Goal: Task Accomplishment & Management: Manage account settings

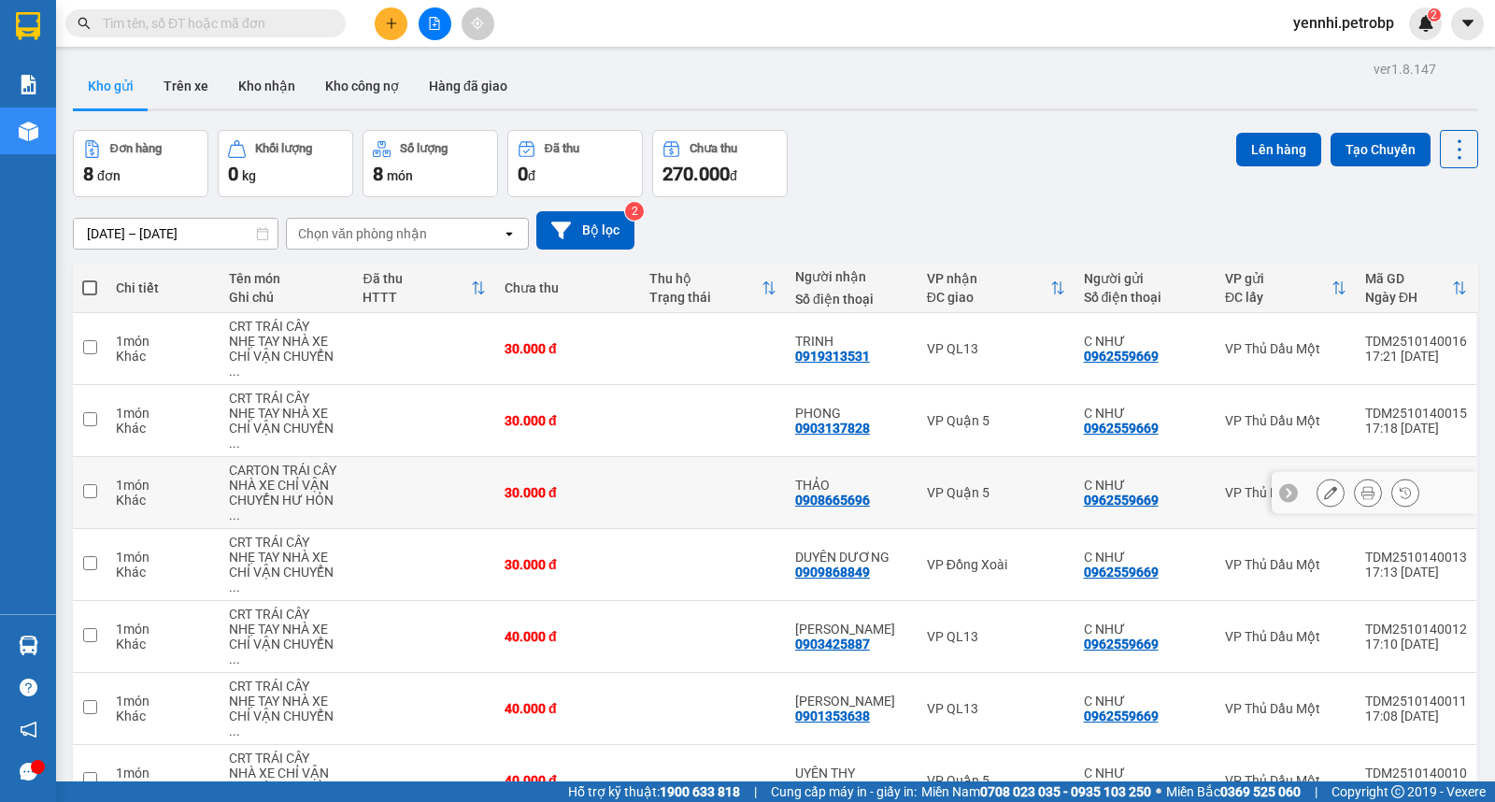
scroll to position [86, 0]
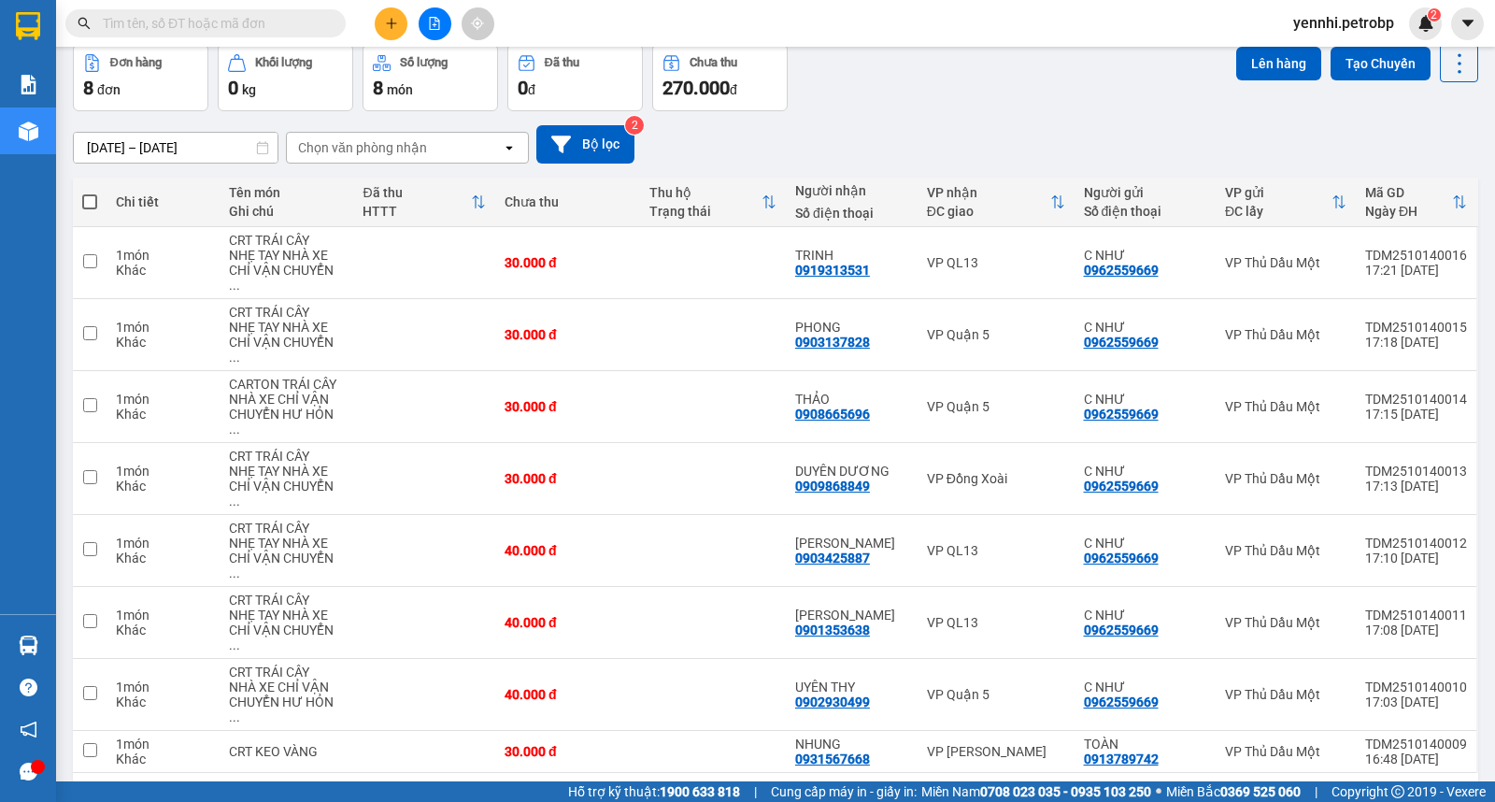
click at [90, 198] on span at bounding box center [89, 201] width 15 height 15
click at [90, 193] on input "checkbox" at bounding box center [90, 193] width 0 height 0
checkbox input "true"
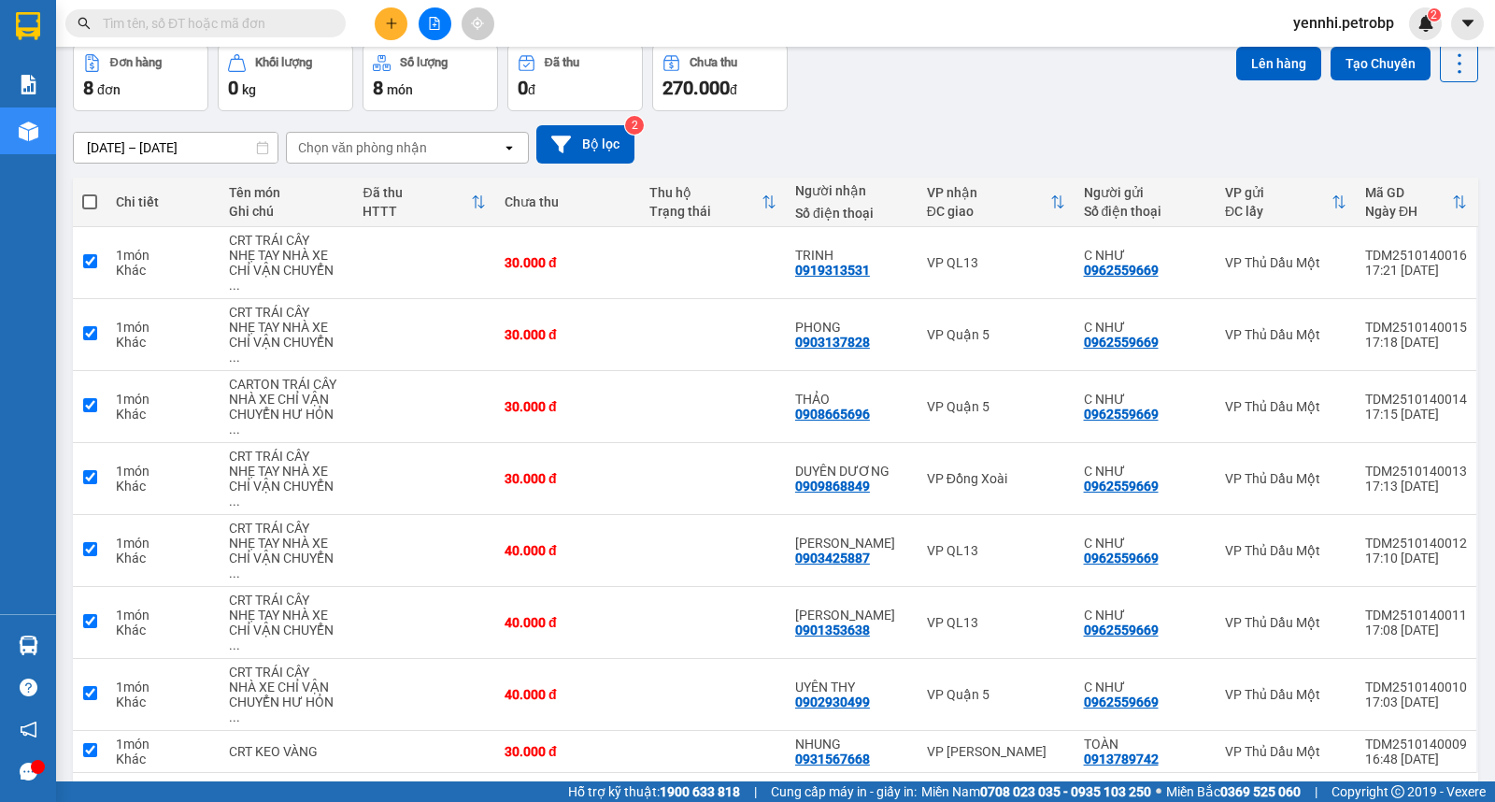
checkbox input "true"
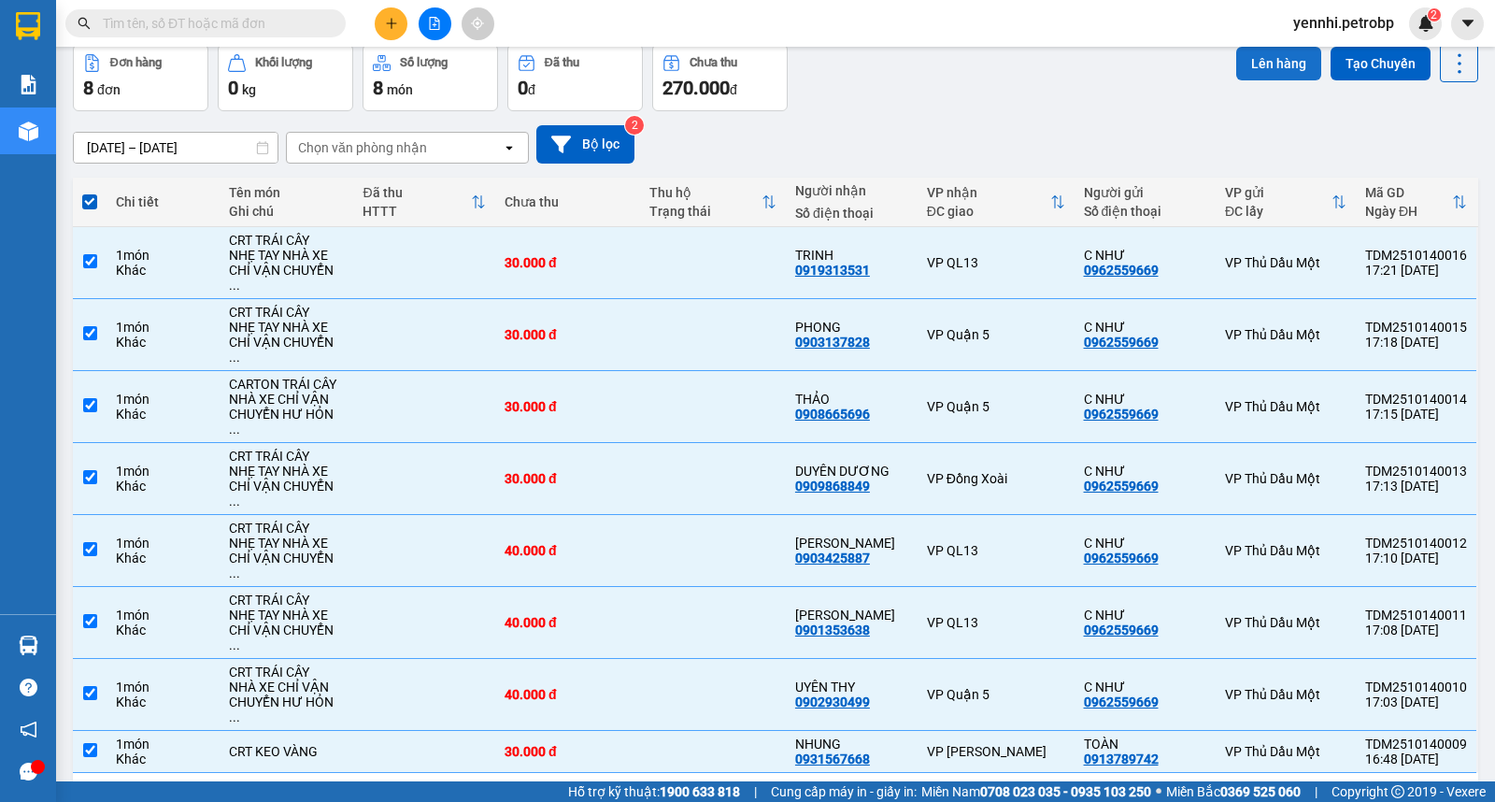
click at [1244, 63] on button "Lên hàng" at bounding box center [1278, 64] width 85 height 34
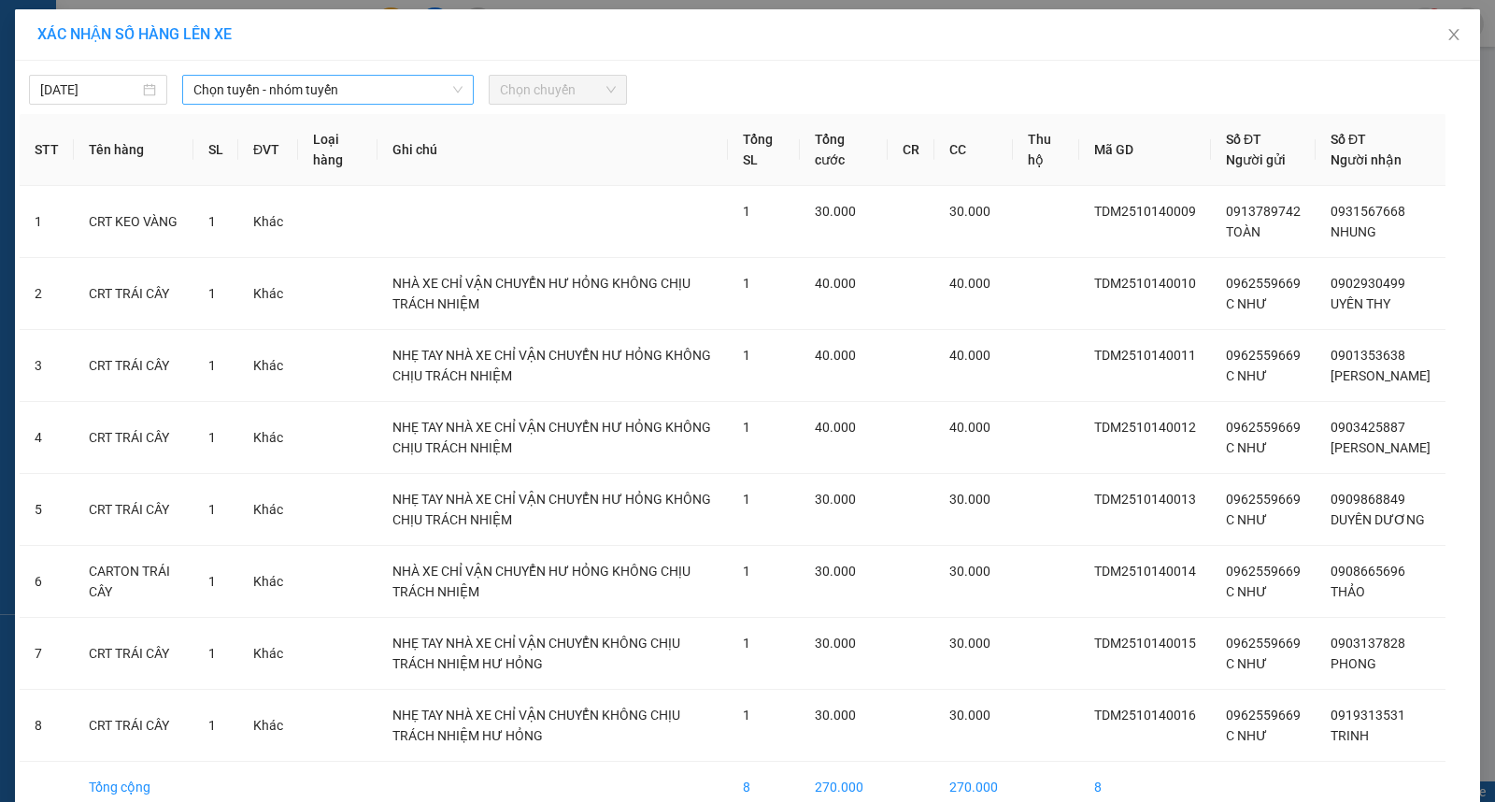
click at [287, 93] on span "Chọn tuyến - nhóm tuyến" at bounding box center [327, 90] width 269 height 28
click at [1449, 21] on span "Close" at bounding box center [1454, 35] width 52 height 52
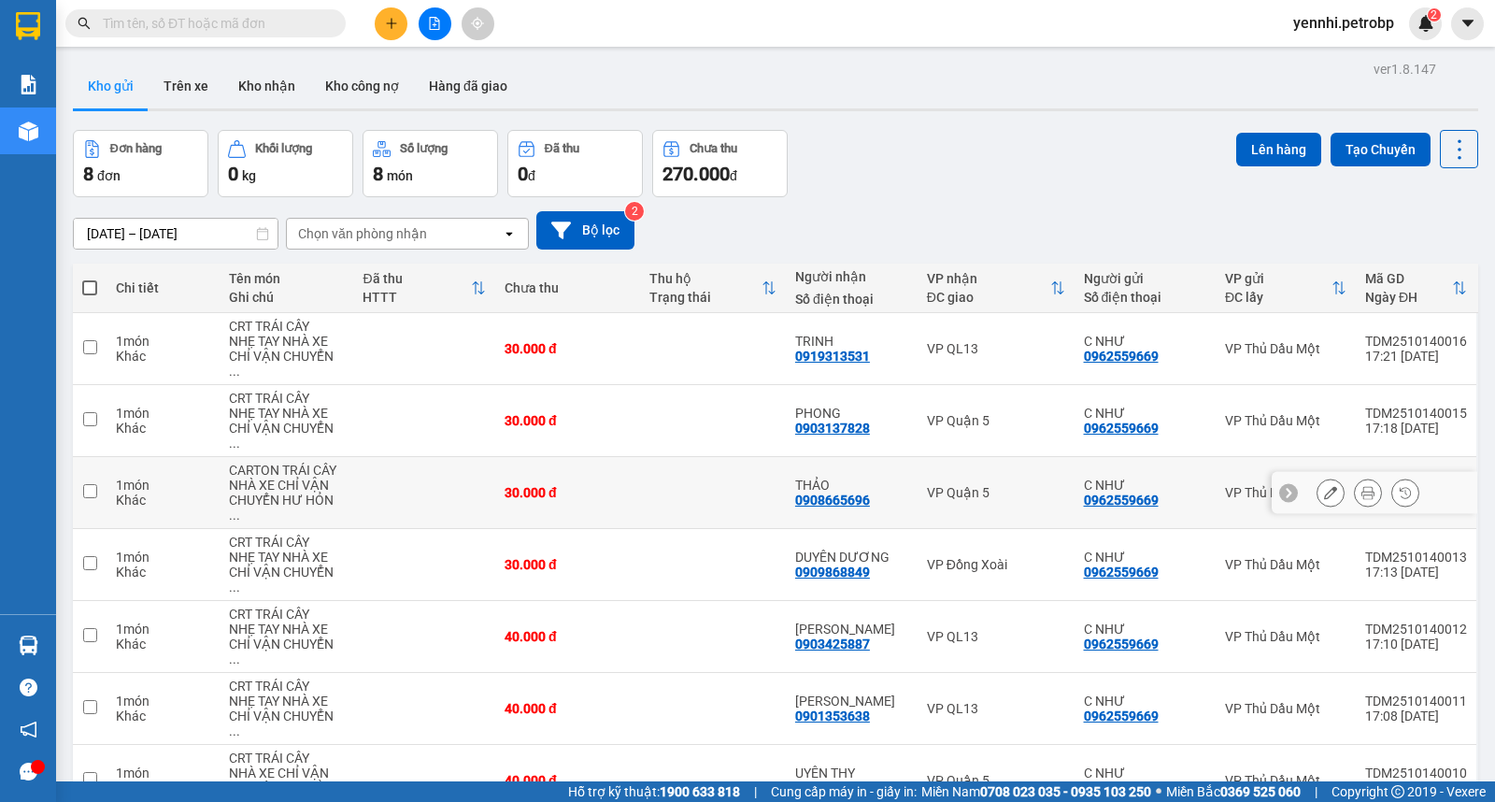
scroll to position [86, 0]
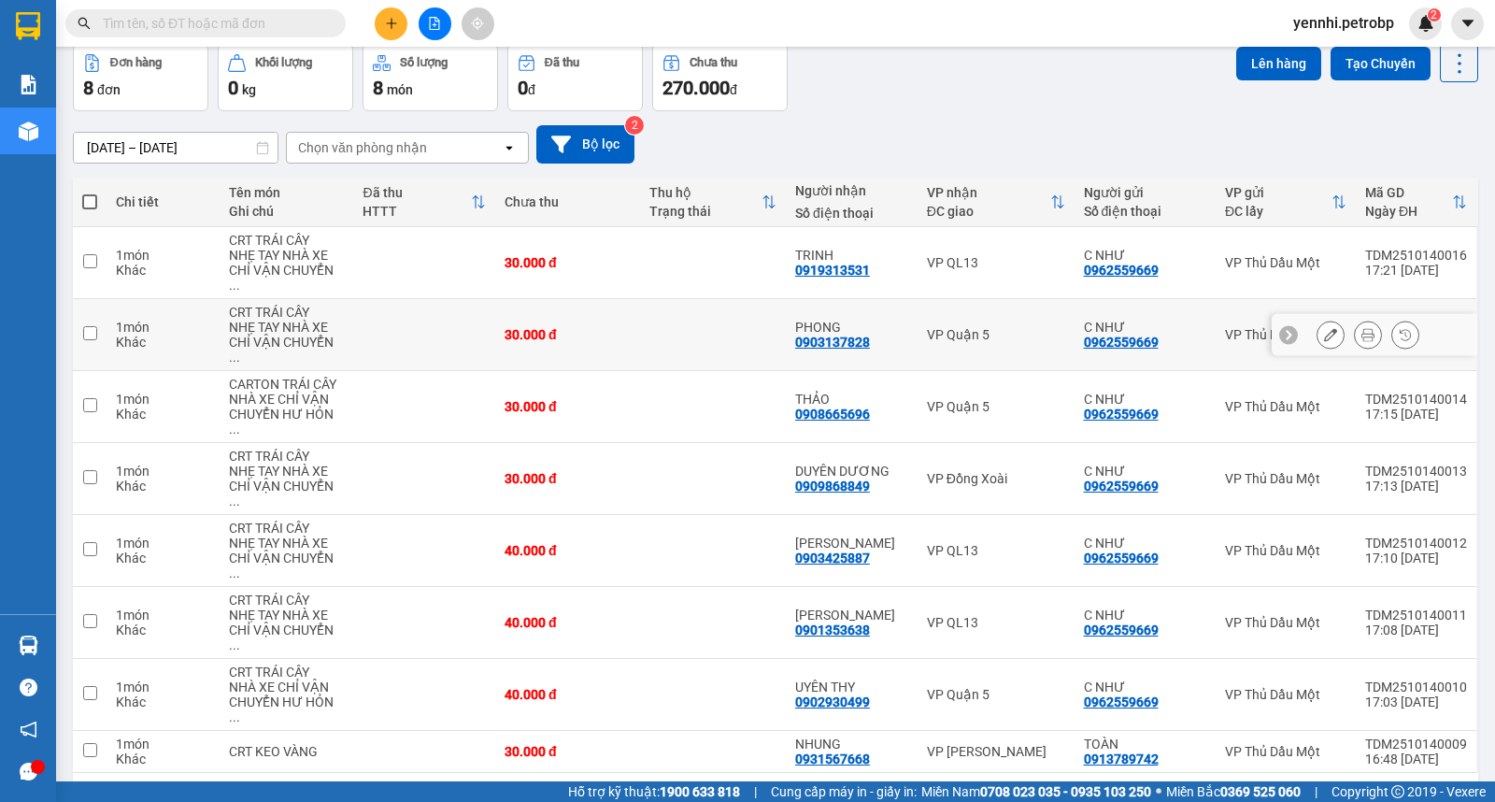
click at [95, 302] on td at bounding box center [90, 335] width 34 height 72
checkbox input "true"
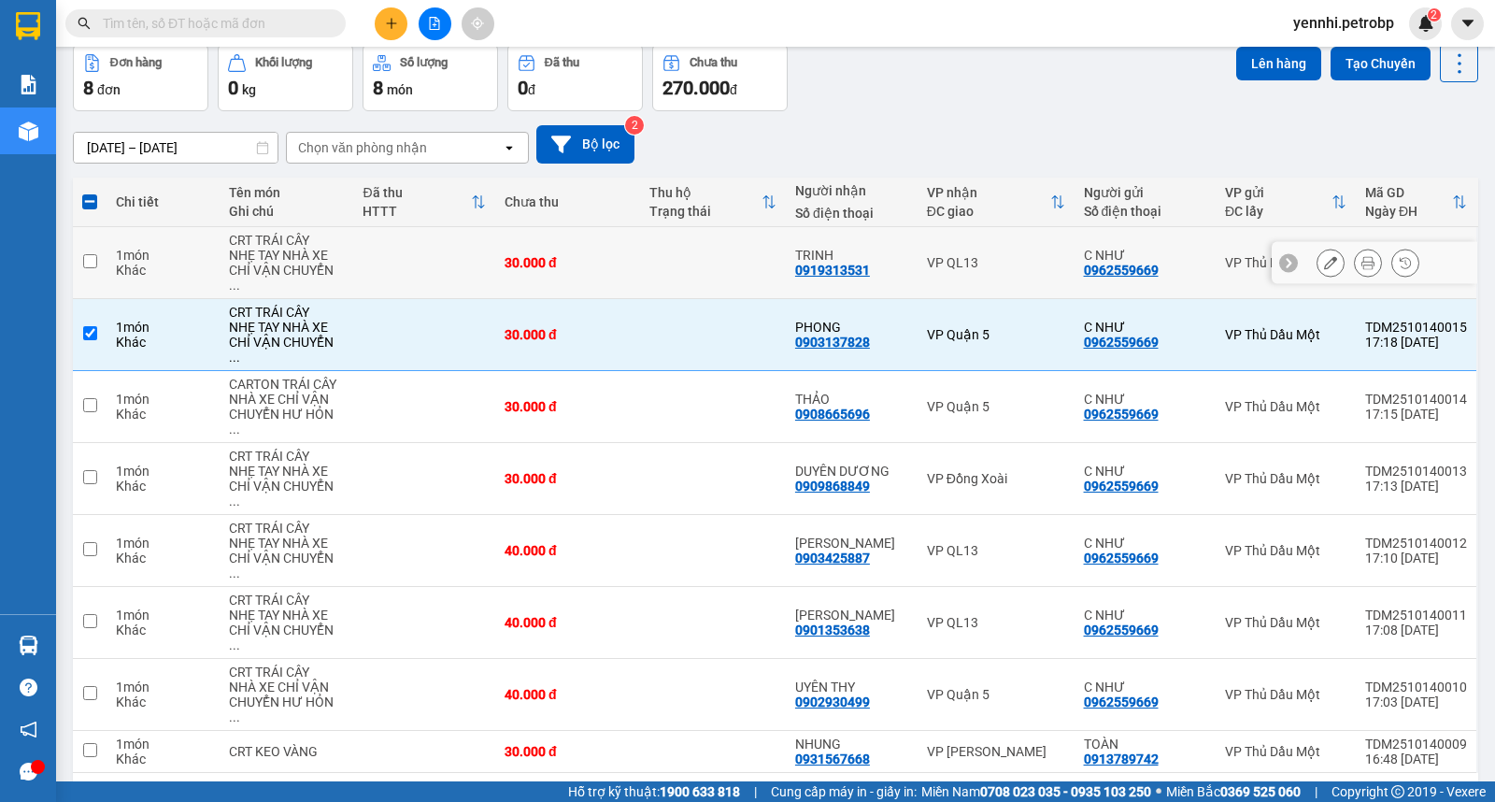
click at [86, 254] on input "checkbox" at bounding box center [90, 261] width 14 height 14
checkbox input "true"
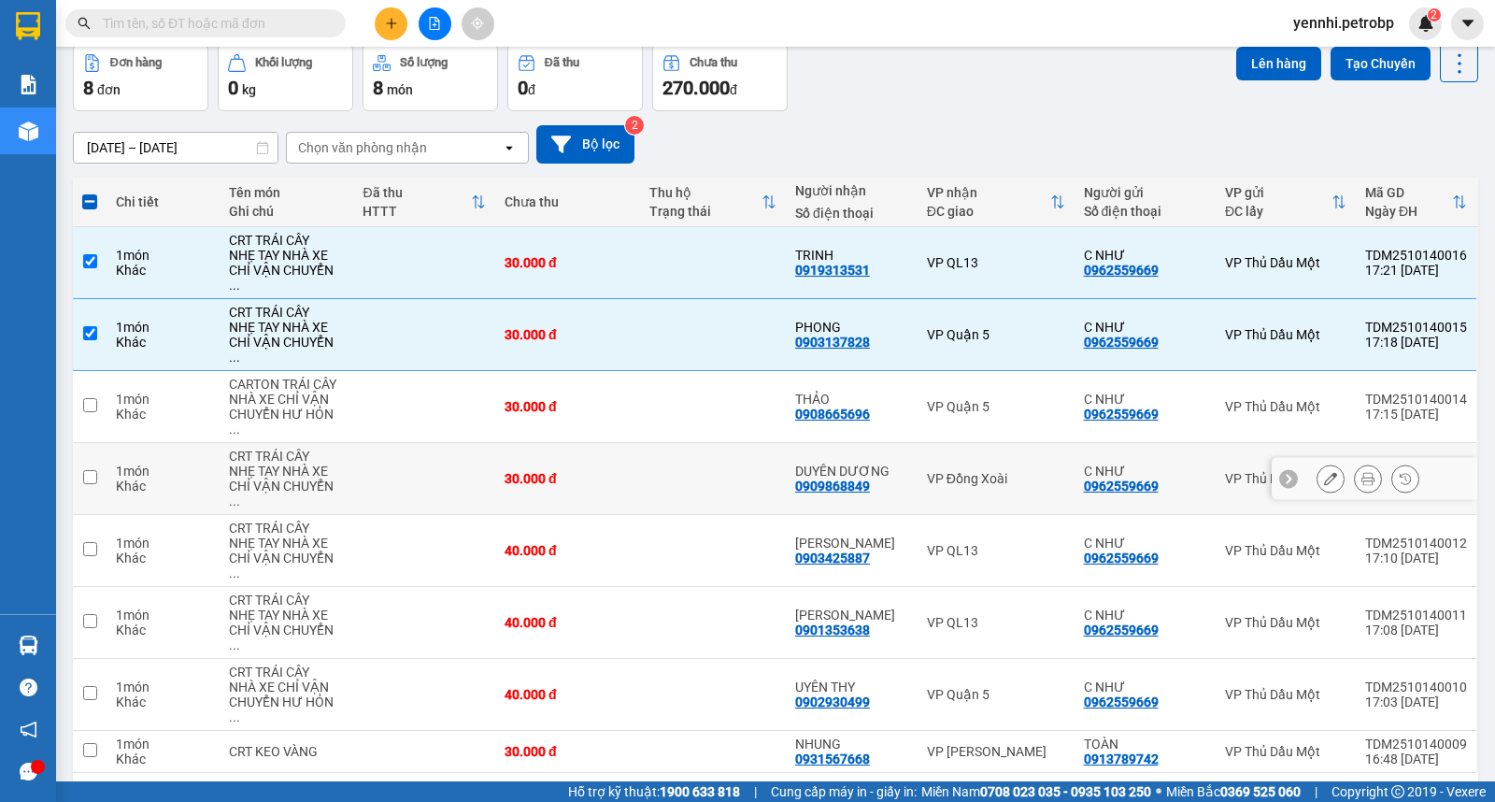
click at [94, 470] on input "checkbox" at bounding box center [90, 477] width 14 height 14
checkbox input "true"
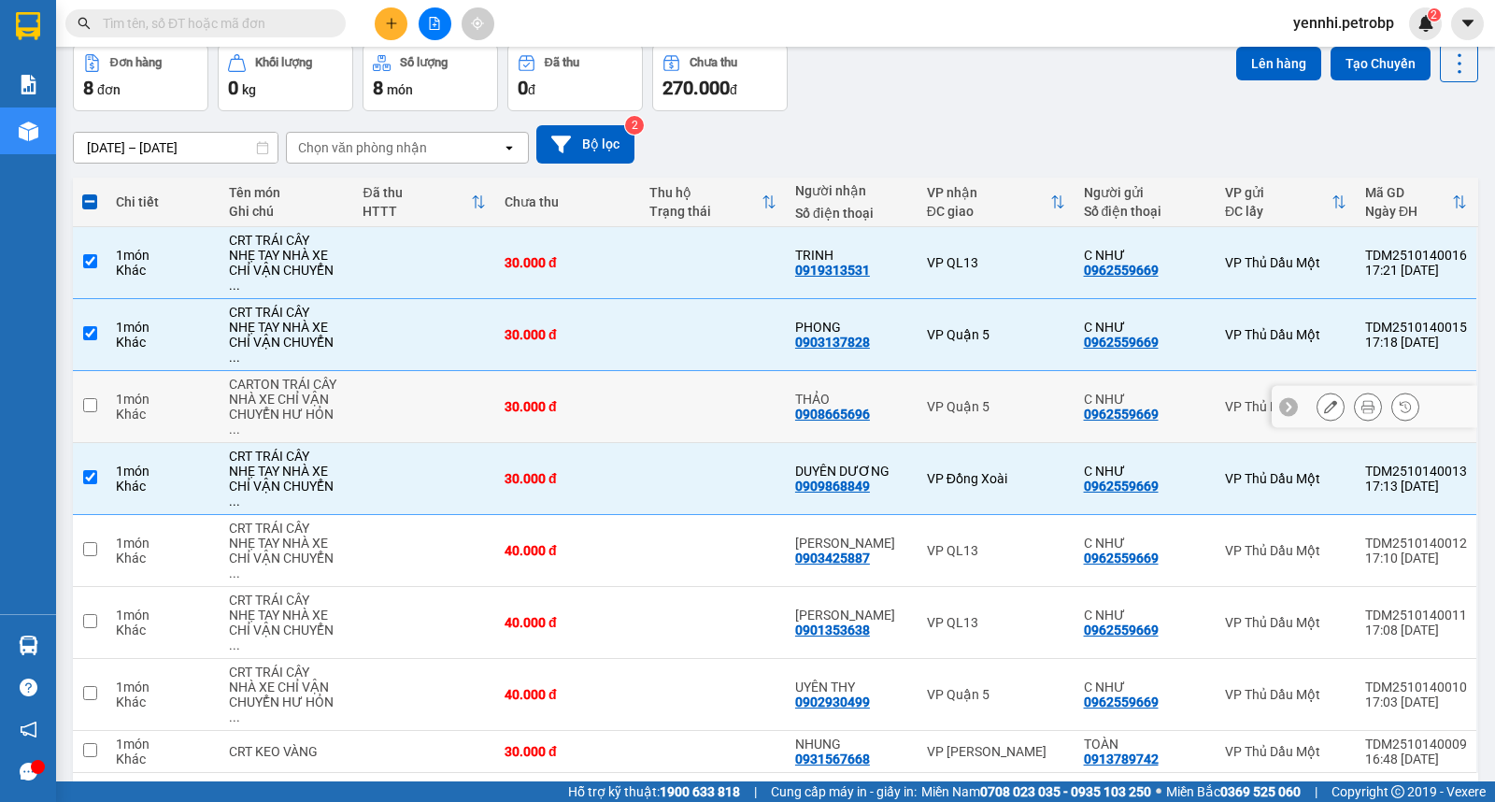
click at [90, 398] on input "checkbox" at bounding box center [90, 405] width 14 height 14
checkbox input "true"
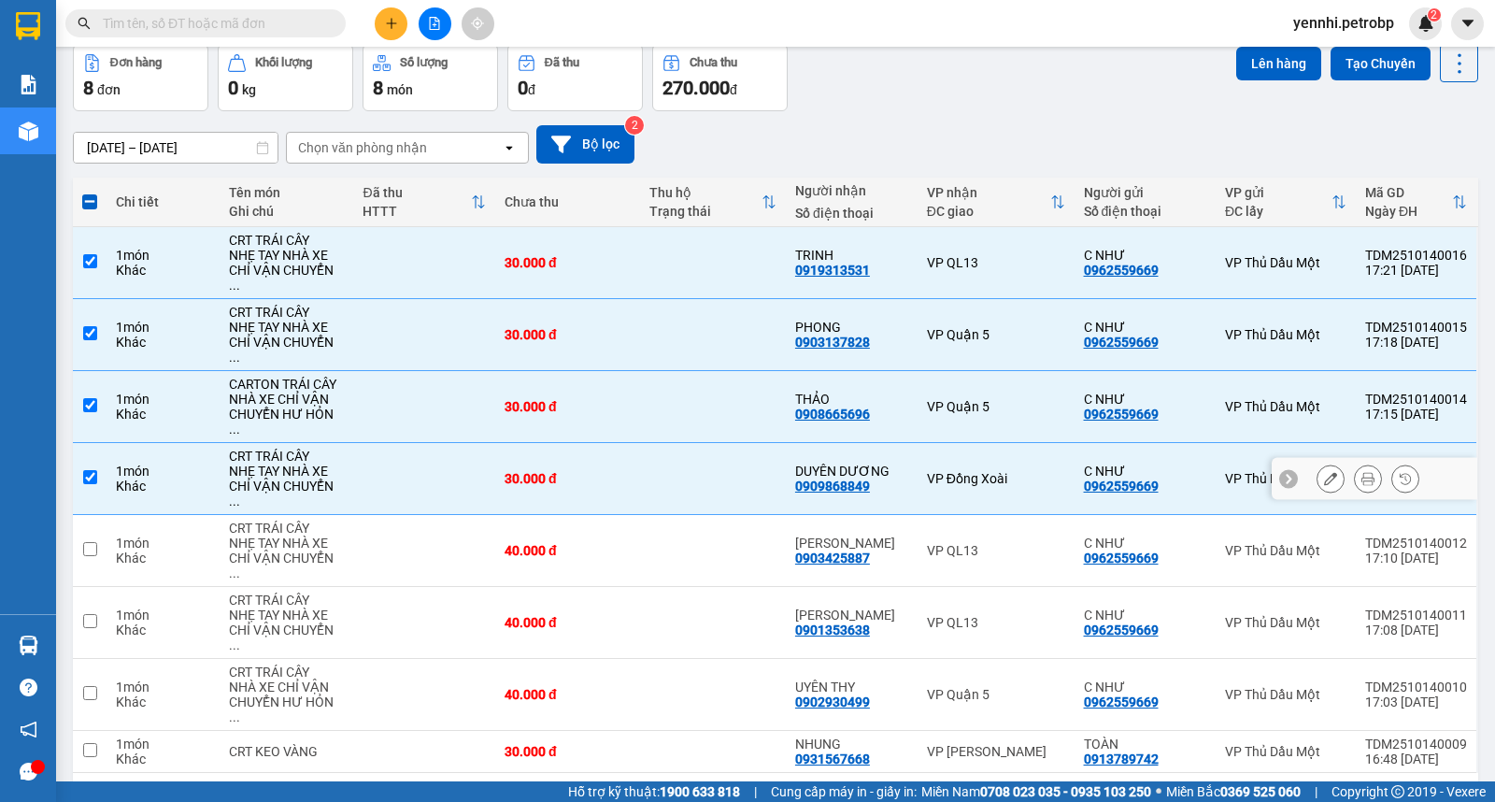
click at [91, 470] on input "checkbox" at bounding box center [90, 477] width 14 height 14
checkbox input "false"
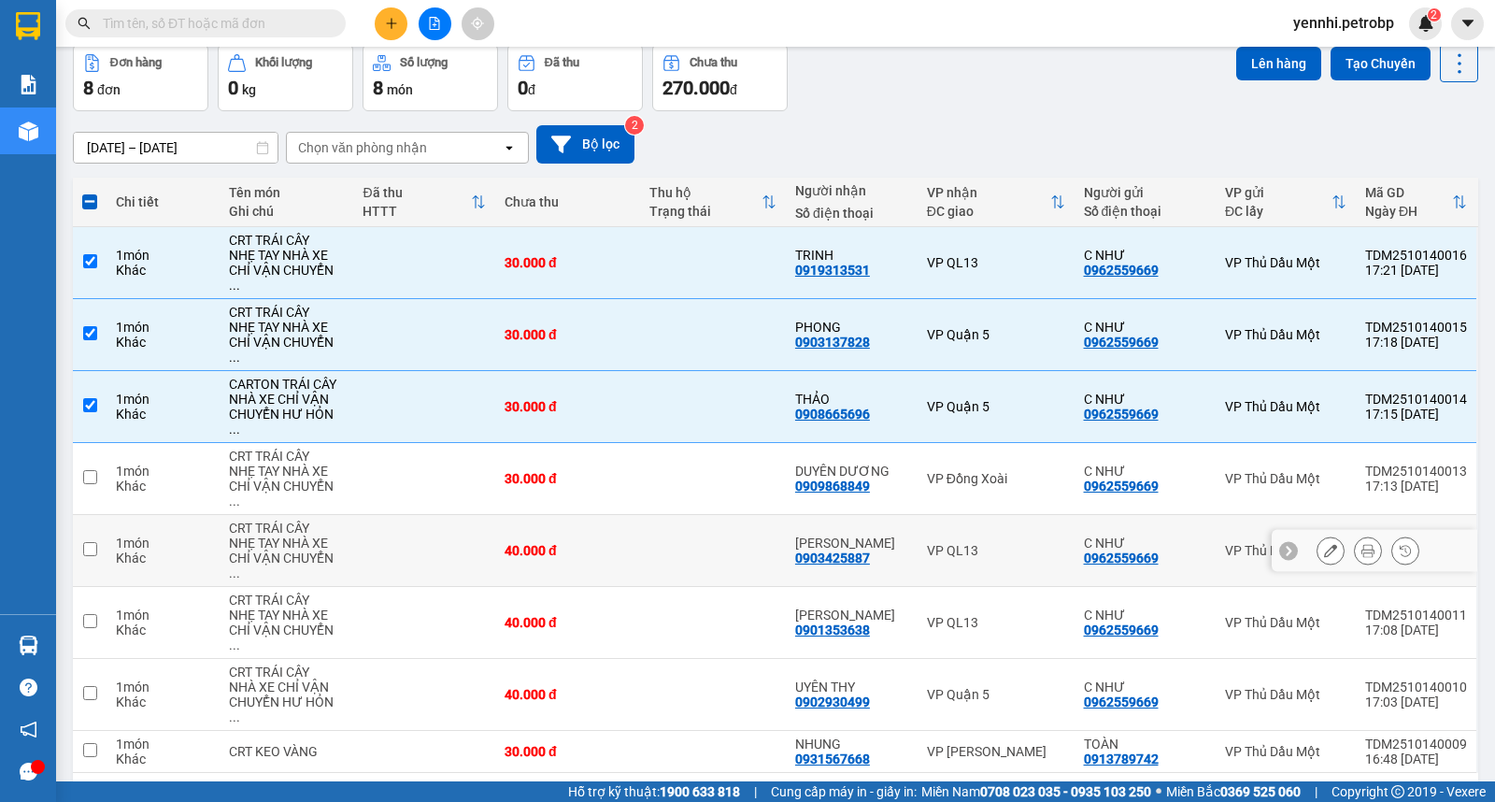
click at [88, 542] on input "checkbox" at bounding box center [90, 549] width 14 height 14
checkbox input "true"
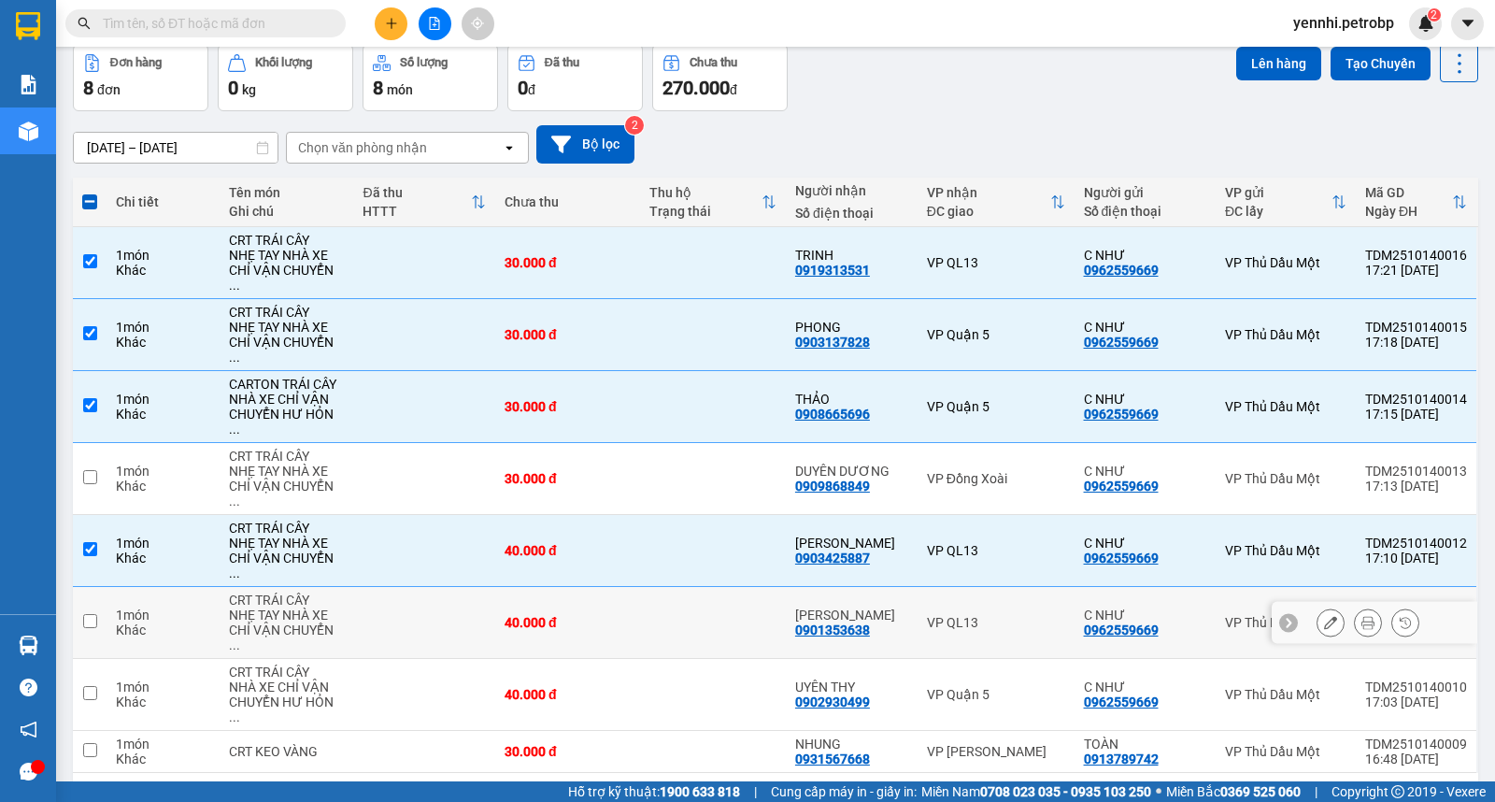
click at [79, 587] on td at bounding box center [90, 623] width 34 height 72
checkbox input "true"
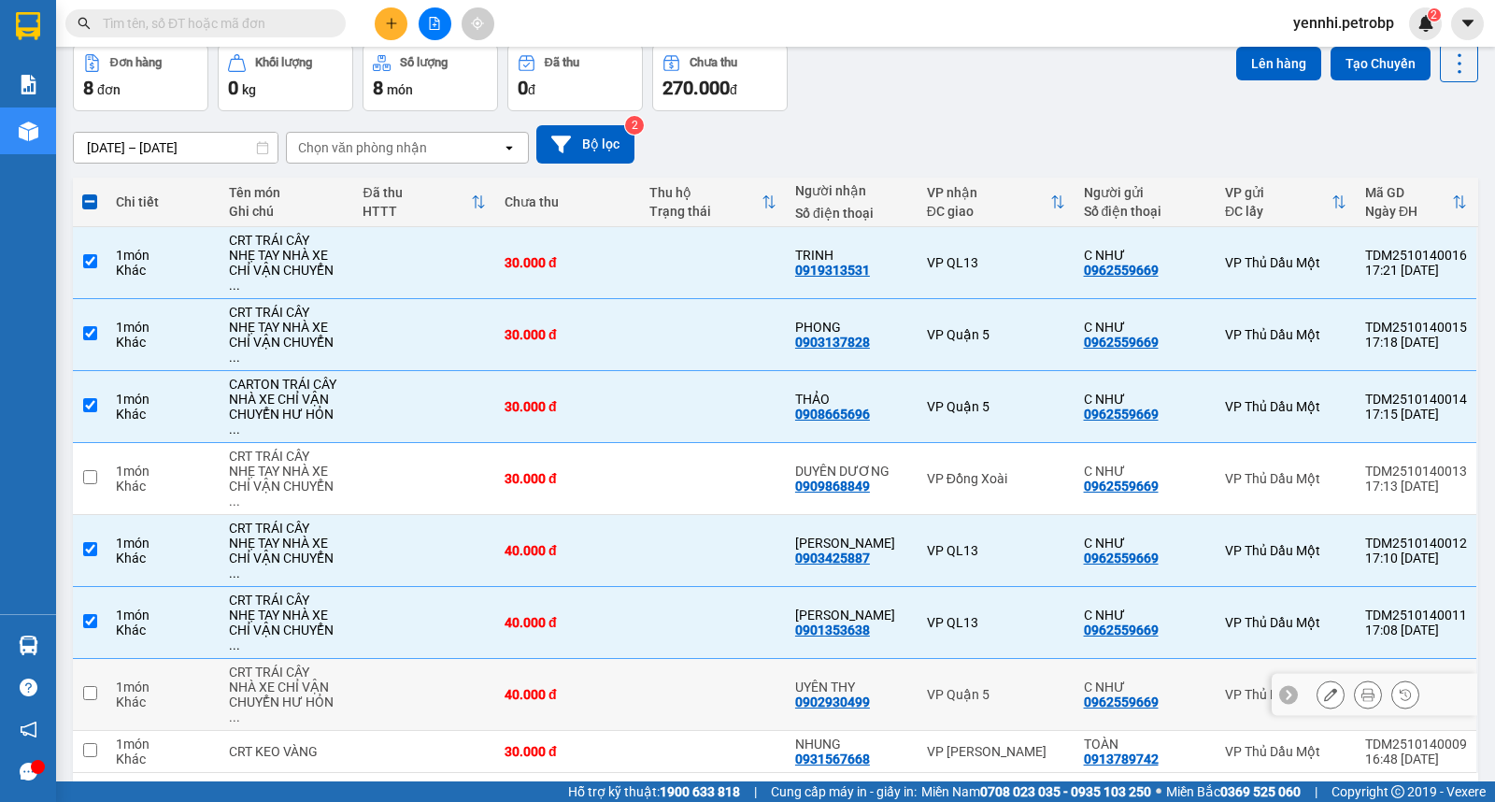
click at [79, 659] on td at bounding box center [90, 695] width 34 height 72
checkbox input "true"
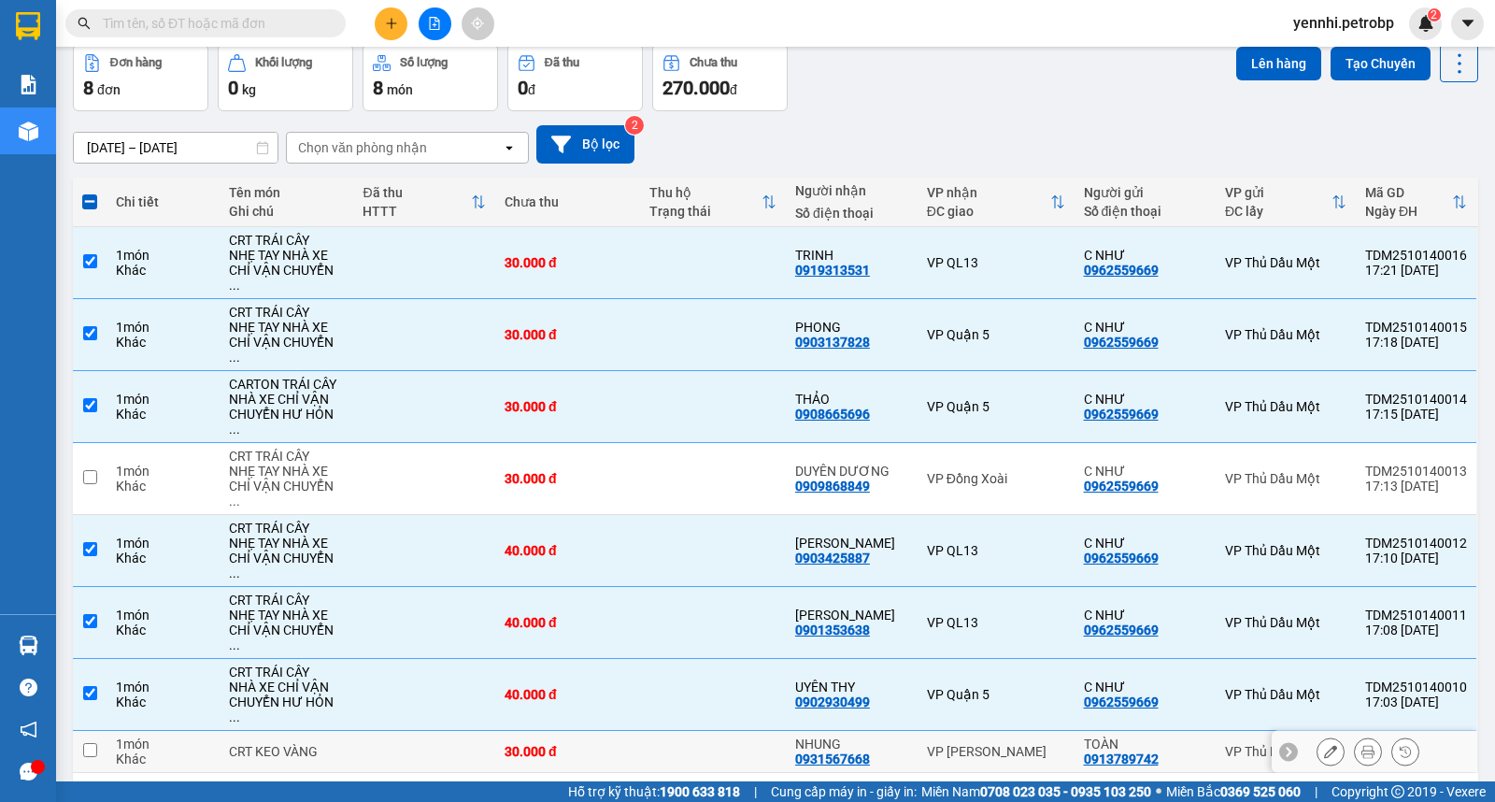
click at [88, 743] on input "checkbox" at bounding box center [90, 750] width 14 height 14
checkbox input "true"
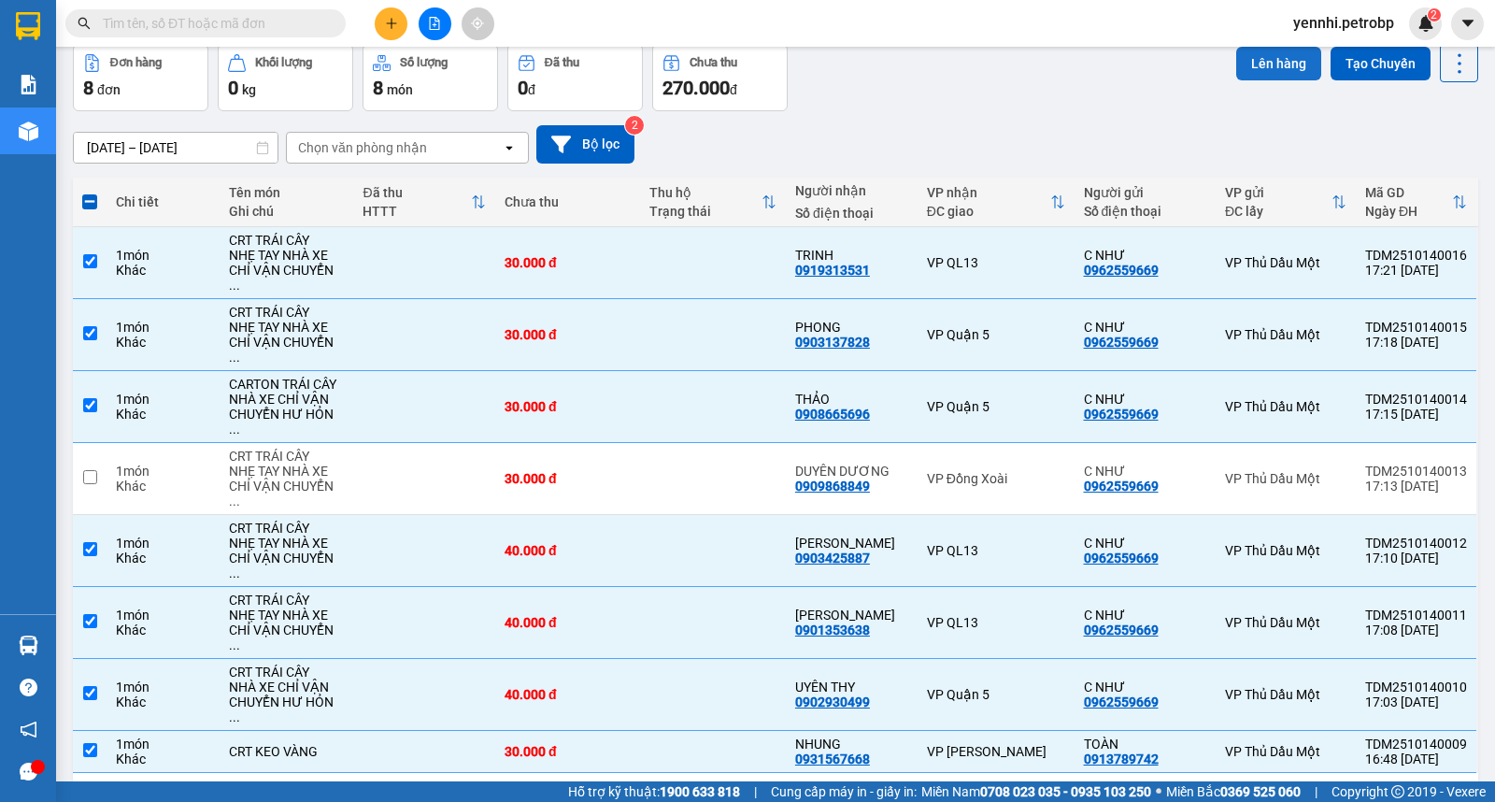
click at [1236, 59] on button "Lên hàng" at bounding box center [1278, 64] width 85 height 34
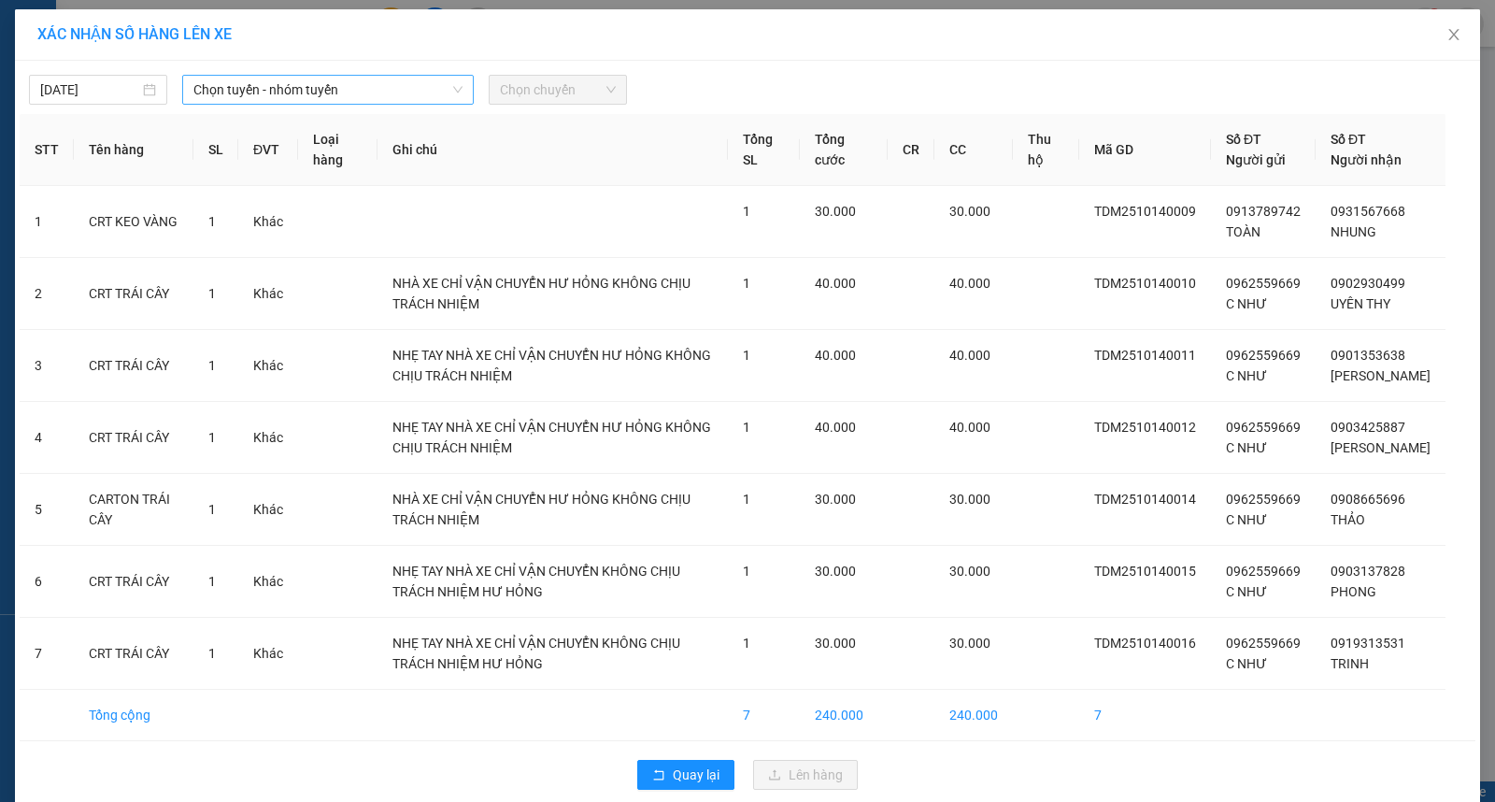
click at [291, 90] on span "Chọn tuyến - nhóm tuyến" at bounding box center [327, 90] width 269 height 28
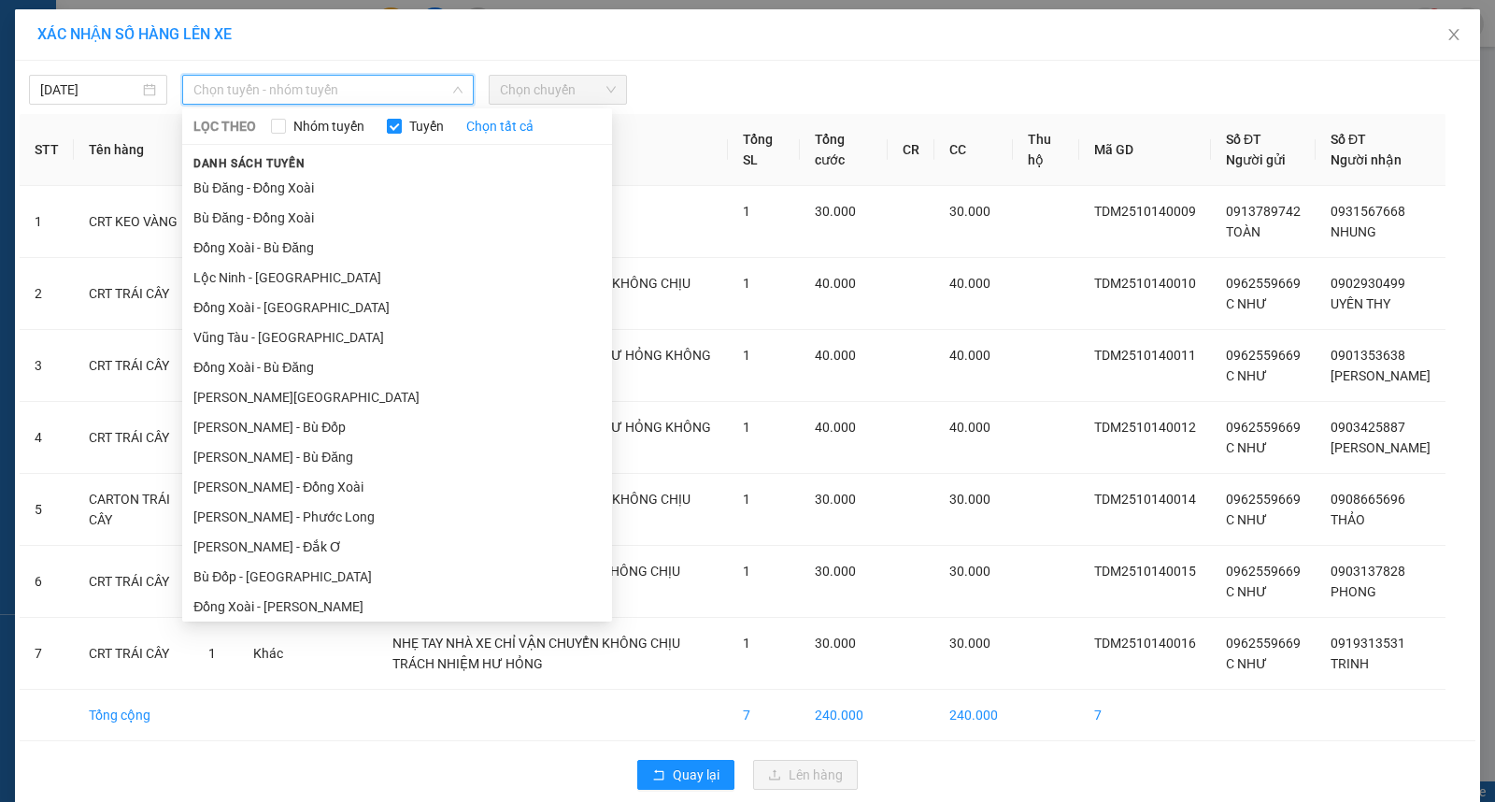
scroll to position [155, 0]
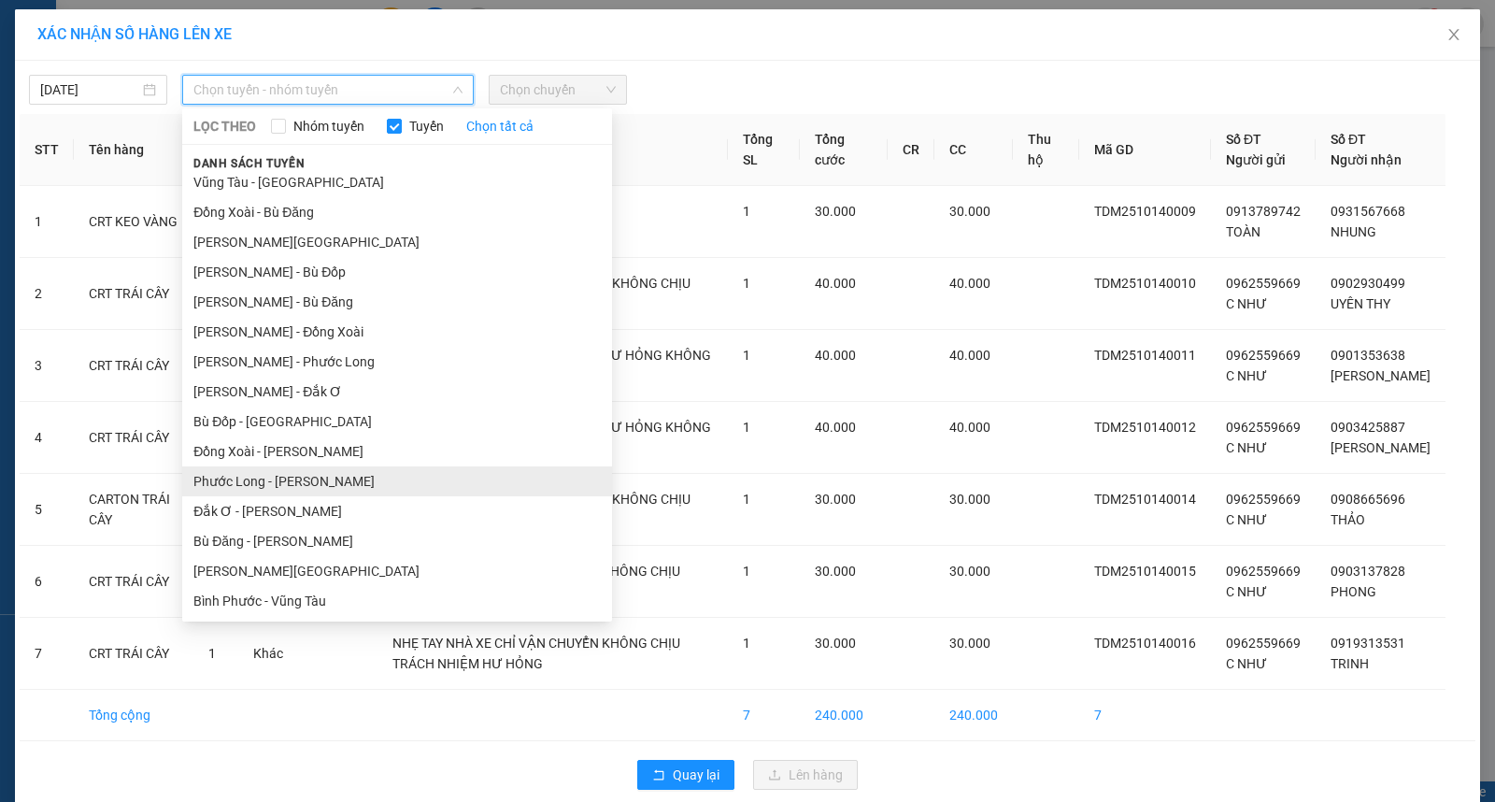
click at [364, 481] on li "Phước Long - [PERSON_NAME]" at bounding box center [397, 481] width 430 height 30
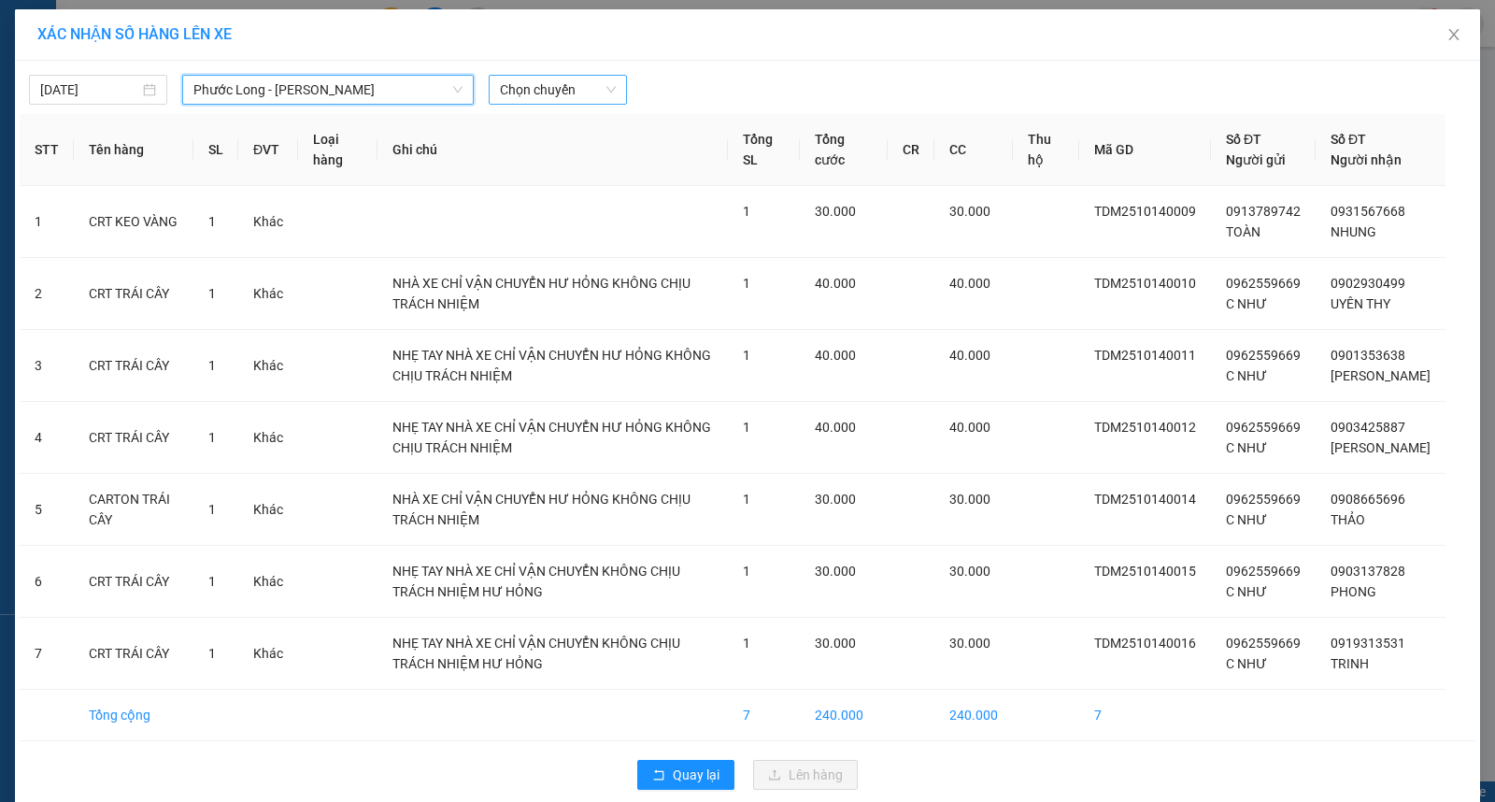
click at [547, 90] on span "Chọn chuyến" at bounding box center [558, 90] width 116 height 28
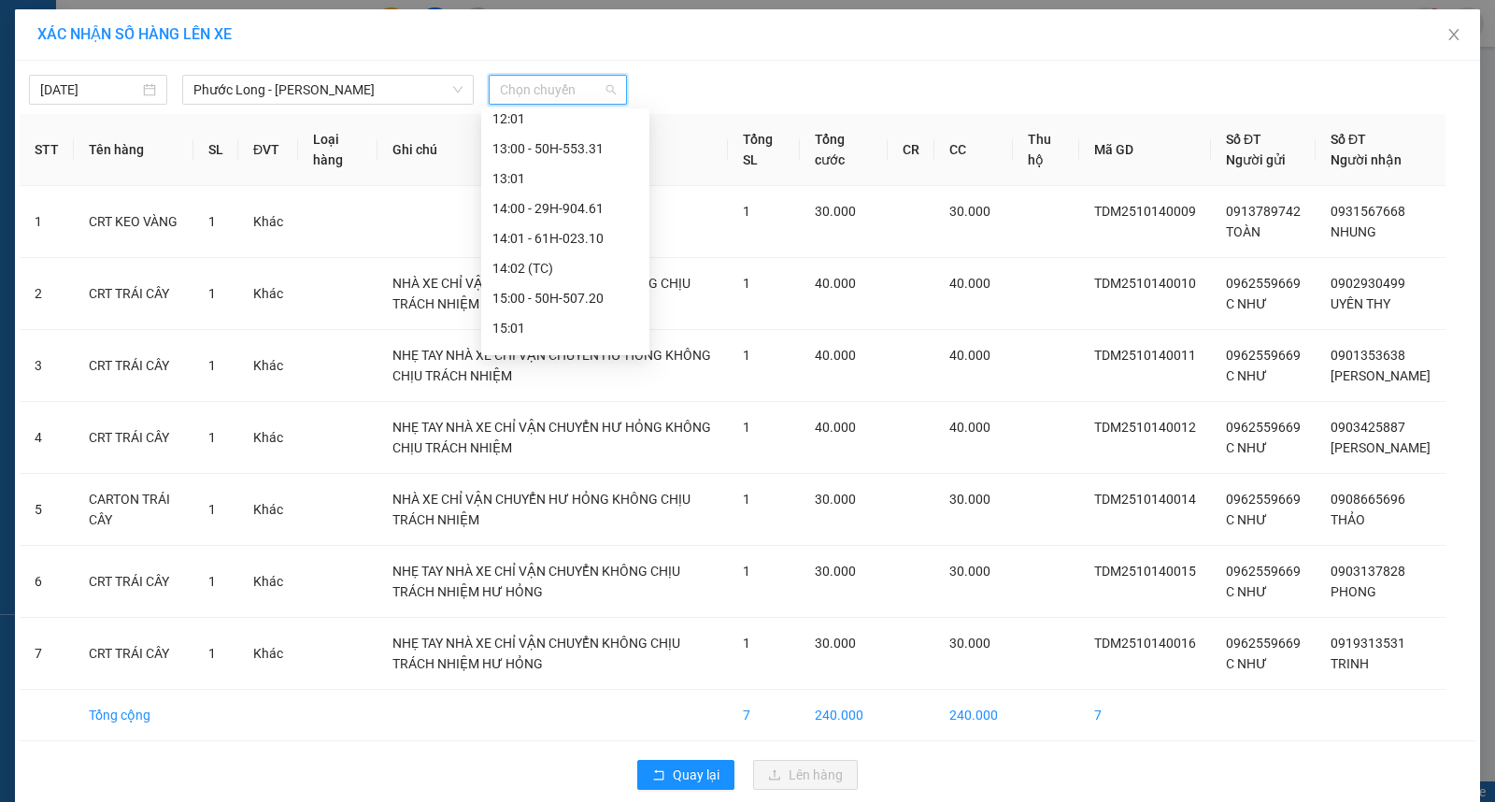
scroll to position [830, 0]
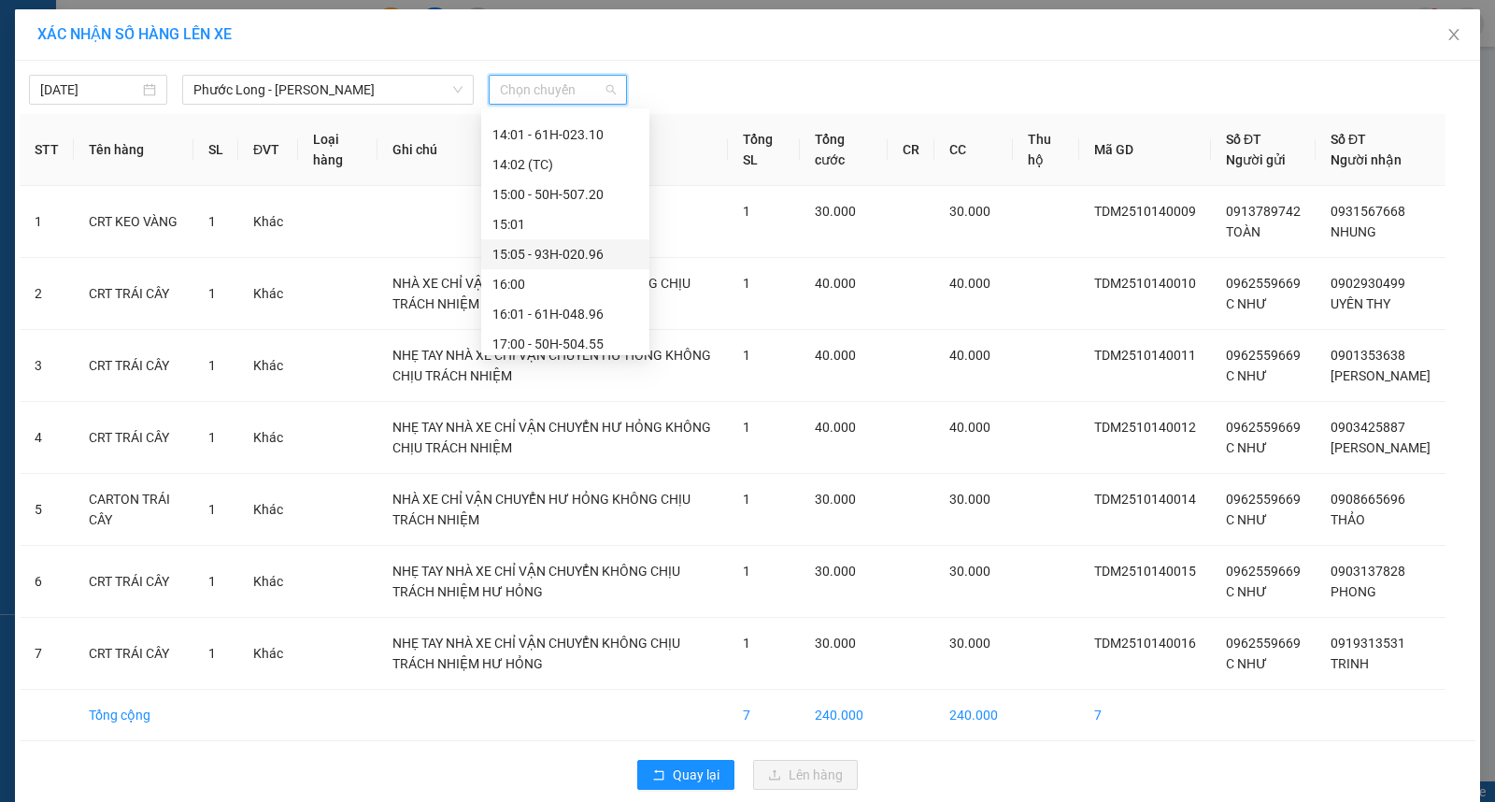
click at [566, 249] on div "15:05 - 93H-020.96" at bounding box center [565, 254] width 146 height 21
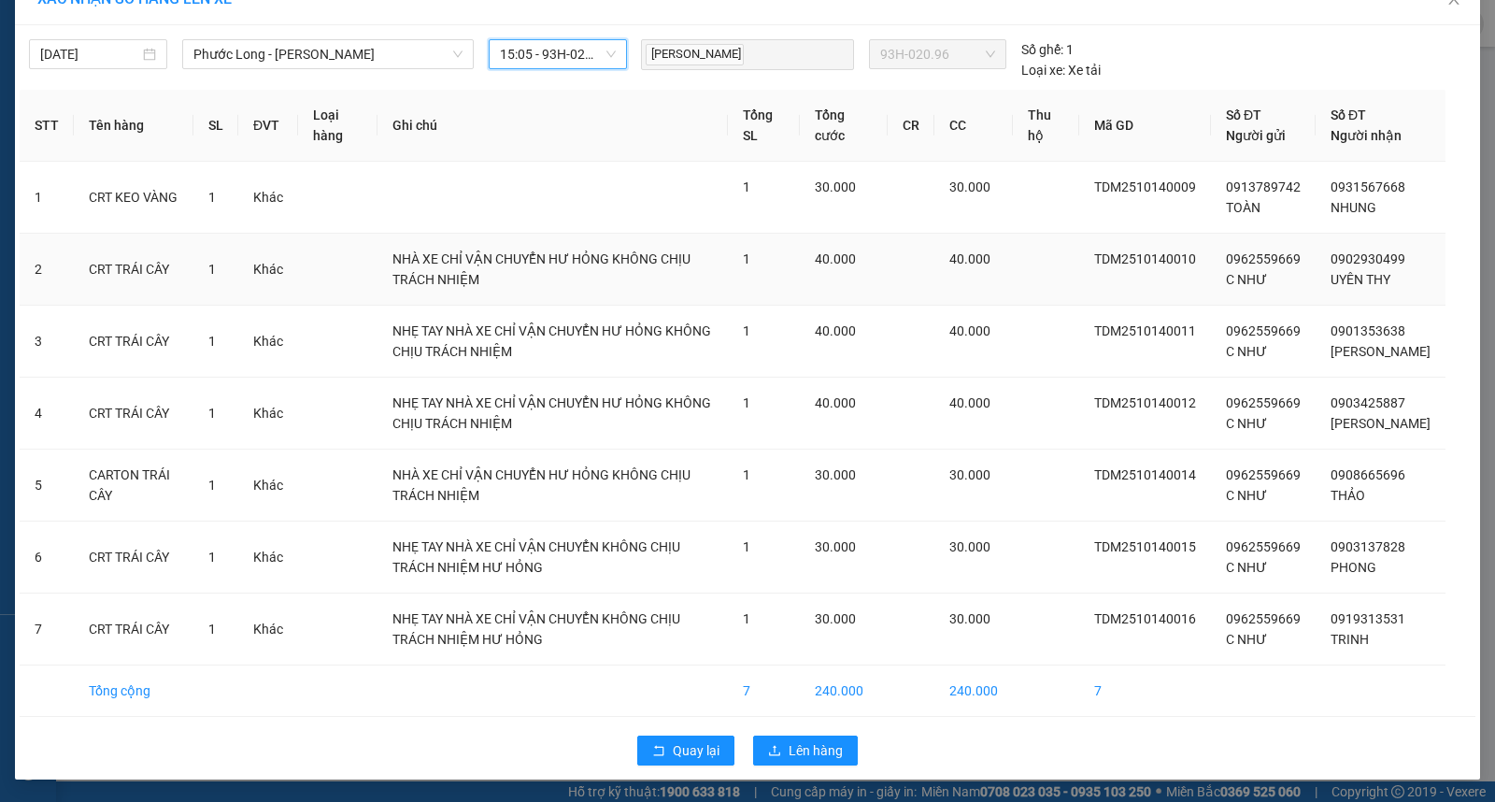
scroll to position [56, 0]
click at [789, 748] on span "Lên hàng" at bounding box center [816, 750] width 54 height 21
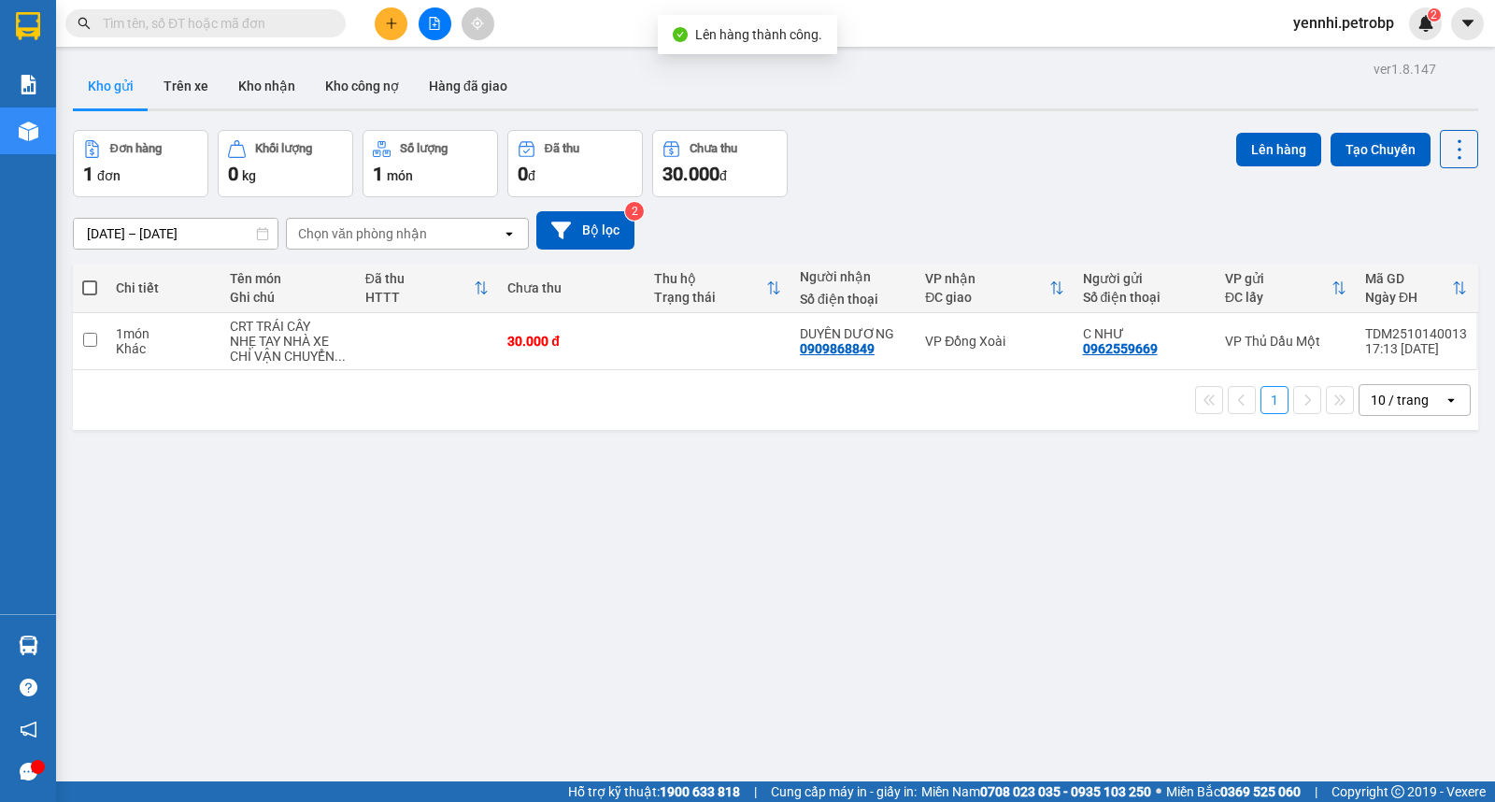
click at [87, 290] on span at bounding box center [89, 287] width 15 height 15
click at [90, 278] on input "checkbox" at bounding box center [90, 278] width 0 height 0
checkbox input "true"
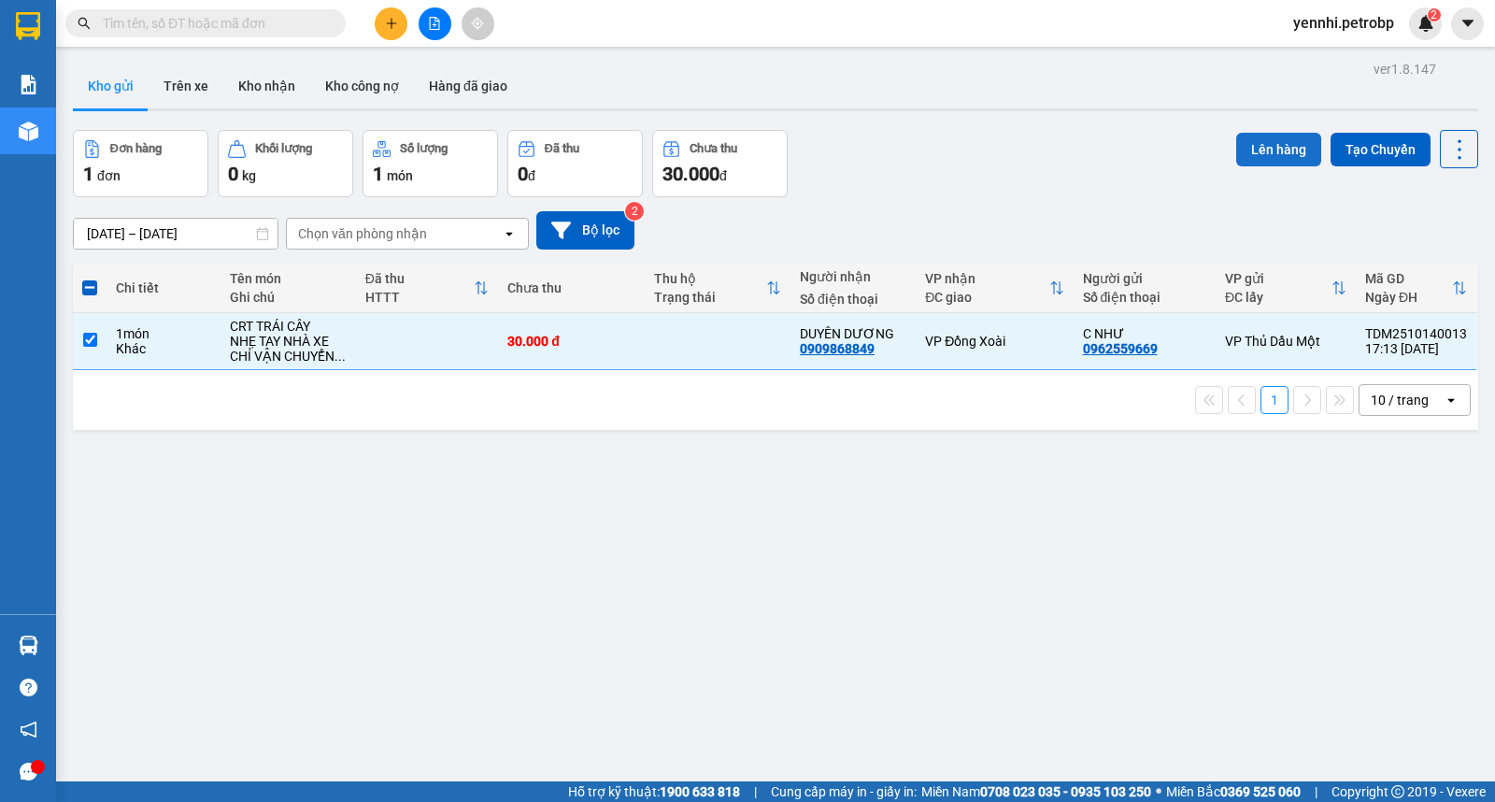
click at [1273, 145] on button "Lên hàng" at bounding box center [1278, 150] width 85 height 34
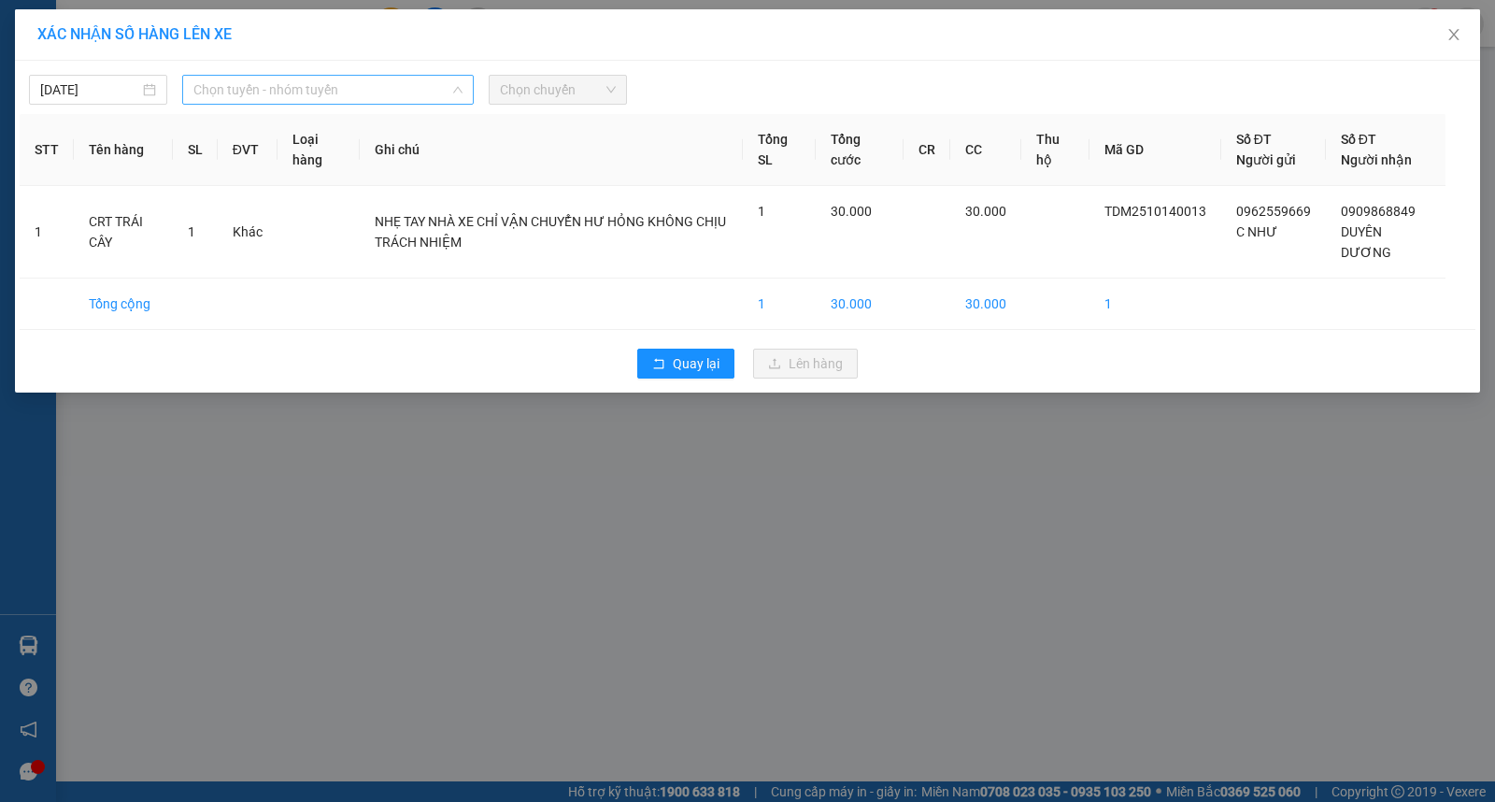
click at [282, 82] on span "Chọn tuyến - nhóm tuyến" at bounding box center [327, 90] width 269 height 28
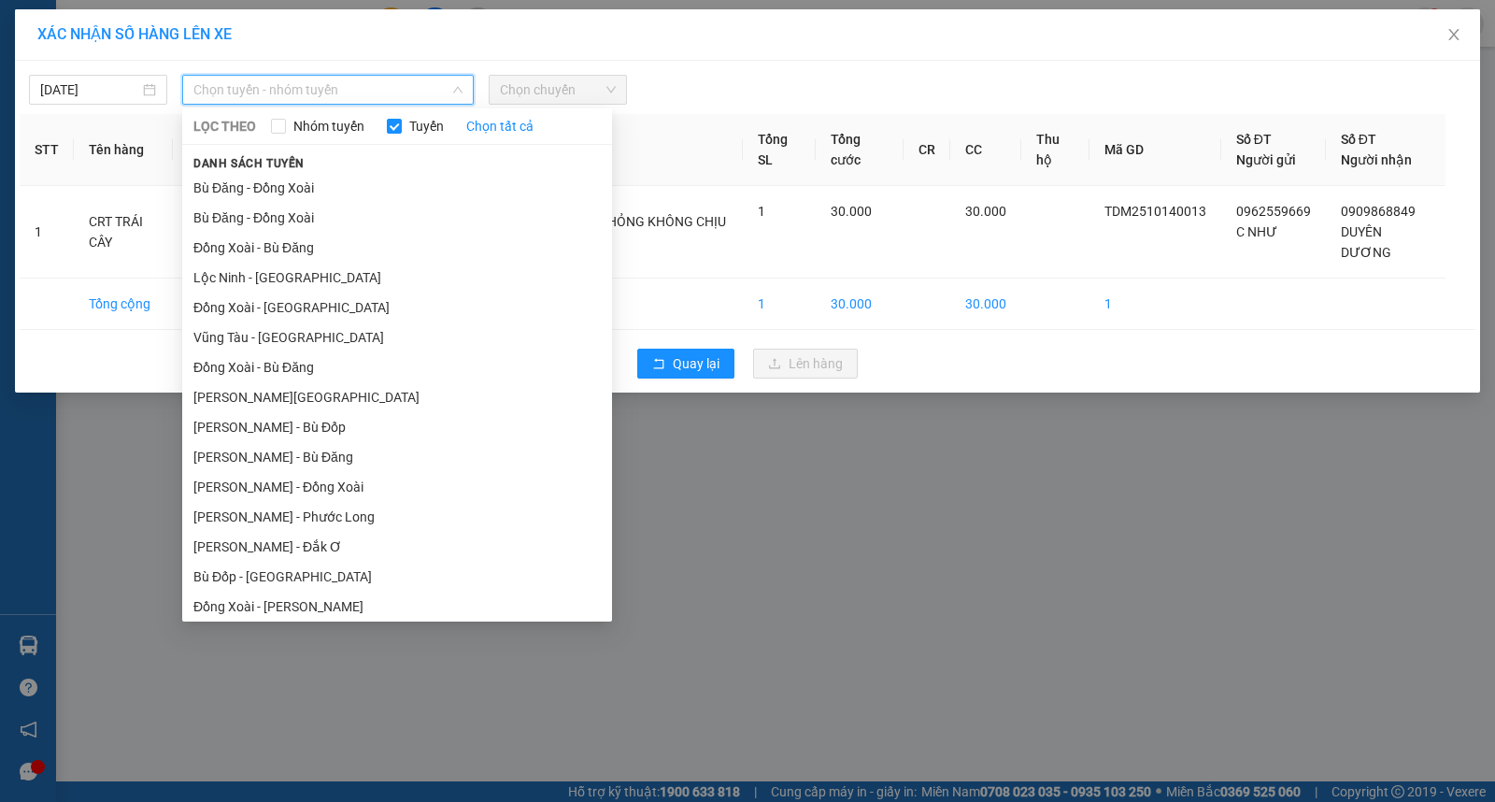
drag, startPoint x: 294, startPoint y: 515, endPoint x: 337, endPoint y: 439, distance: 87.0
click at [294, 517] on li "[PERSON_NAME] - Phước Long" at bounding box center [397, 517] width 430 height 30
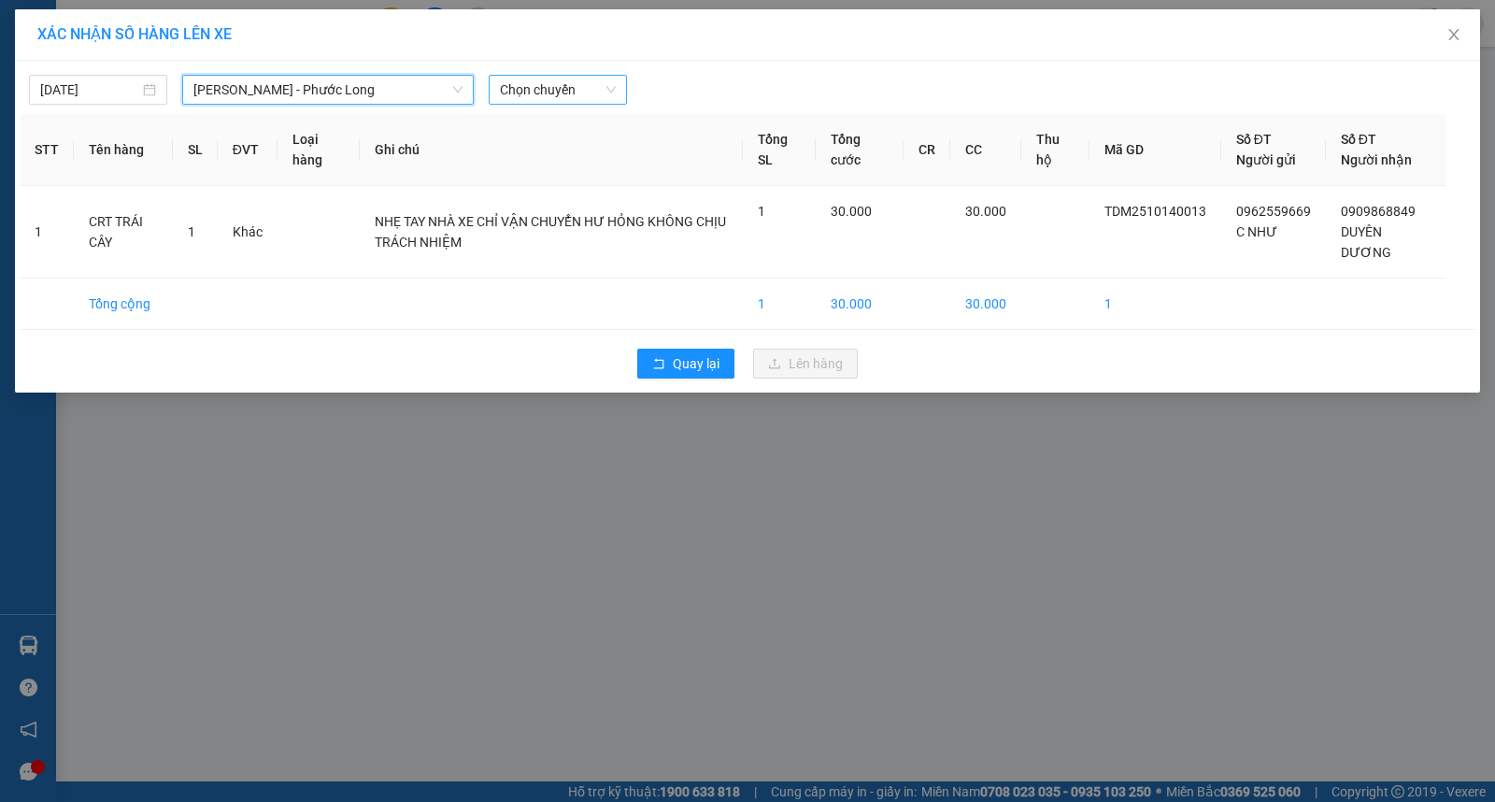
click at [562, 88] on span "Chọn chuyến" at bounding box center [558, 90] width 116 height 28
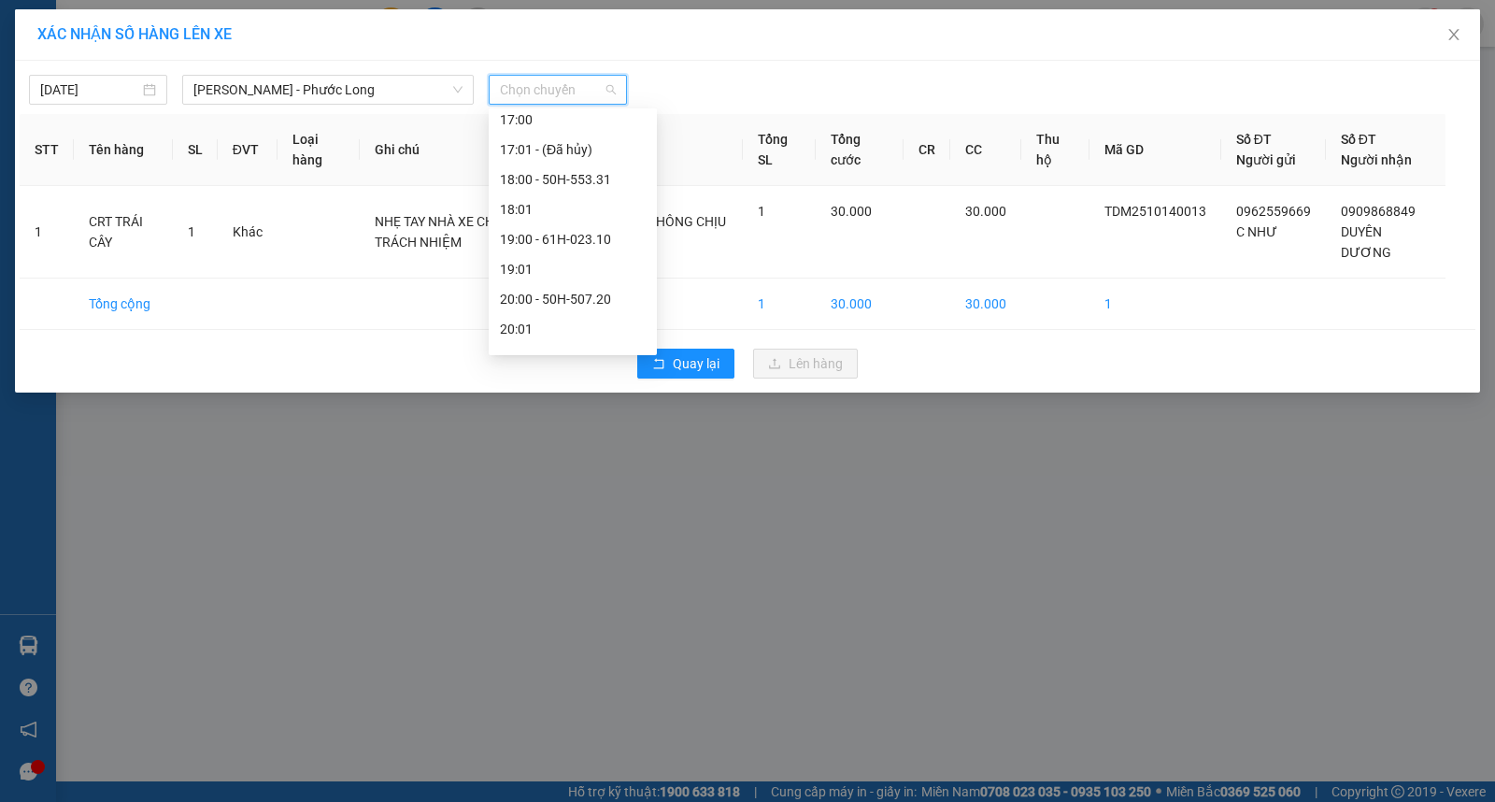
scroll to position [1077, 0]
click at [568, 271] on div "21:05 - 93H-020.96" at bounding box center [573, 276] width 146 height 21
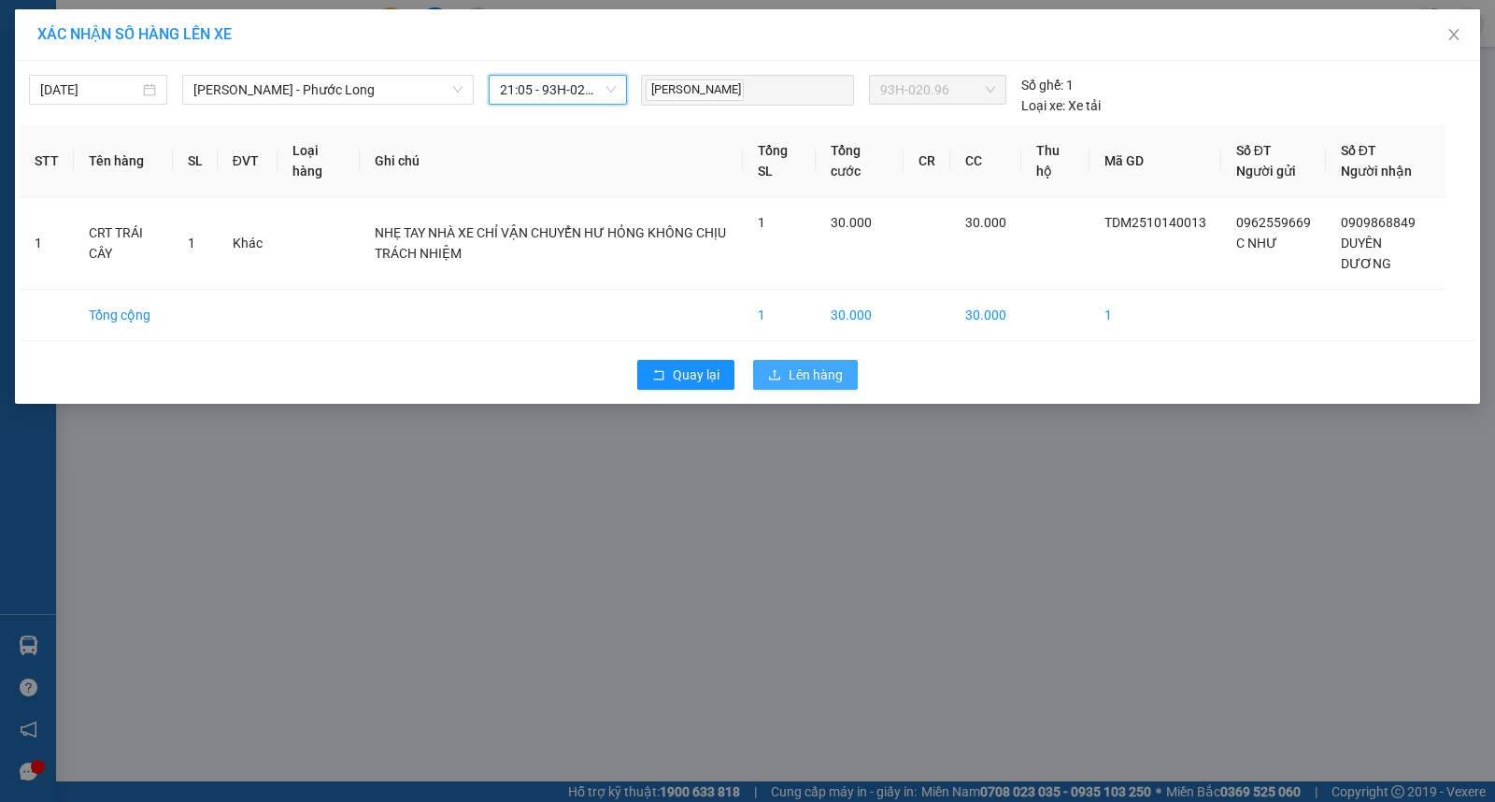
click at [791, 378] on span "Lên hàng" at bounding box center [816, 374] width 54 height 21
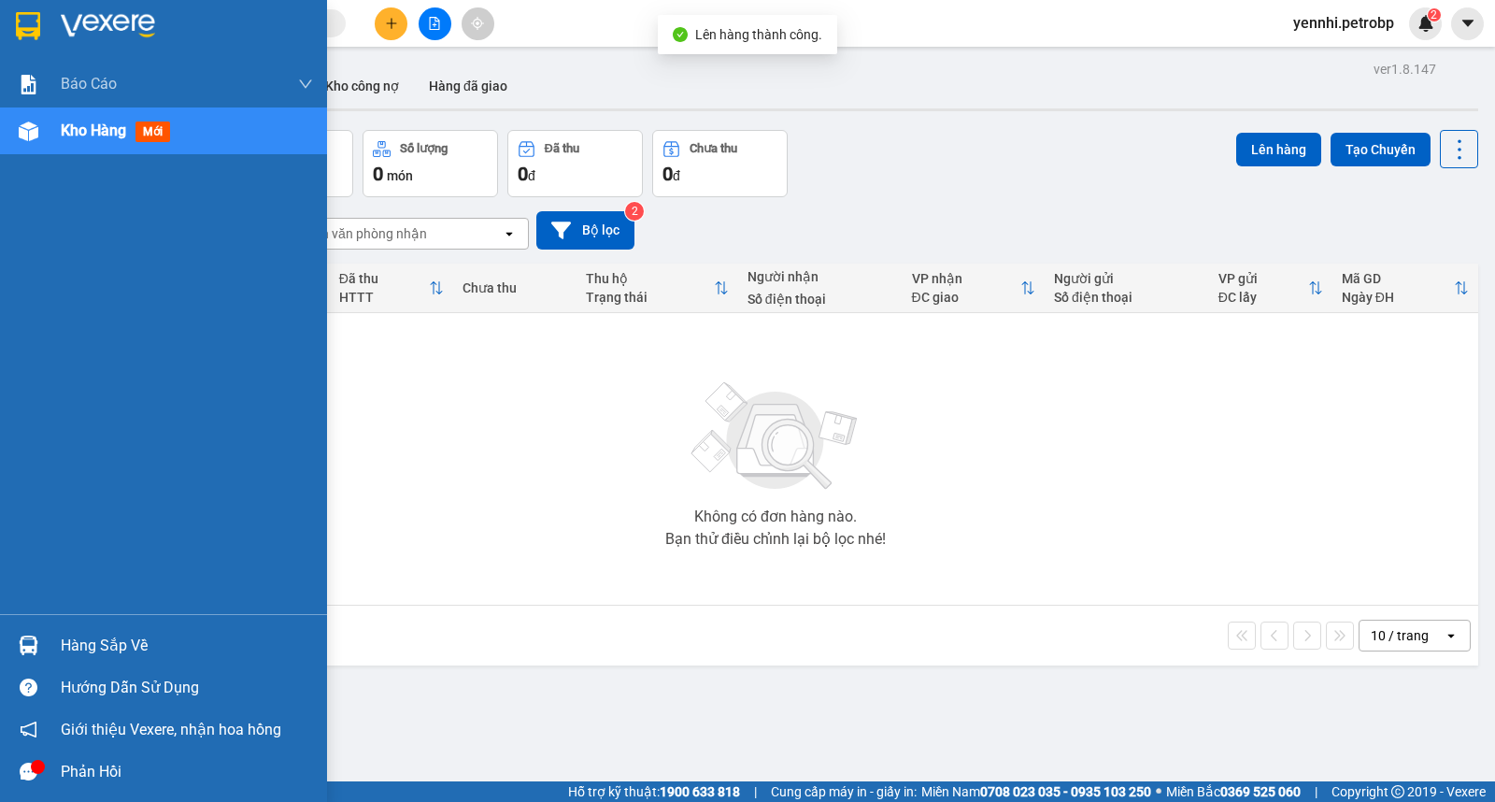
click at [41, 638] on div at bounding box center [28, 645] width 33 height 33
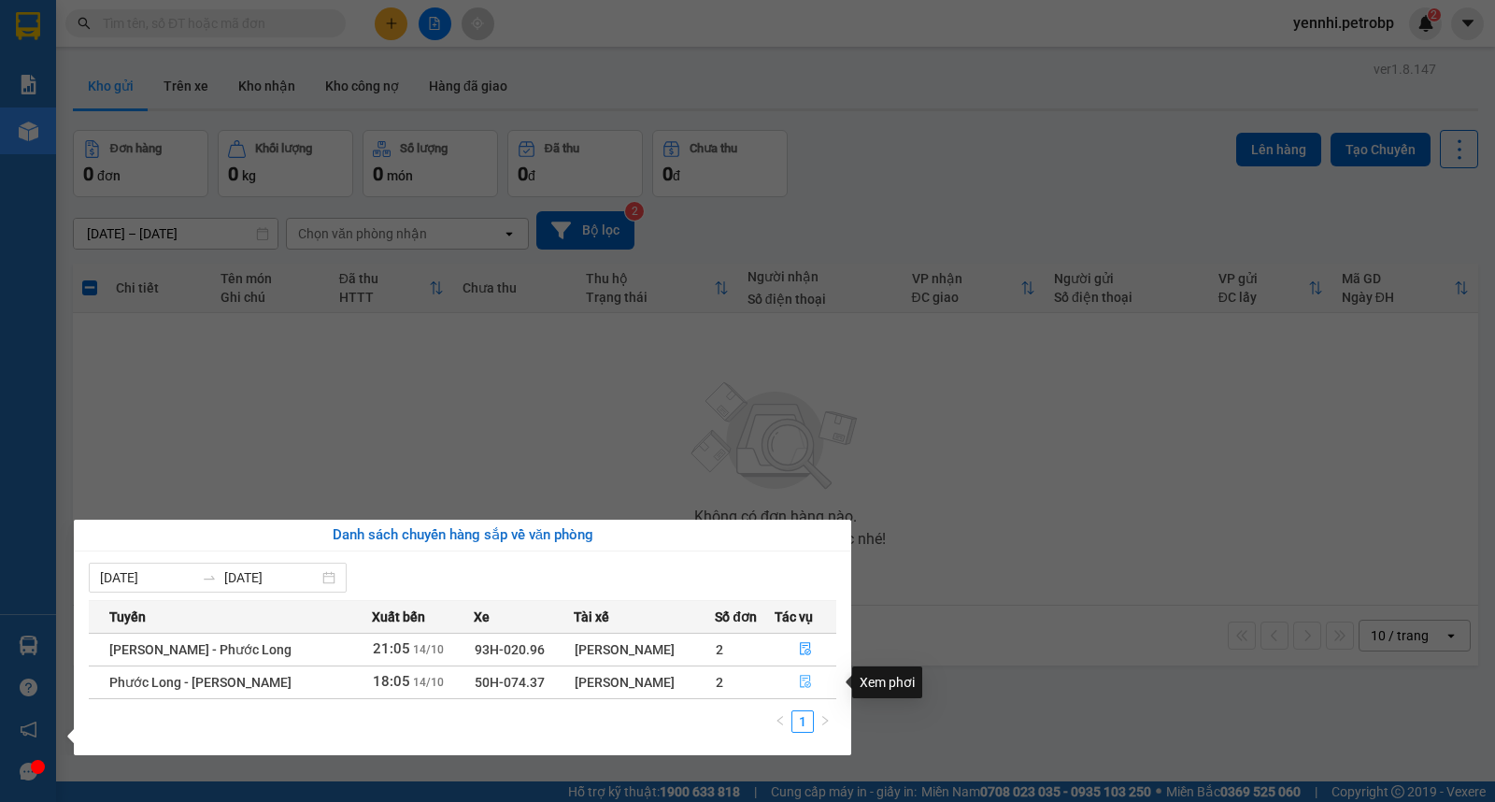
click at [811, 678] on icon "file-done" at bounding box center [805, 681] width 11 height 13
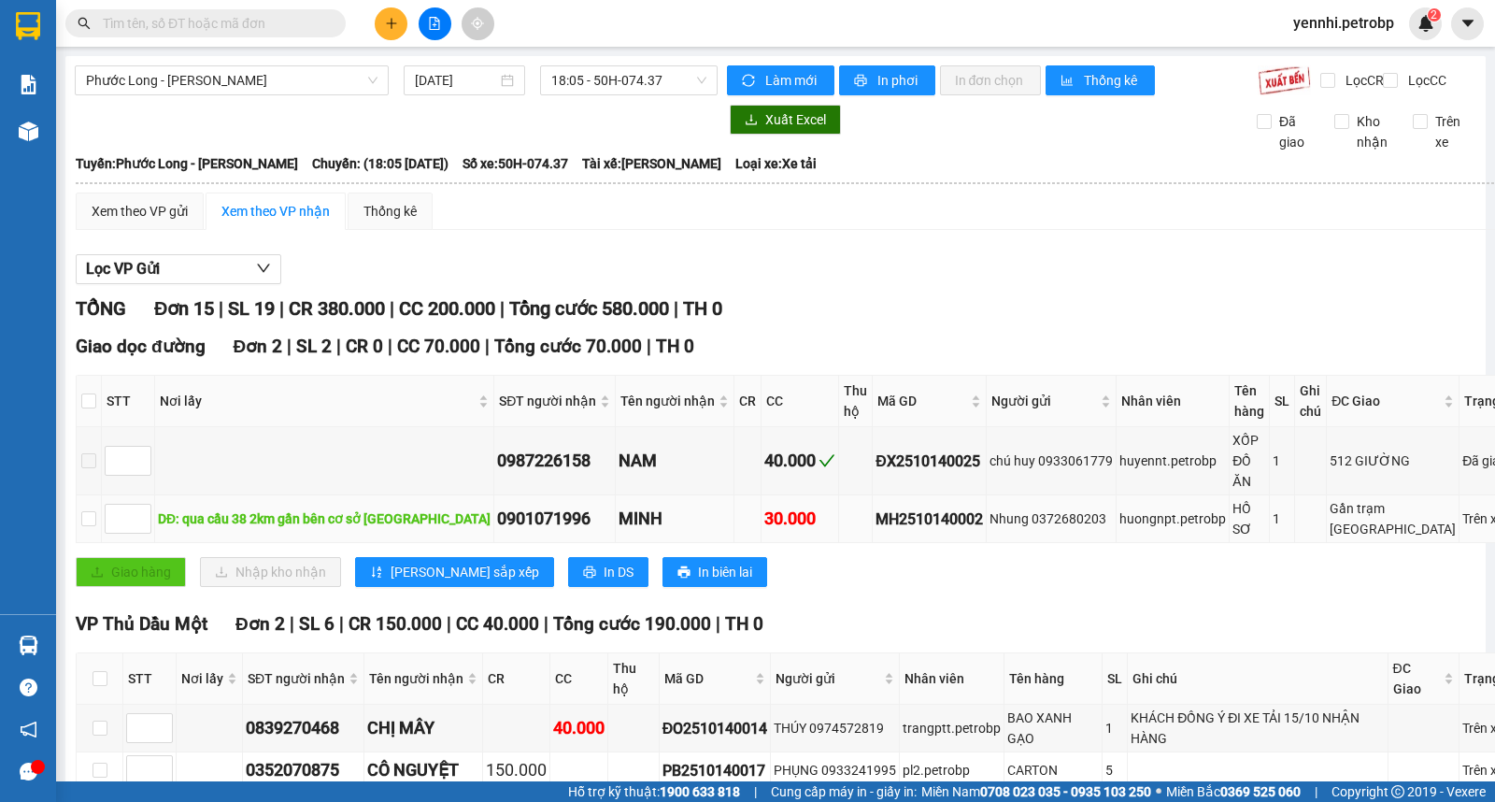
click at [876, 531] on div "MH2510140002" at bounding box center [929, 518] width 107 height 23
drag, startPoint x: 864, startPoint y: 553, endPoint x: 832, endPoint y: 587, distance: 46.9
click at [832, 587] on div "Giao dọc đường Đơn 2 | SL 2 | CR 0 | CC 70.000 | Tổng cước 70.000 | TH 0 STT Nơ…" at bounding box center [811, 467] width 1470 height 268
drag, startPoint x: 464, startPoint y: 540, endPoint x: 551, endPoint y: 551, distance: 87.6
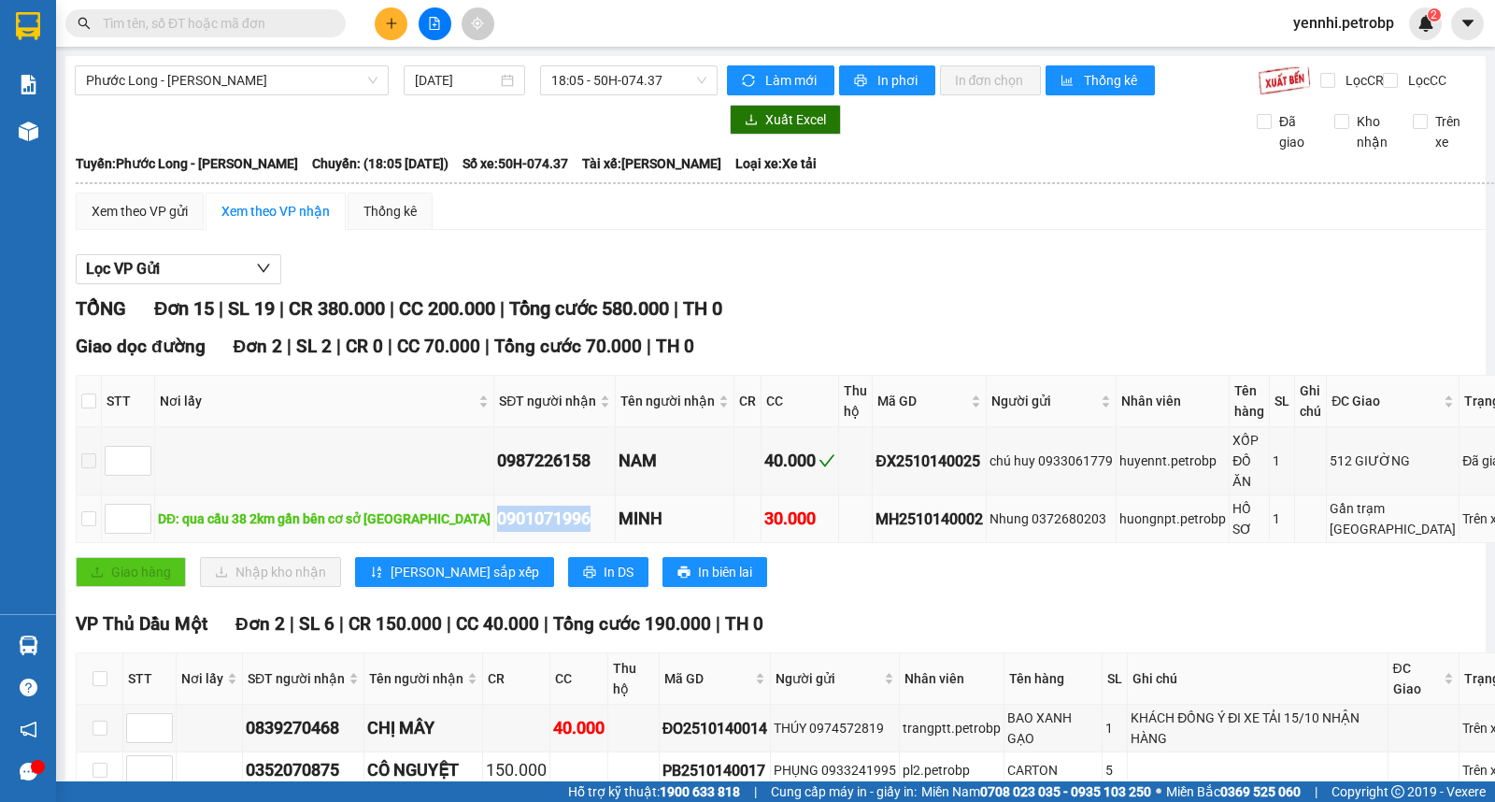
click at [555, 543] on td "0901071996" at bounding box center [554, 519] width 121 height 48
click at [760, 587] on div "Giao hàng Nhập kho nhận Lưu sắp xếp In DS In biên lai" at bounding box center [811, 572] width 1470 height 30
click at [497, 532] on div "0901071996" at bounding box center [554, 519] width 115 height 26
copy div "0901071996"
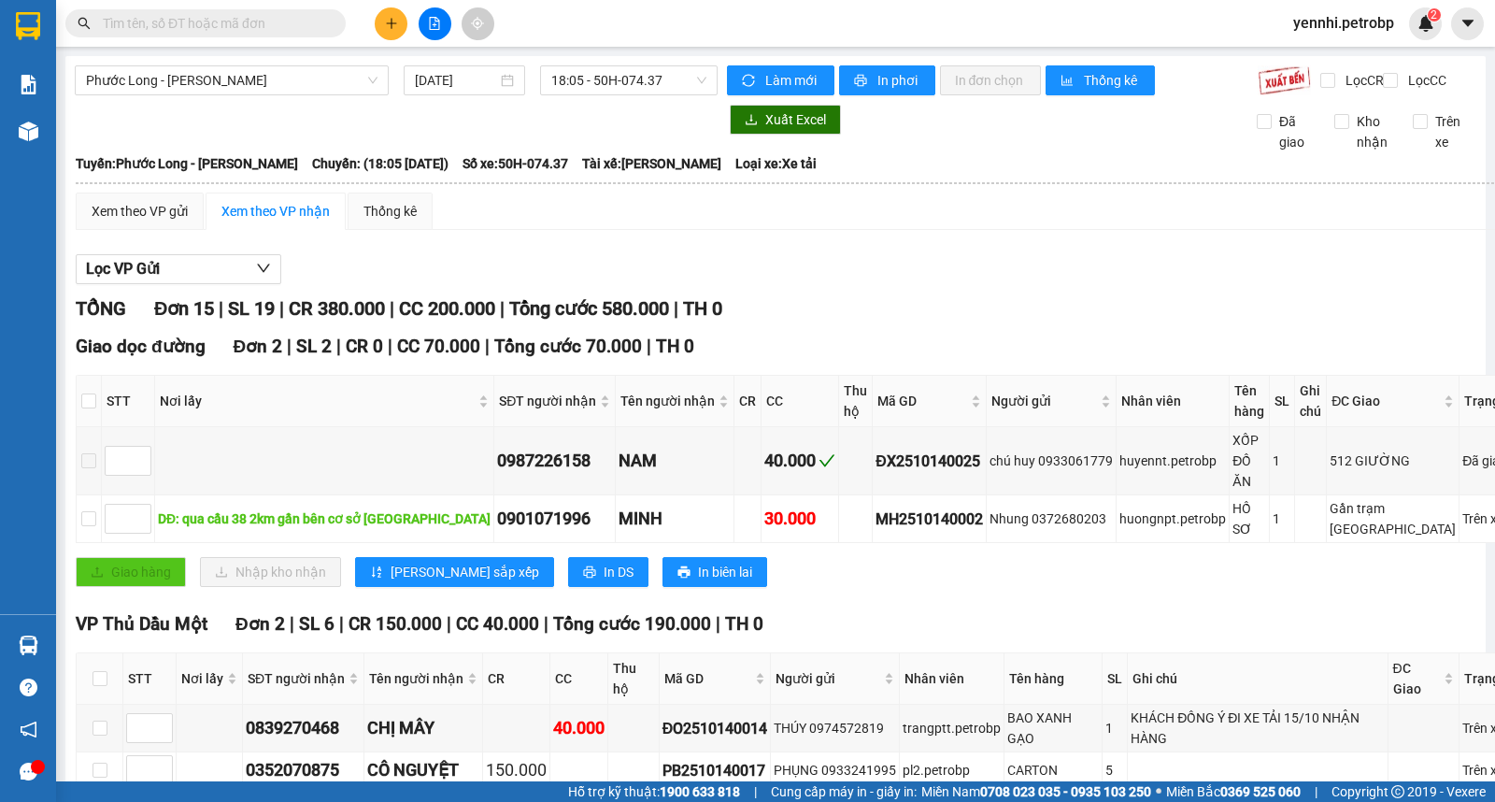
click at [837, 587] on div "Giao hàng Nhập kho nhận Lưu sắp xếp In DS In biên lai" at bounding box center [811, 572] width 1470 height 30
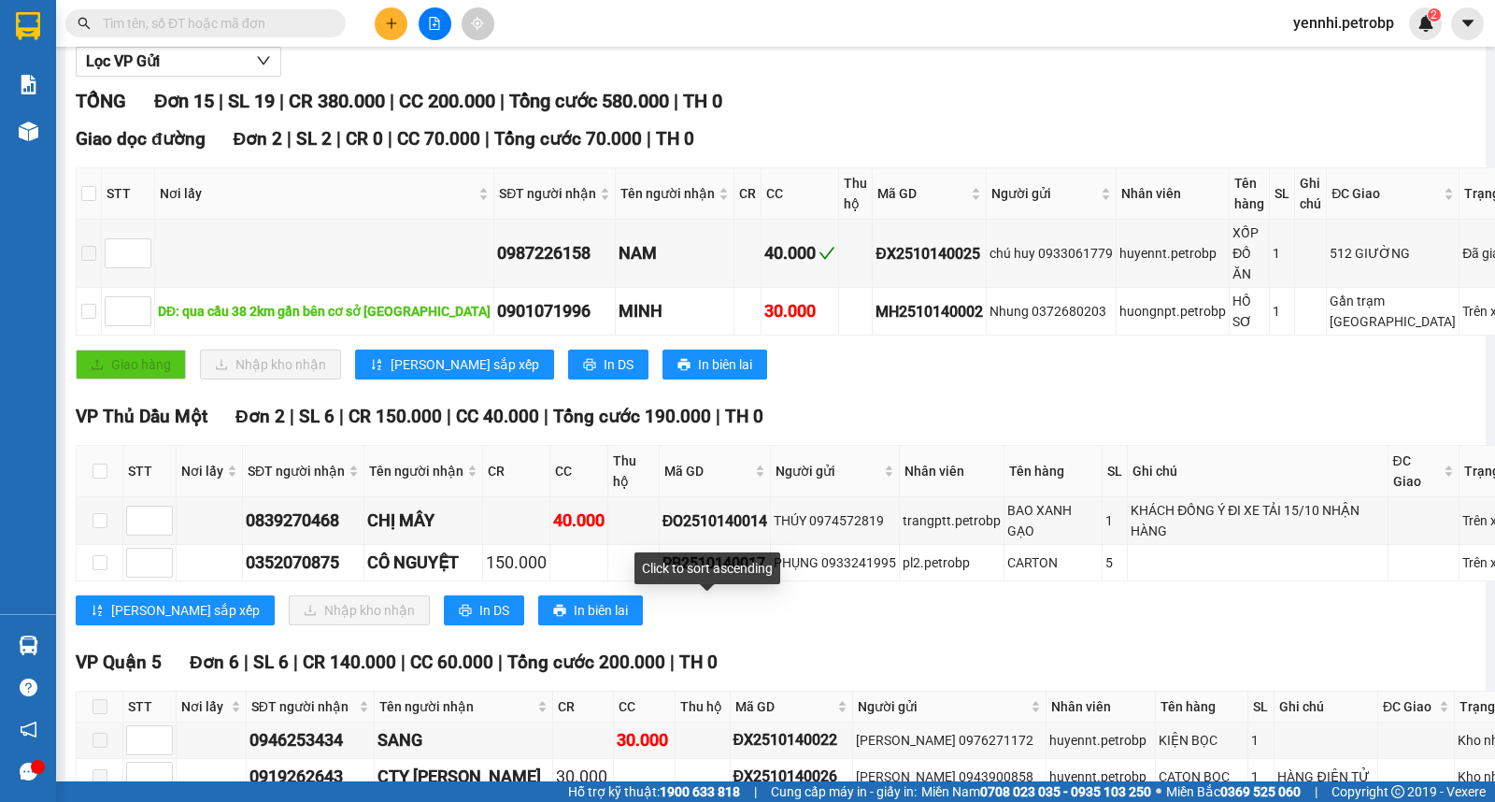
scroll to position [311, 0]
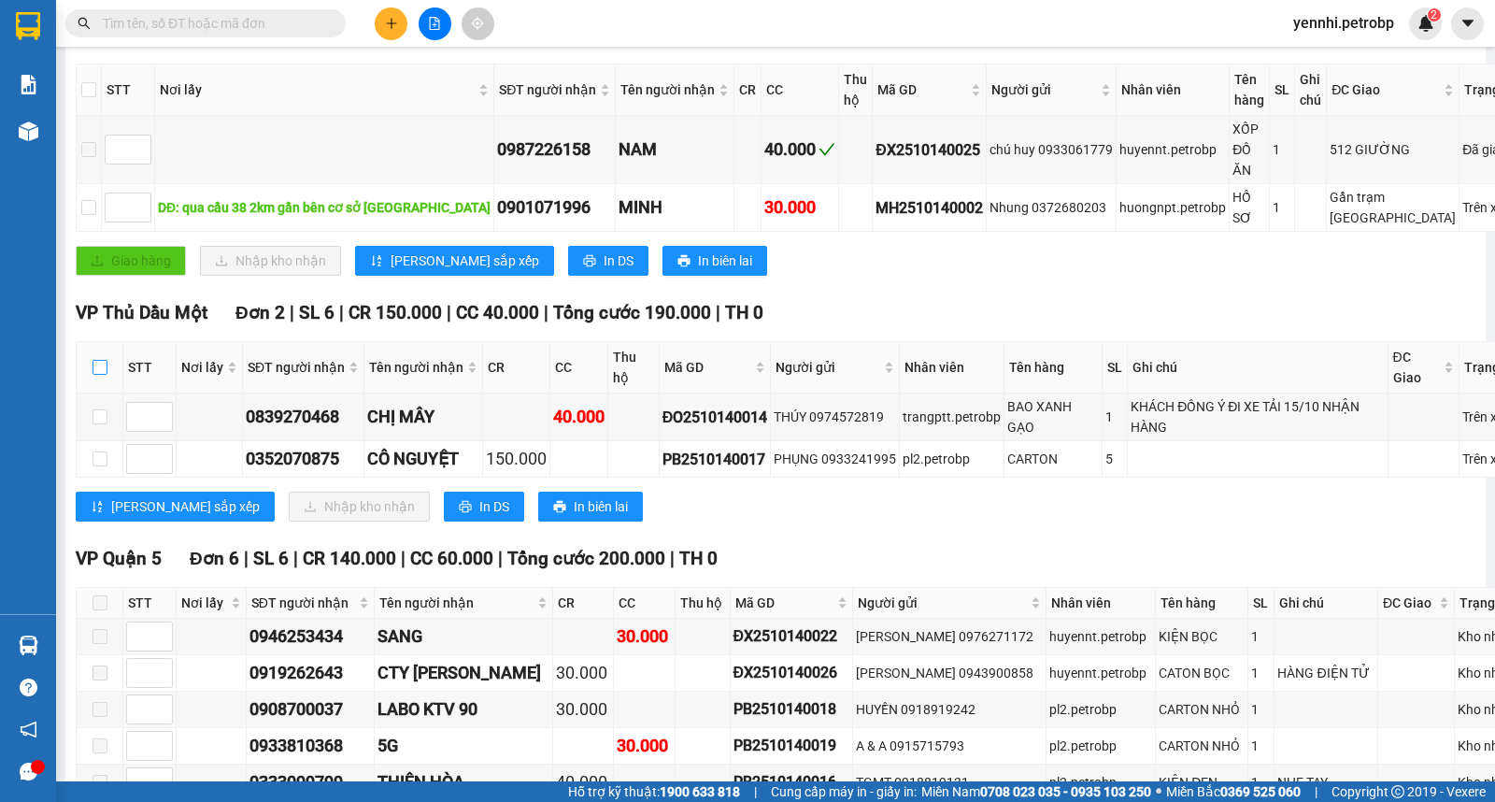
click at [100, 375] on input "checkbox" at bounding box center [100, 367] width 15 height 15
checkbox input "true"
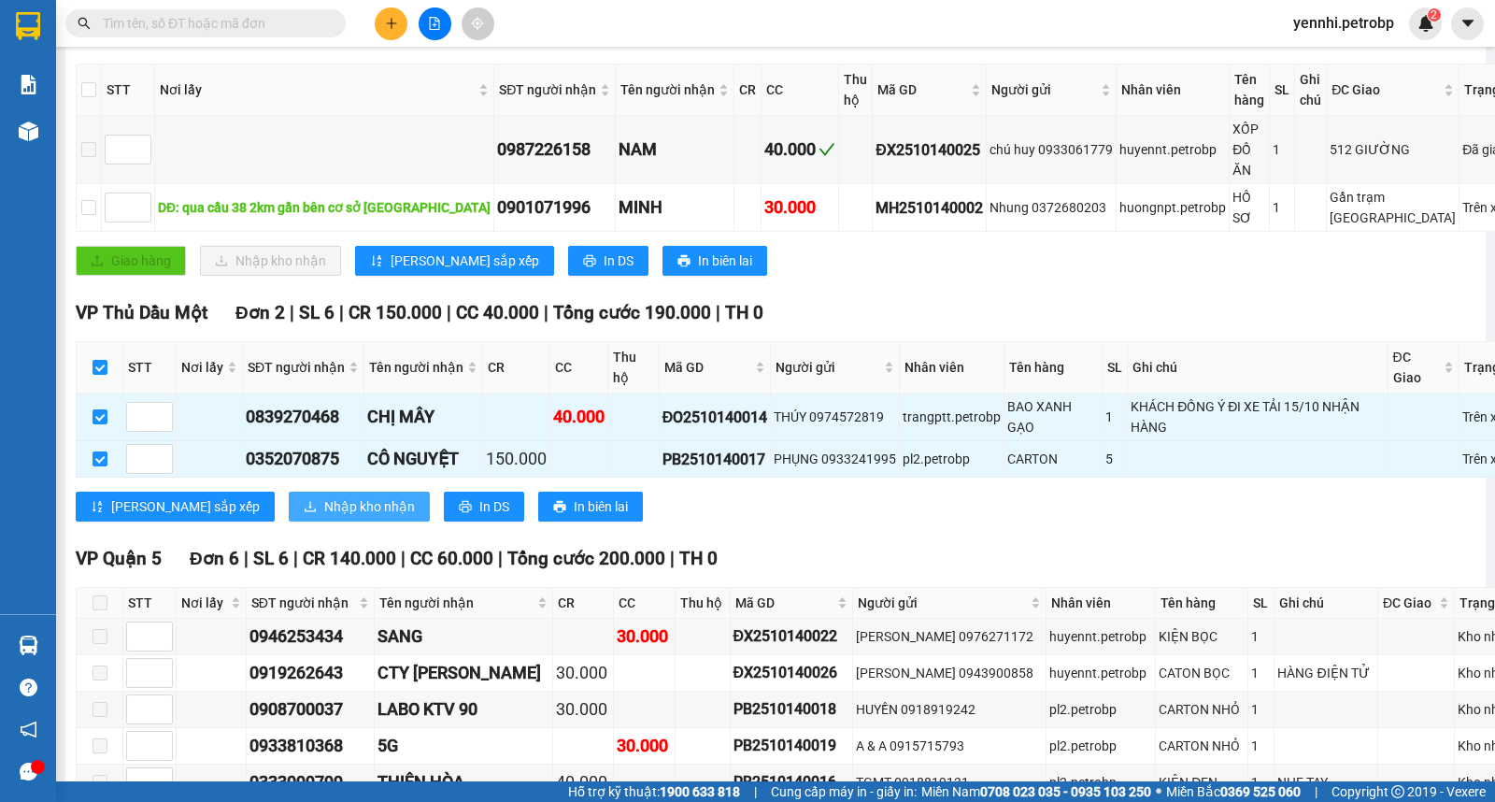
click at [324, 517] on span "Nhập kho nhận" at bounding box center [369, 506] width 91 height 21
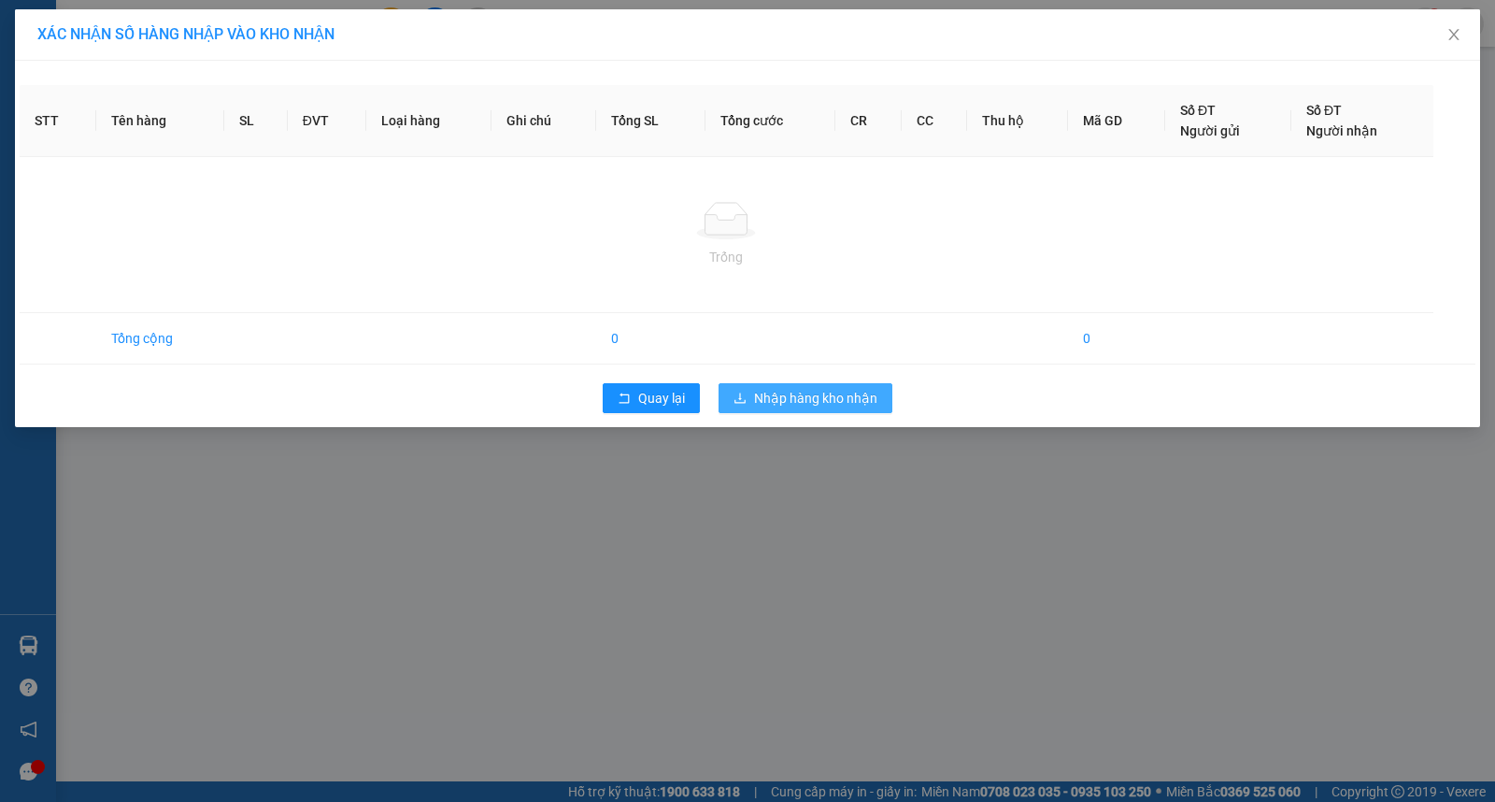
click at [819, 388] on span "Nhập hàng kho nhận" at bounding box center [815, 398] width 123 height 21
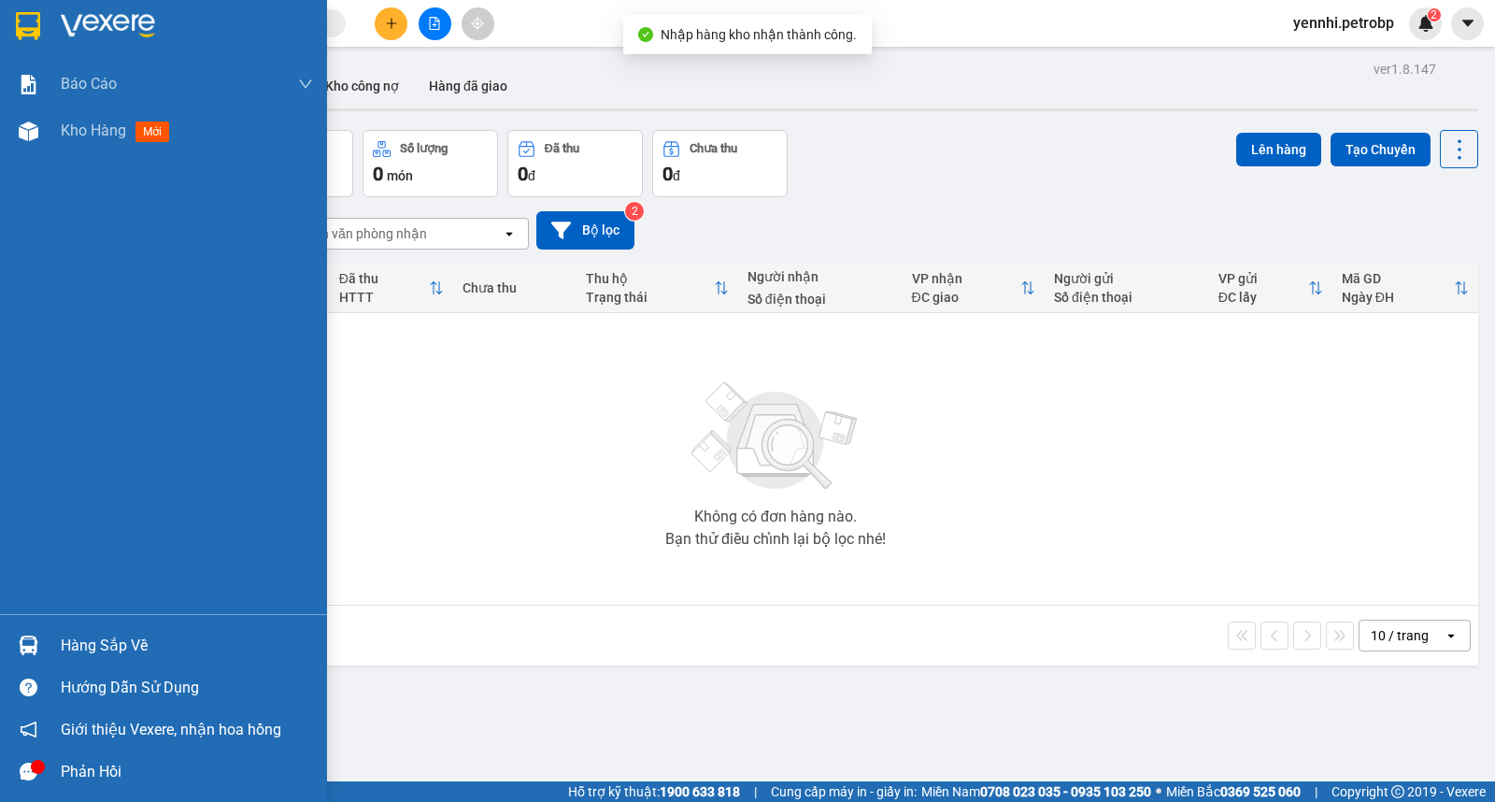
click at [43, 631] on div at bounding box center [28, 645] width 33 height 33
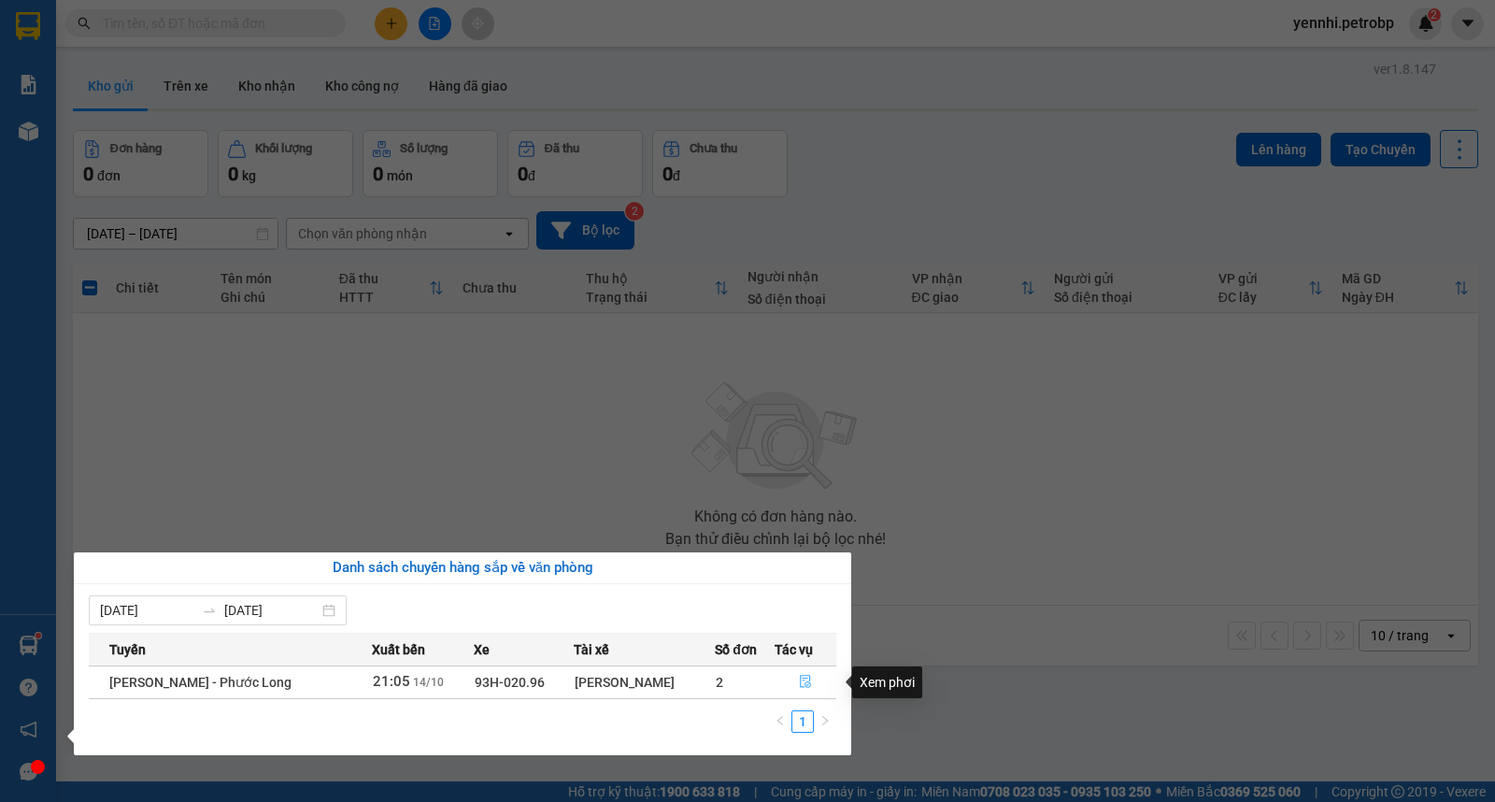
click at [800, 680] on icon "file-done" at bounding box center [805, 681] width 11 height 13
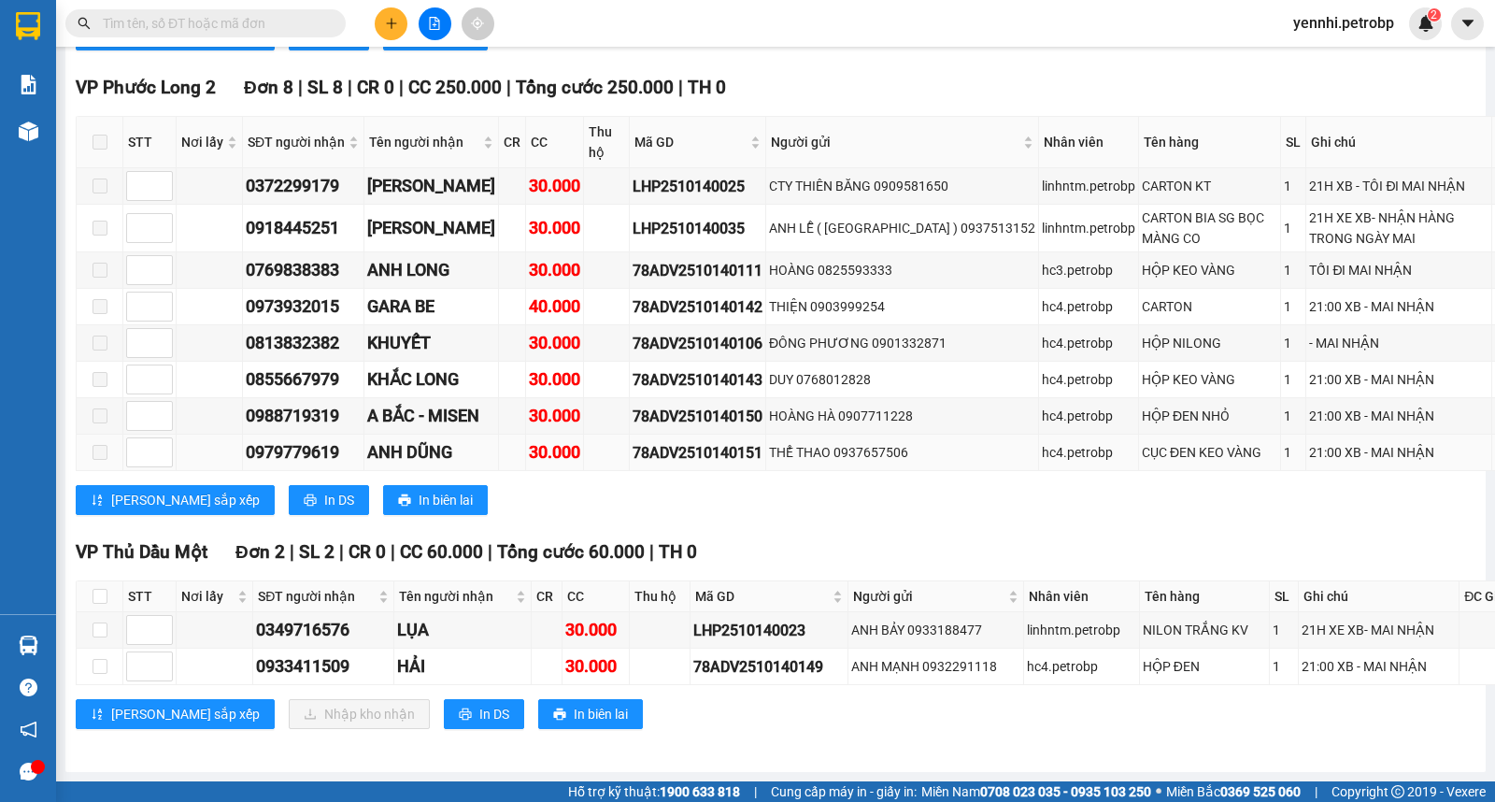
scroll to position [6617, 0]
click at [693, 655] on div "78ADV2510140149" at bounding box center [768, 666] width 151 height 23
copy div "78ADV2510140149"
click at [259, 21] on input "text" at bounding box center [213, 23] width 221 height 21
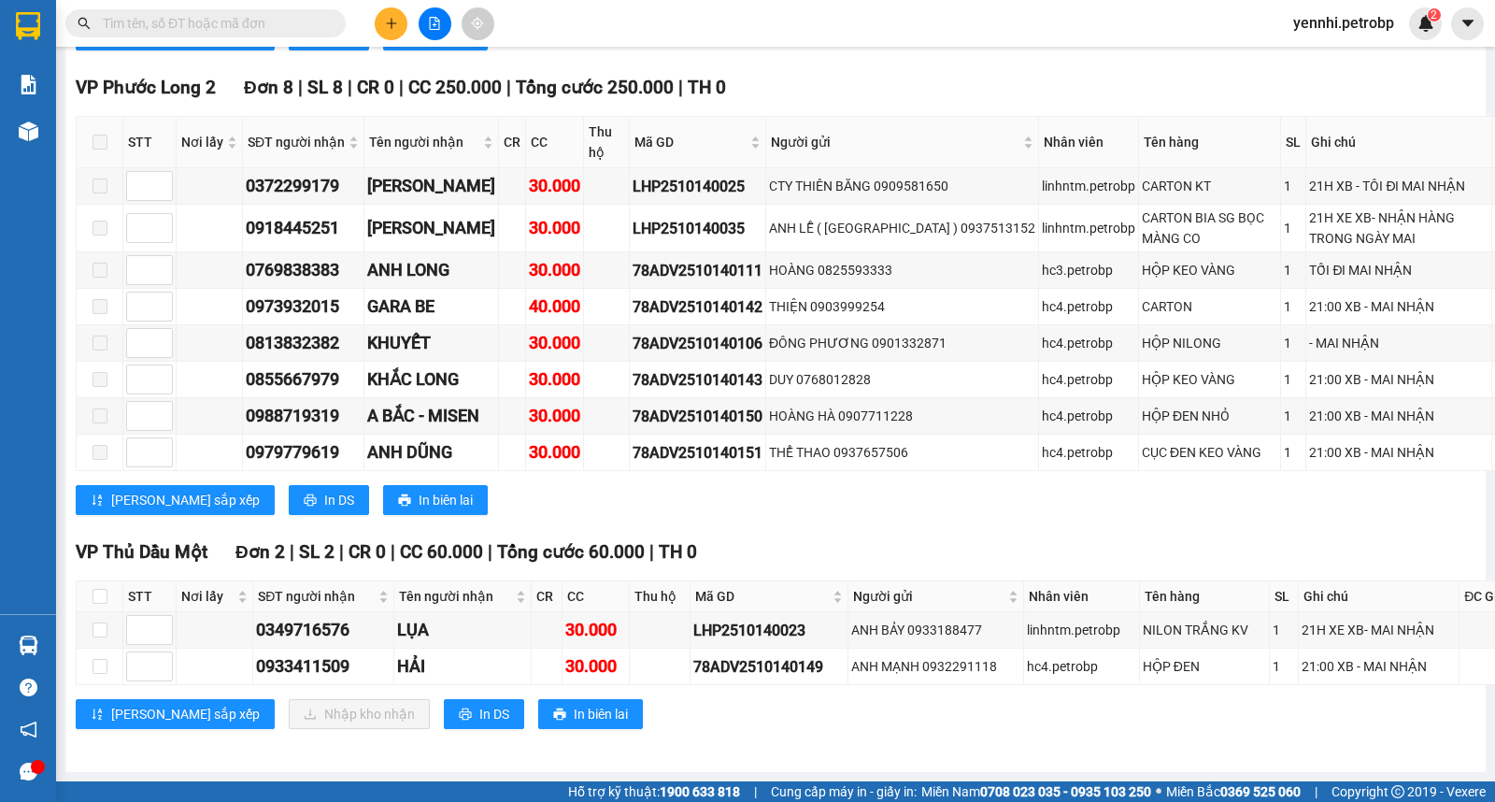
paste input "78ADV2510140149"
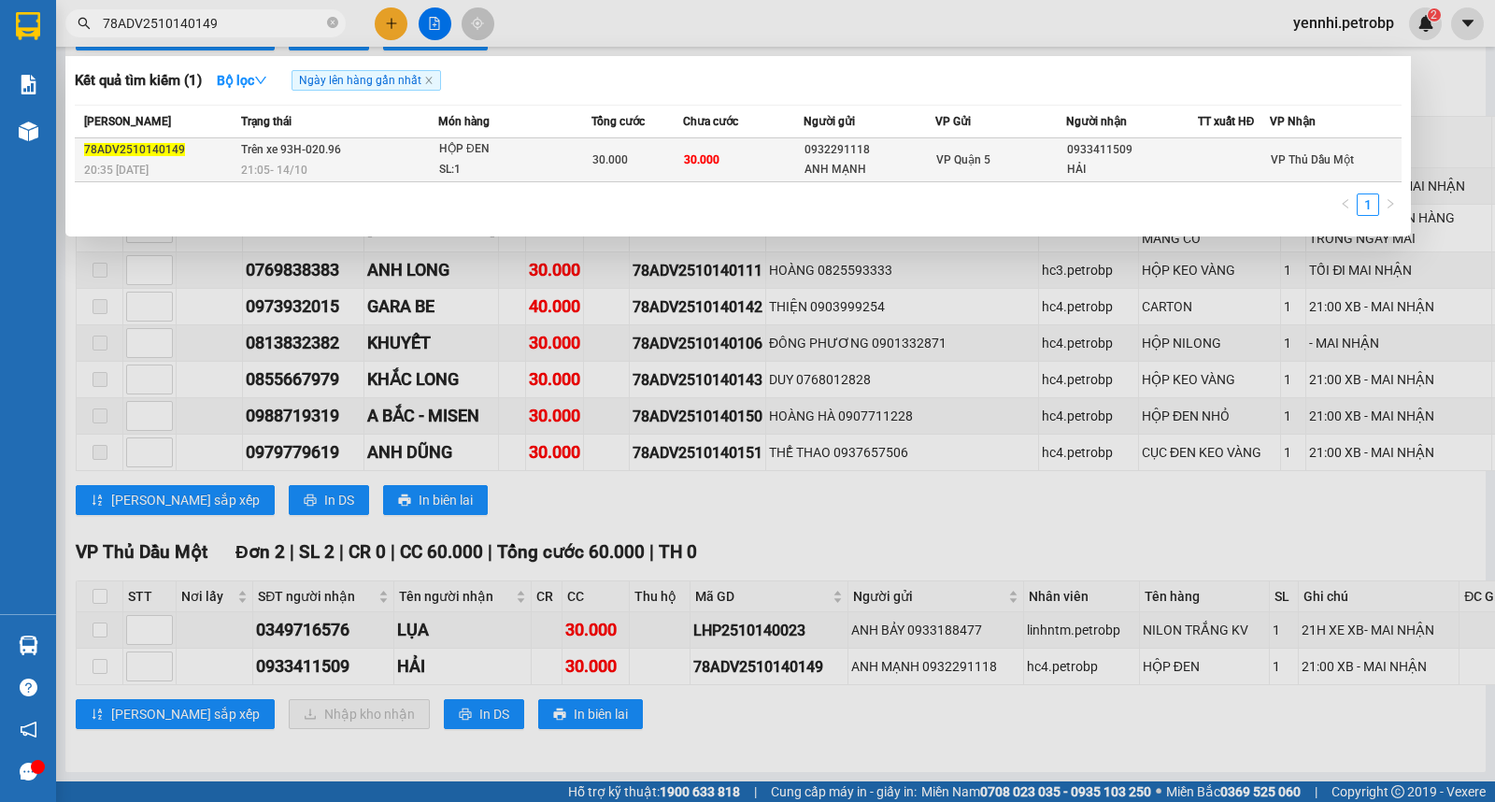
type input "78ADV2510140149"
click at [808, 154] on div "0932291118" at bounding box center [869, 150] width 129 height 20
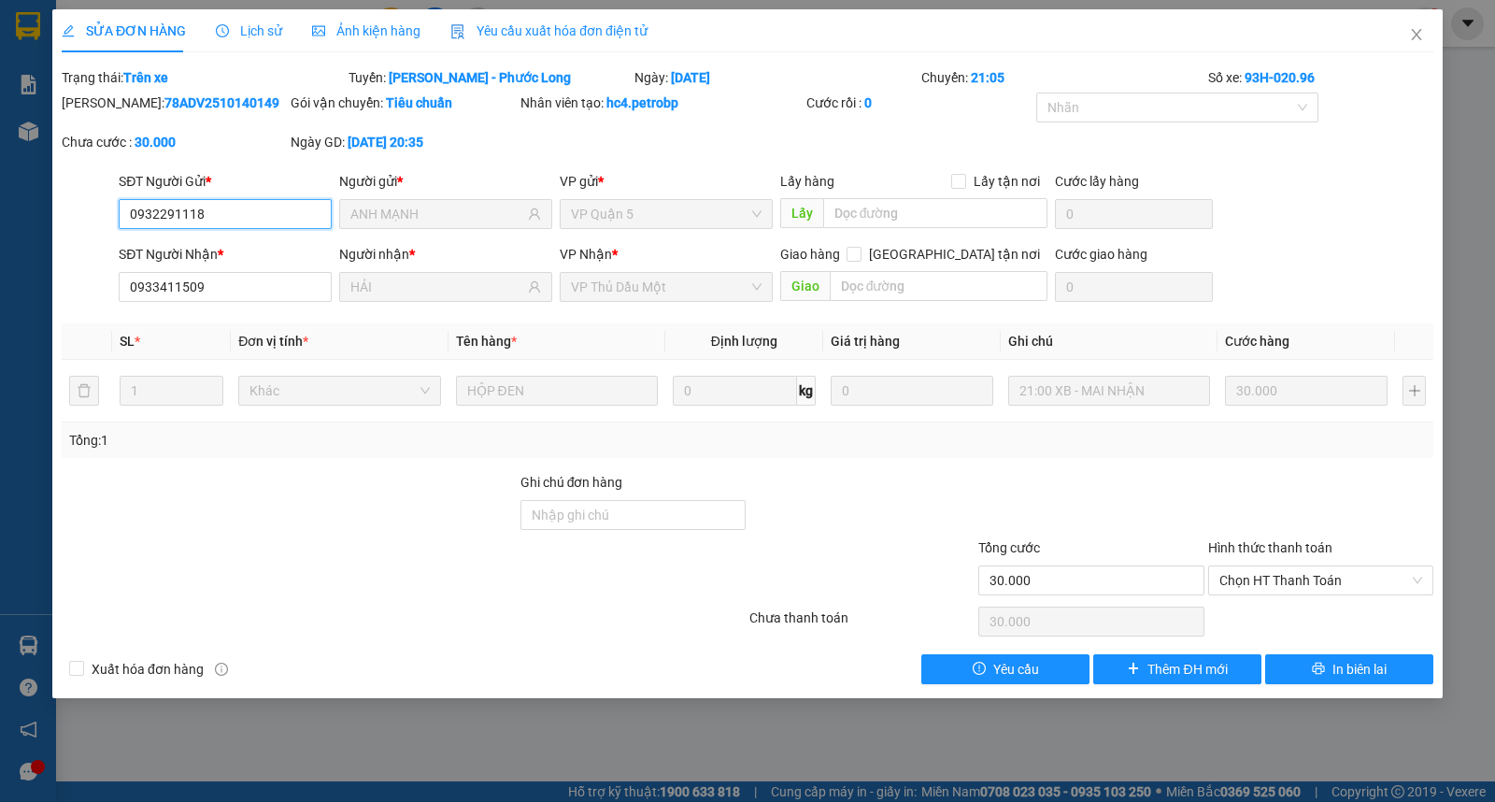
type input "0932291118"
type input "ANH MẠNH"
type input "0933411509"
type input "HẢI"
type input "30.000"
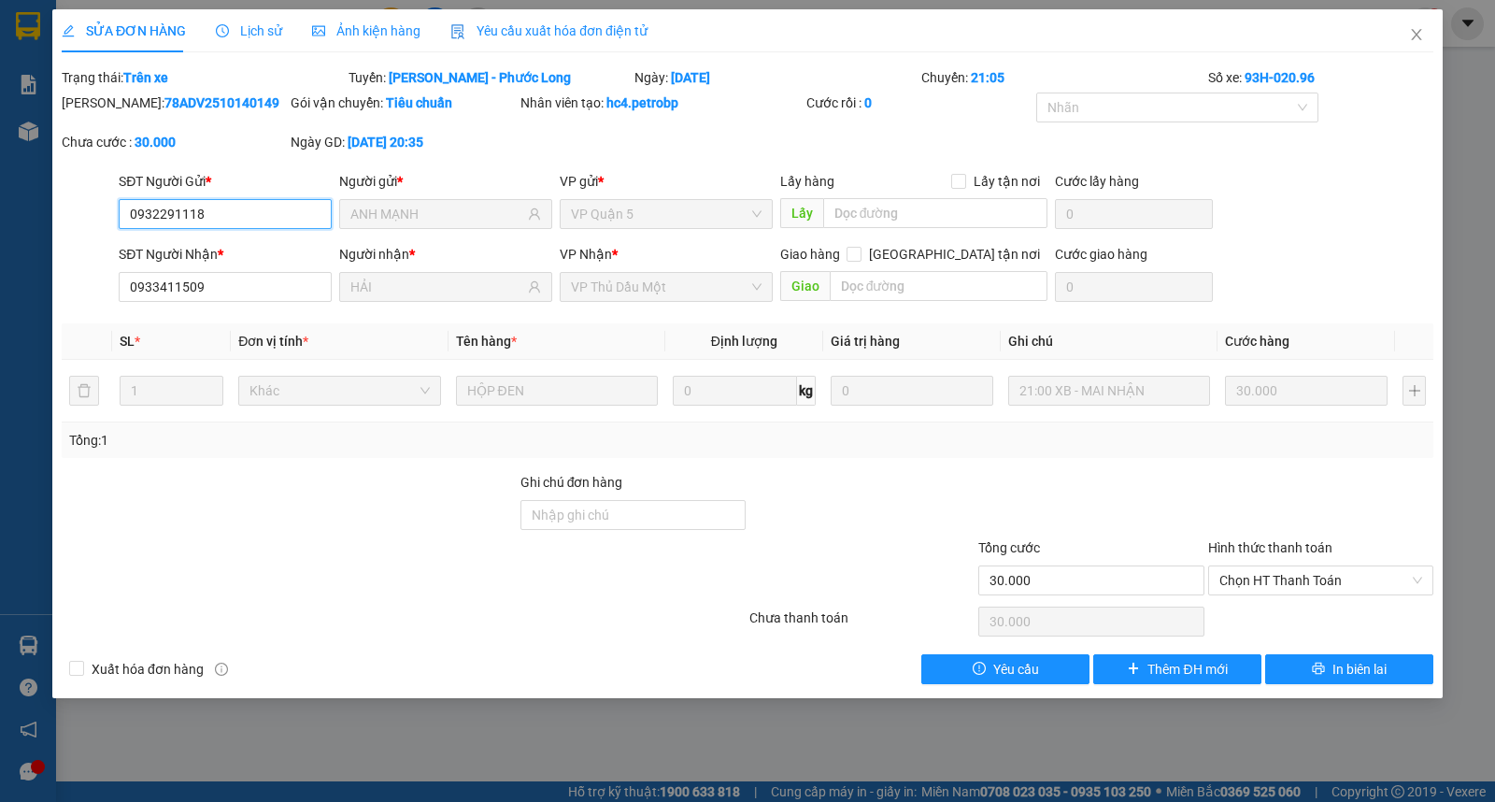
type input "30.000"
click at [1347, 669] on span "In biên lai" at bounding box center [1360, 669] width 54 height 21
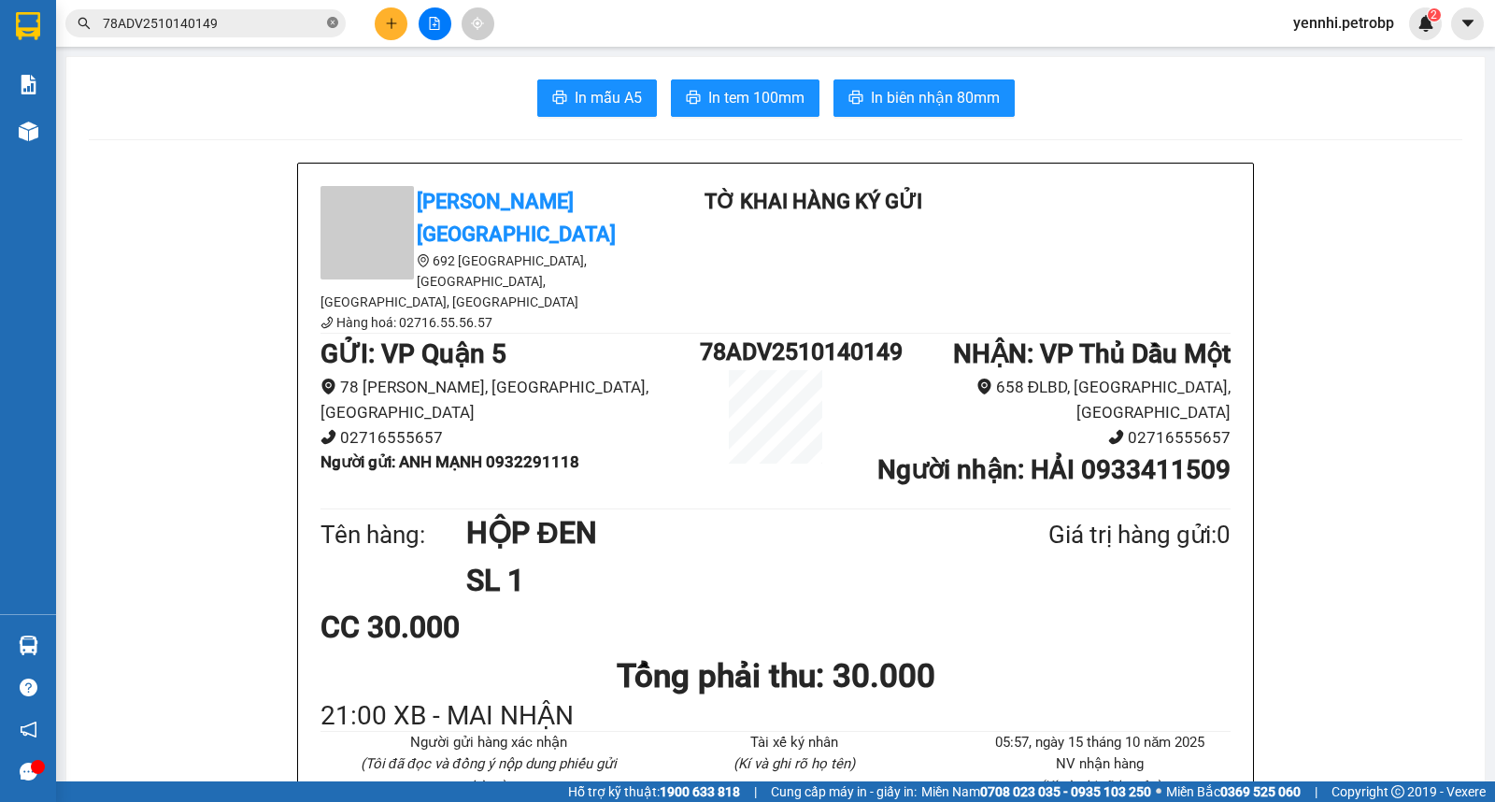
click at [333, 19] on icon "close-circle" at bounding box center [332, 22] width 11 height 11
click at [319, 23] on input "text" at bounding box center [213, 23] width 221 height 21
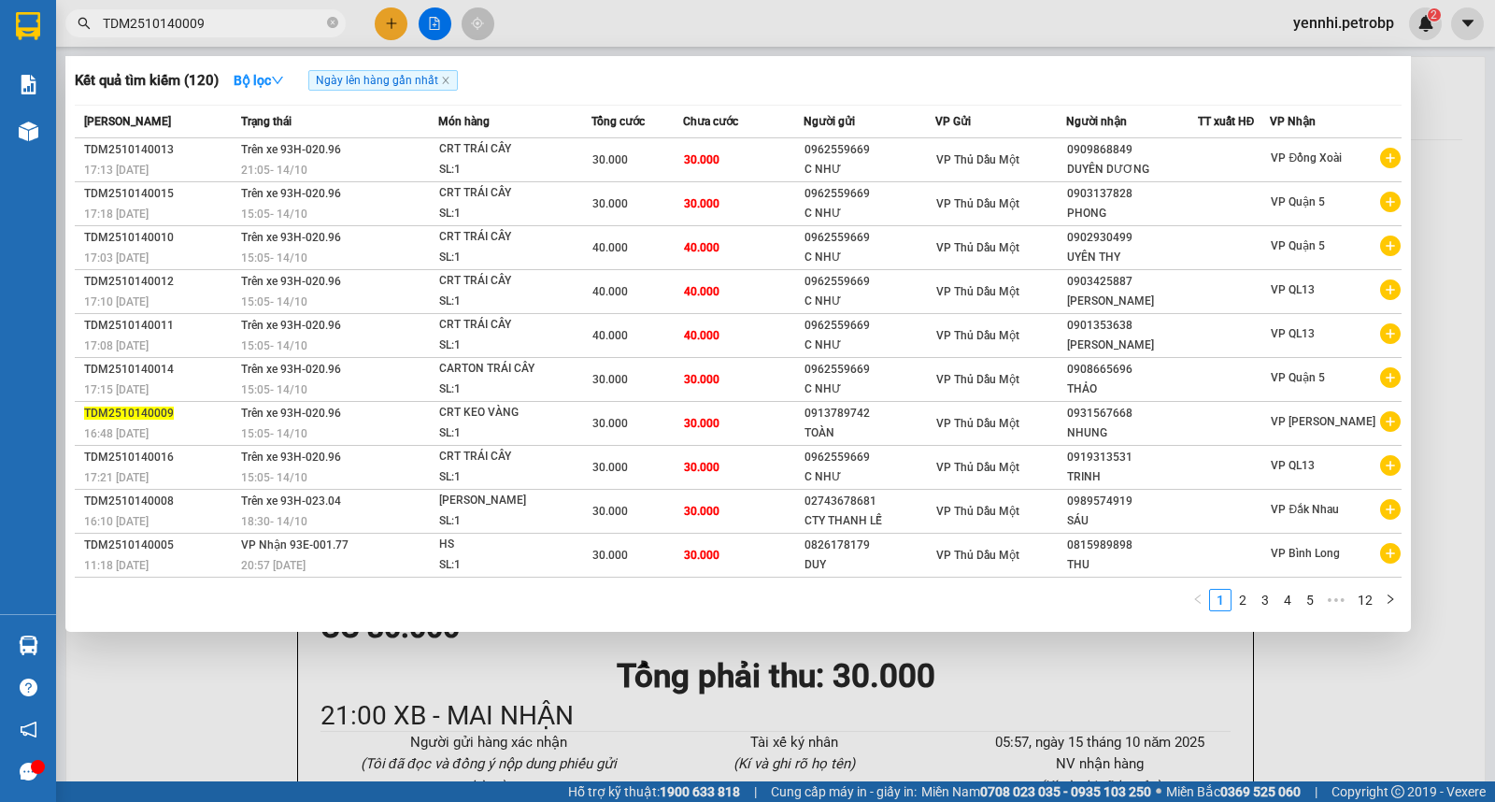
type input "TDM2510140009"
click at [1439, 244] on div at bounding box center [747, 401] width 1495 height 802
click at [333, 23] on icon "close-circle" at bounding box center [332, 22] width 11 height 11
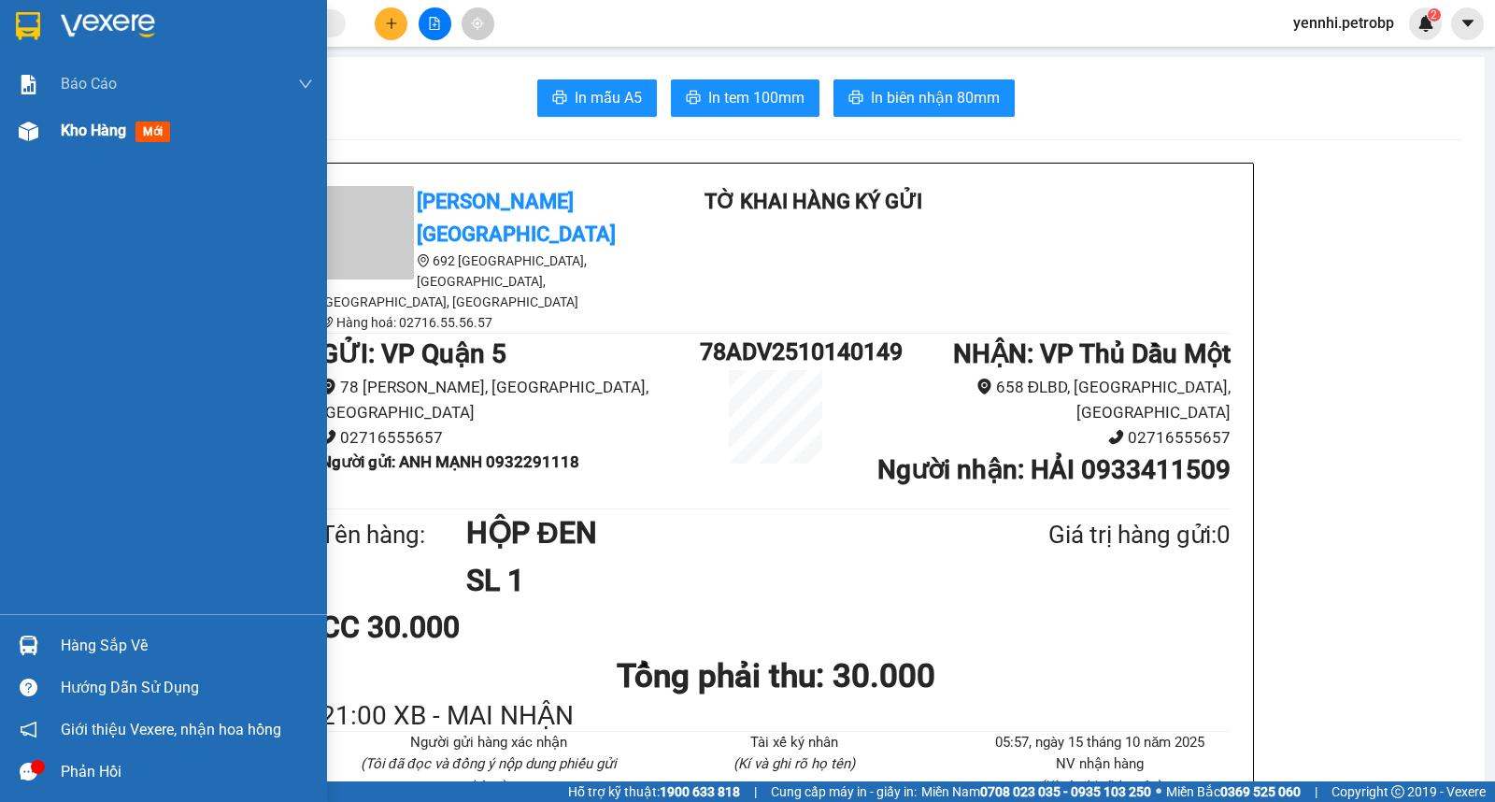
click at [33, 136] on img at bounding box center [29, 131] width 20 height 20
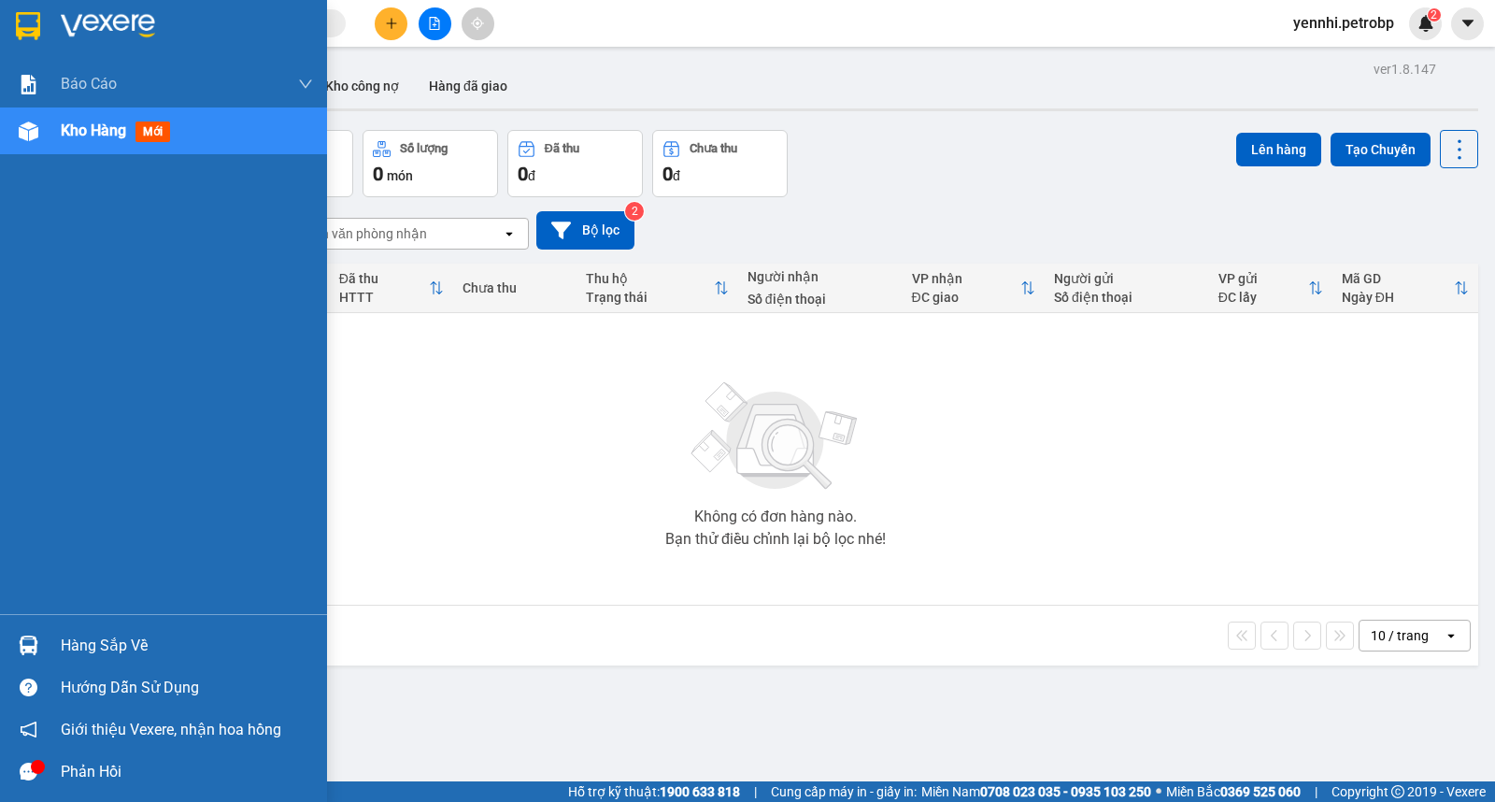
click at [34, 657] on div at bounding box center [28, 645] width 33 height 33
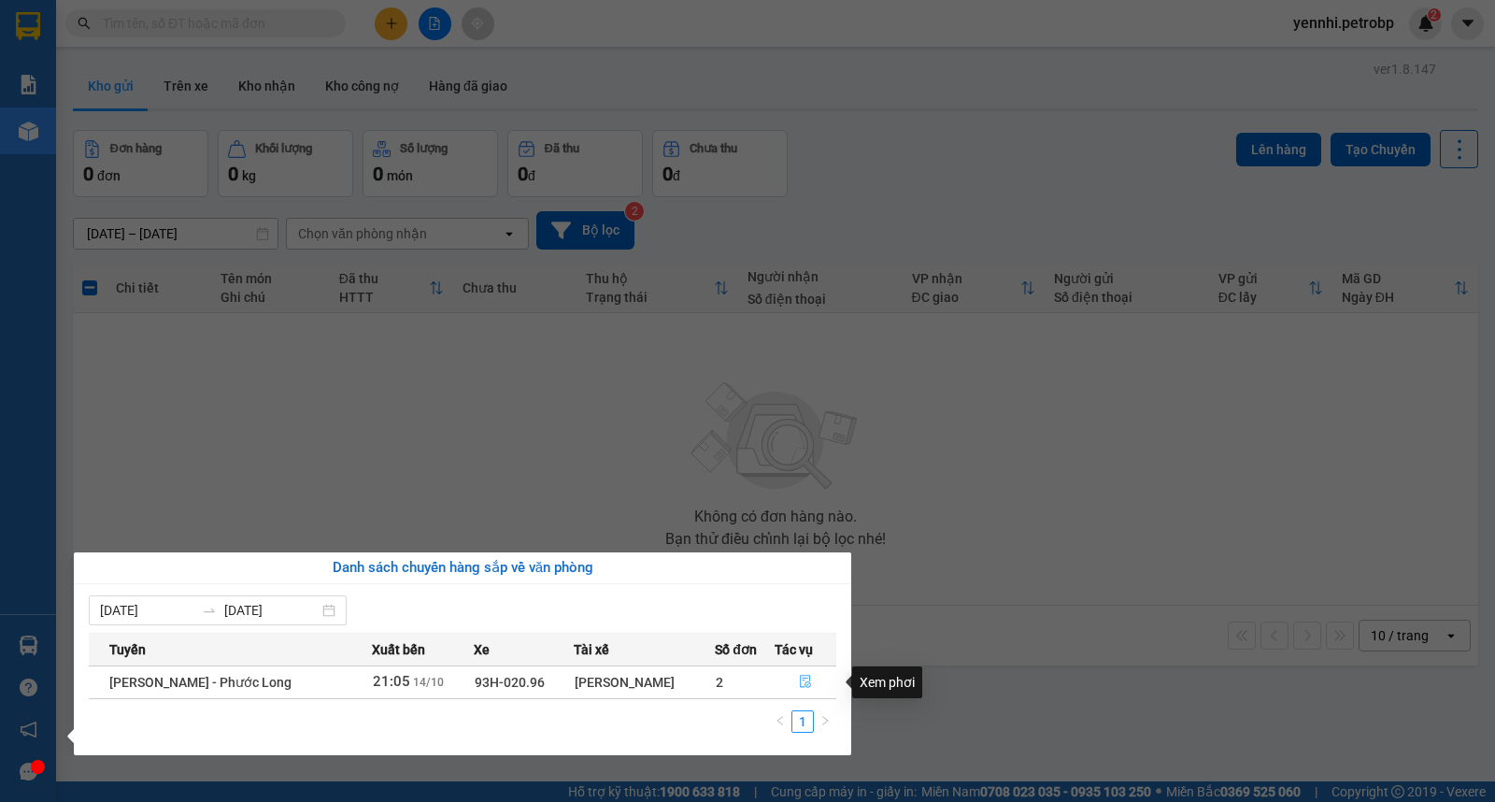
click at [801, 682] on icon "file-done" at bounding box center [805, 681] width 13 height 13
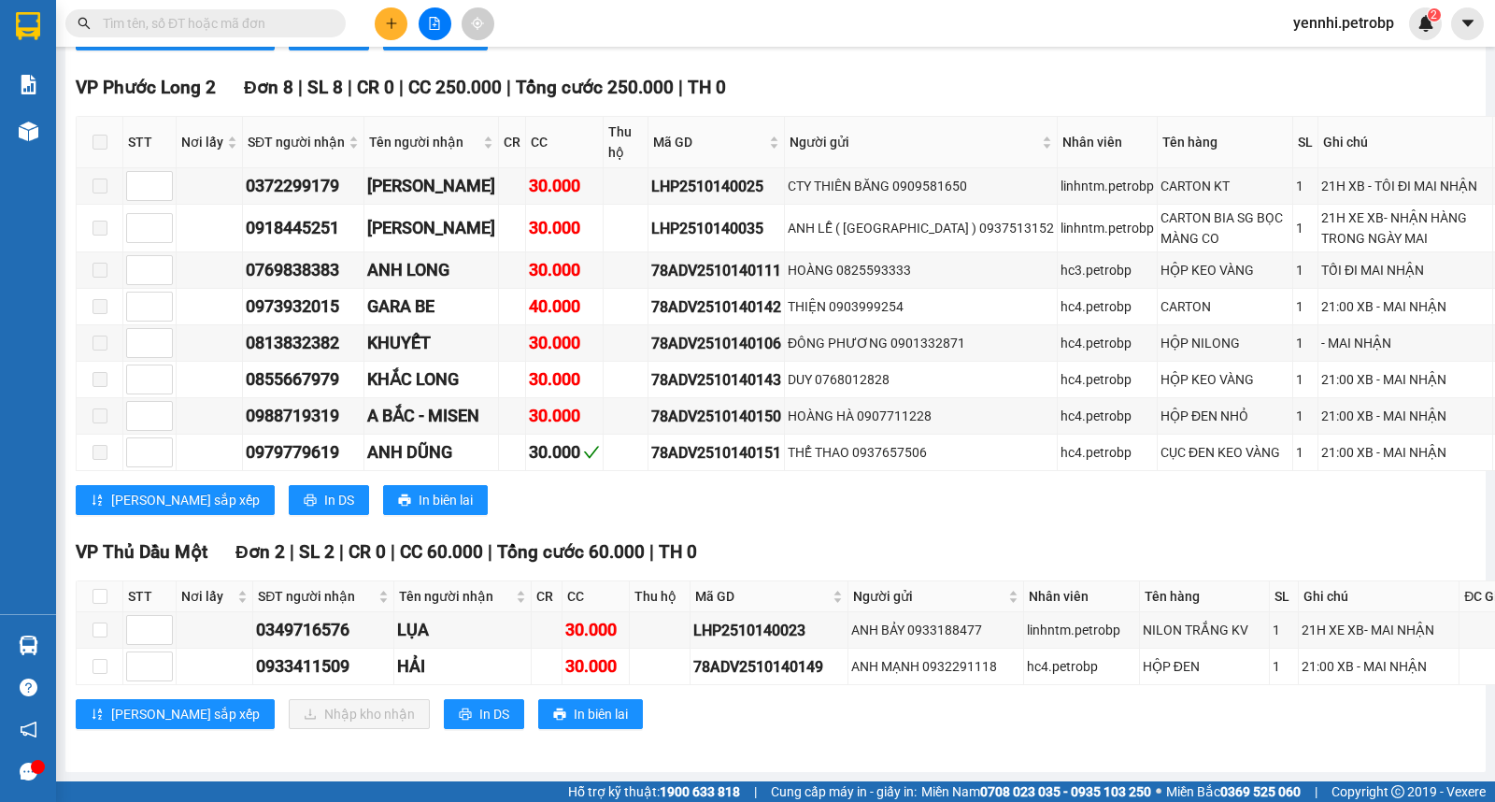
scroll to position [6617, 0]
click at [94, 622] on input "checkbox" at bounding box center [100, 629] width 15 height 15
checkbox input "true"
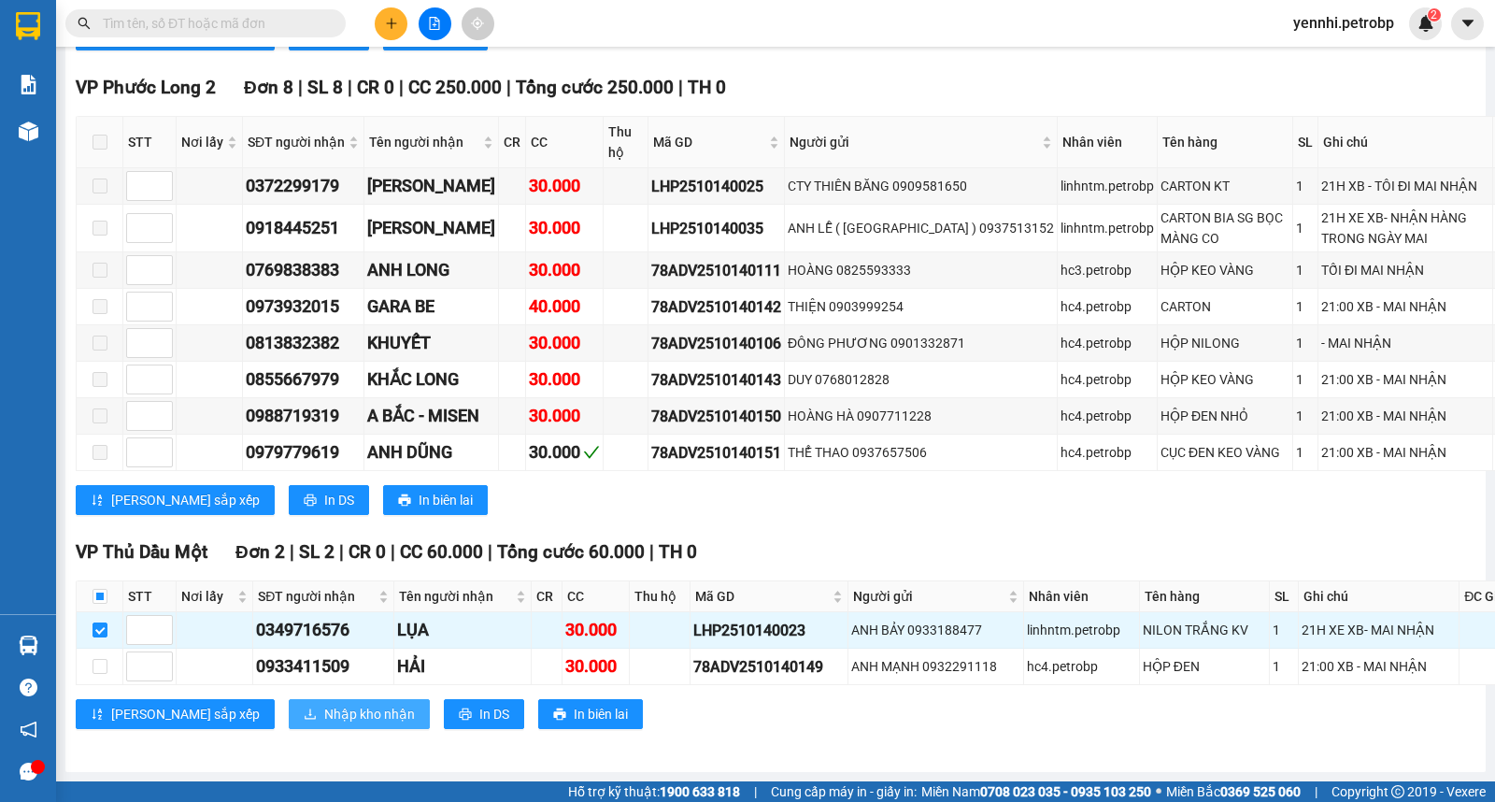
click at [324, 704] on span "Nhập kho nhận" at bounding box center [369, 714] width 91 height 21
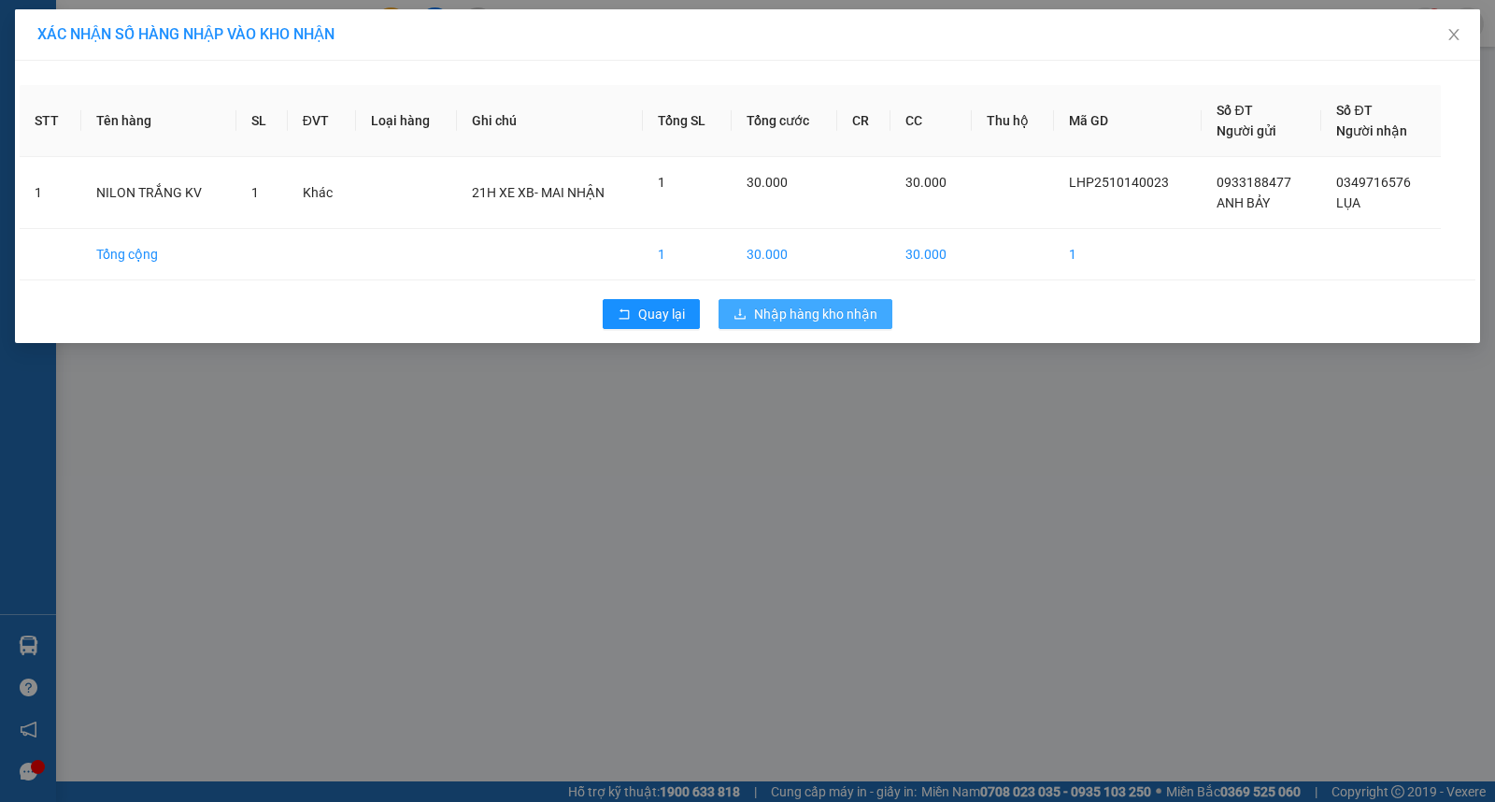
click at [785, 319] on span "Nhập hàng kho nhận" at bounding box center [815, 314] width 123 height 21
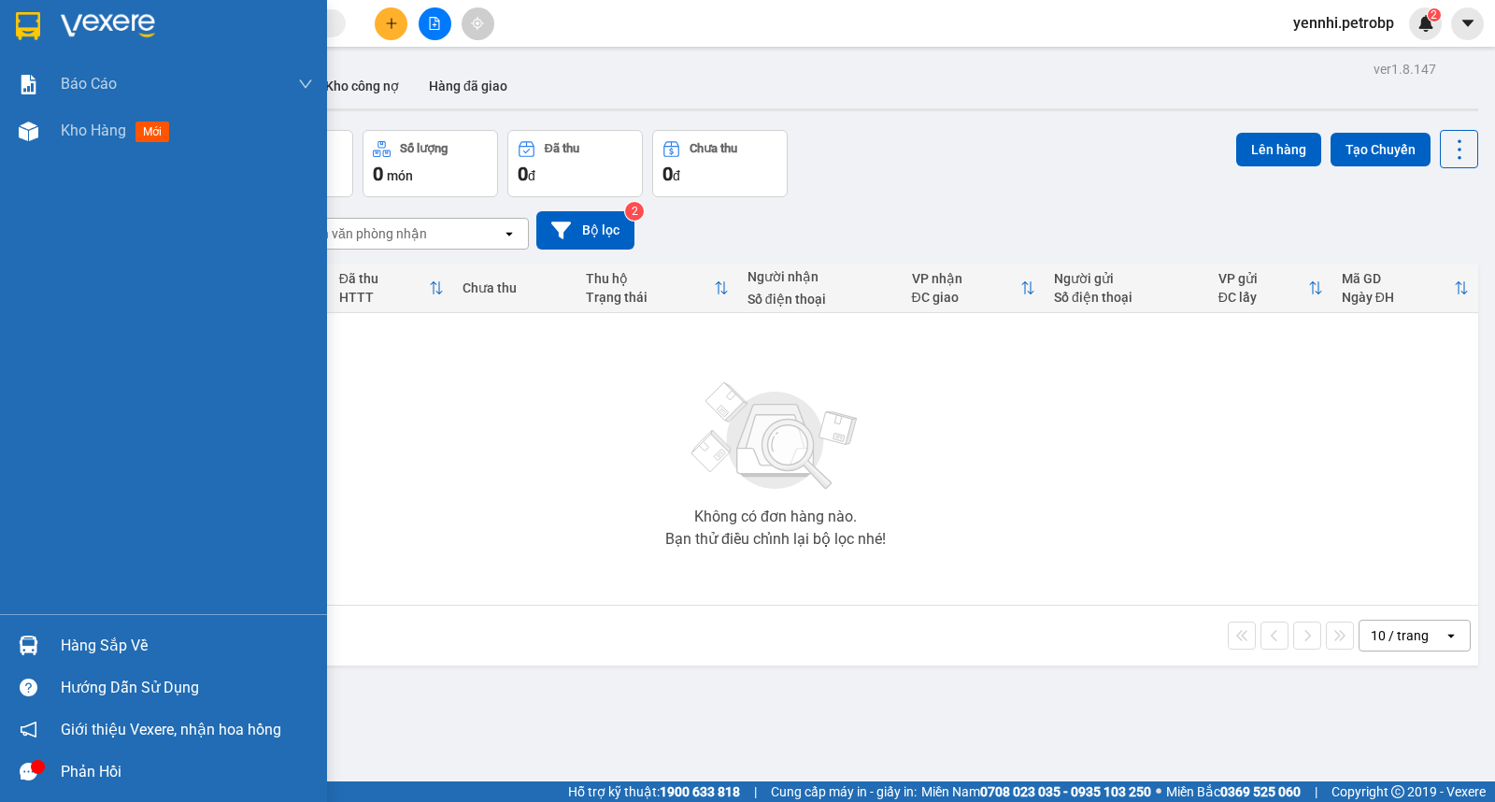
click at [36, 652] on img at bounding box center [29, 645] width 20 height 20
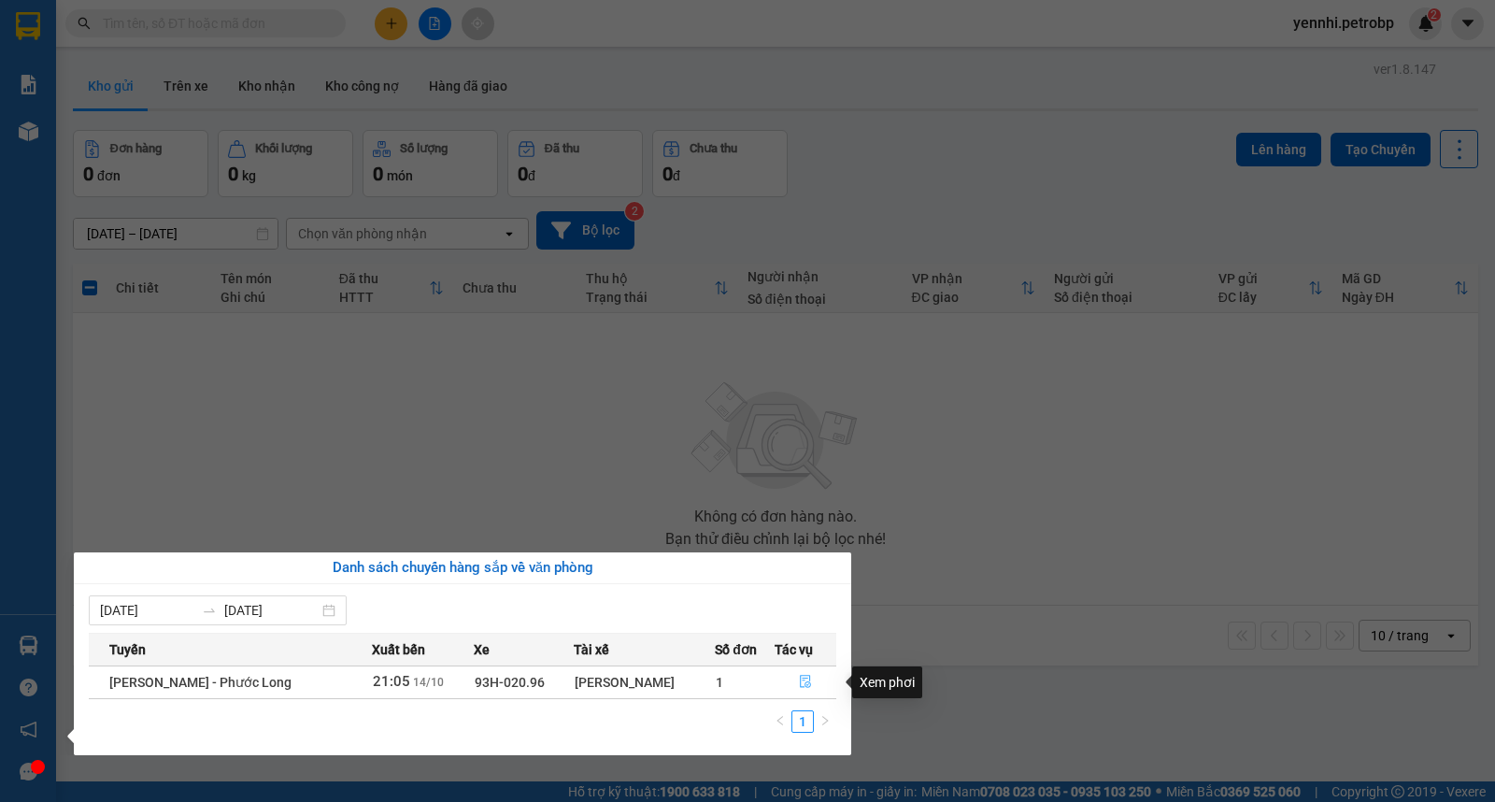
click at [807, 678] on icon "file-done" at bounding box center [805, 681] width 13 height 13
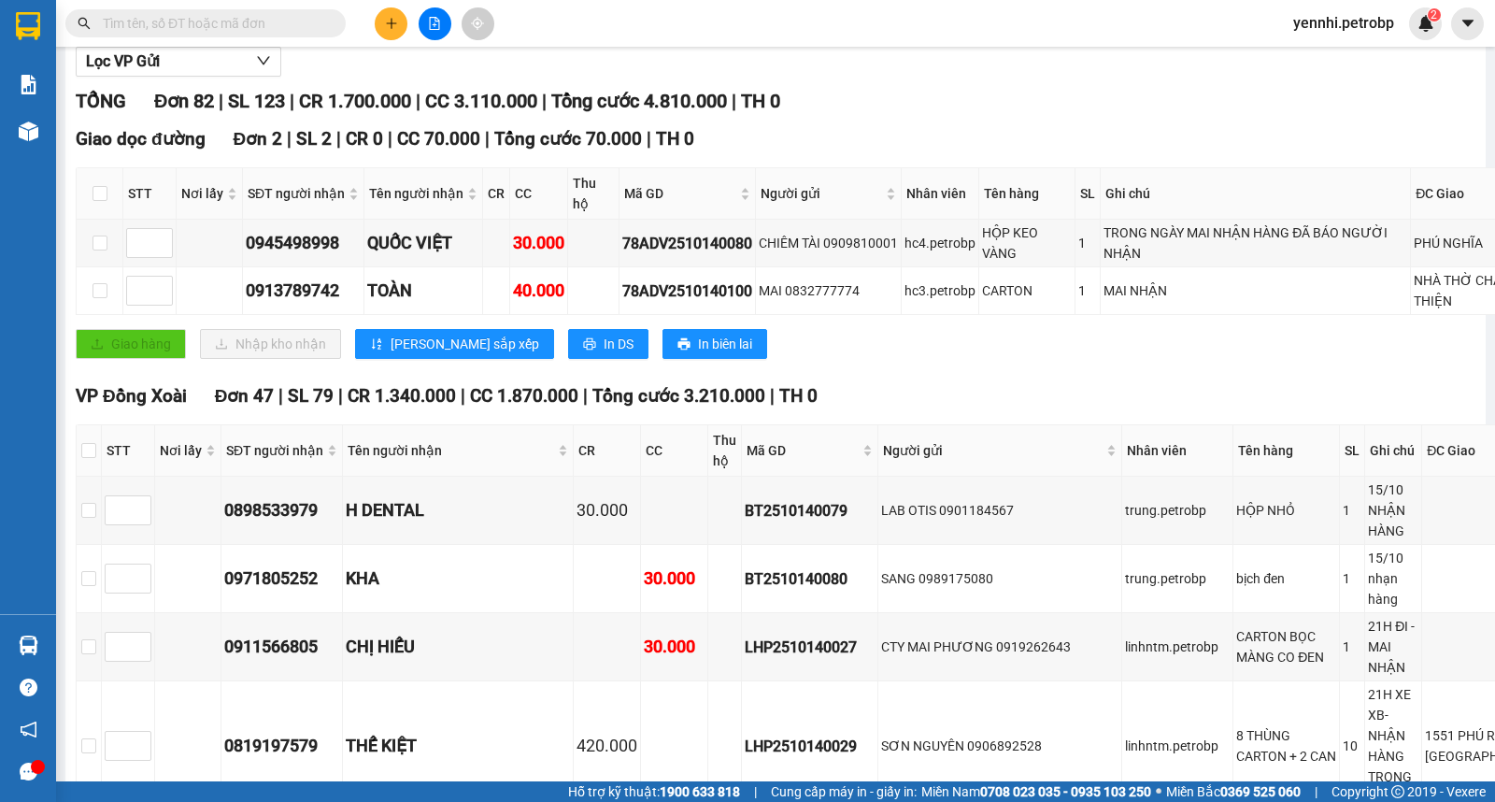
scroll to position [311, 0]
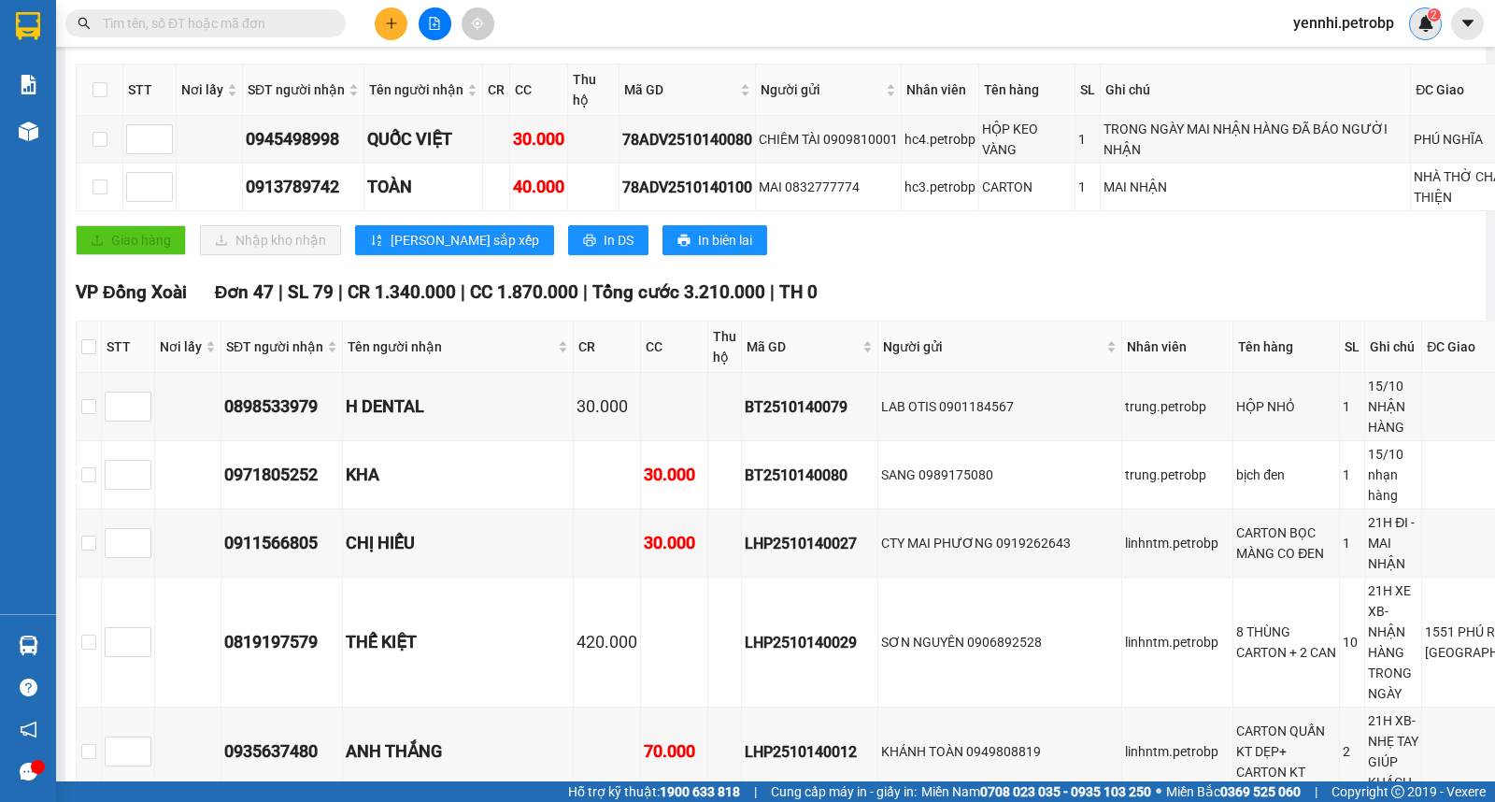
click at [1431, 20] on span "2" at bounding box center [1434, 14] width 7 height 13
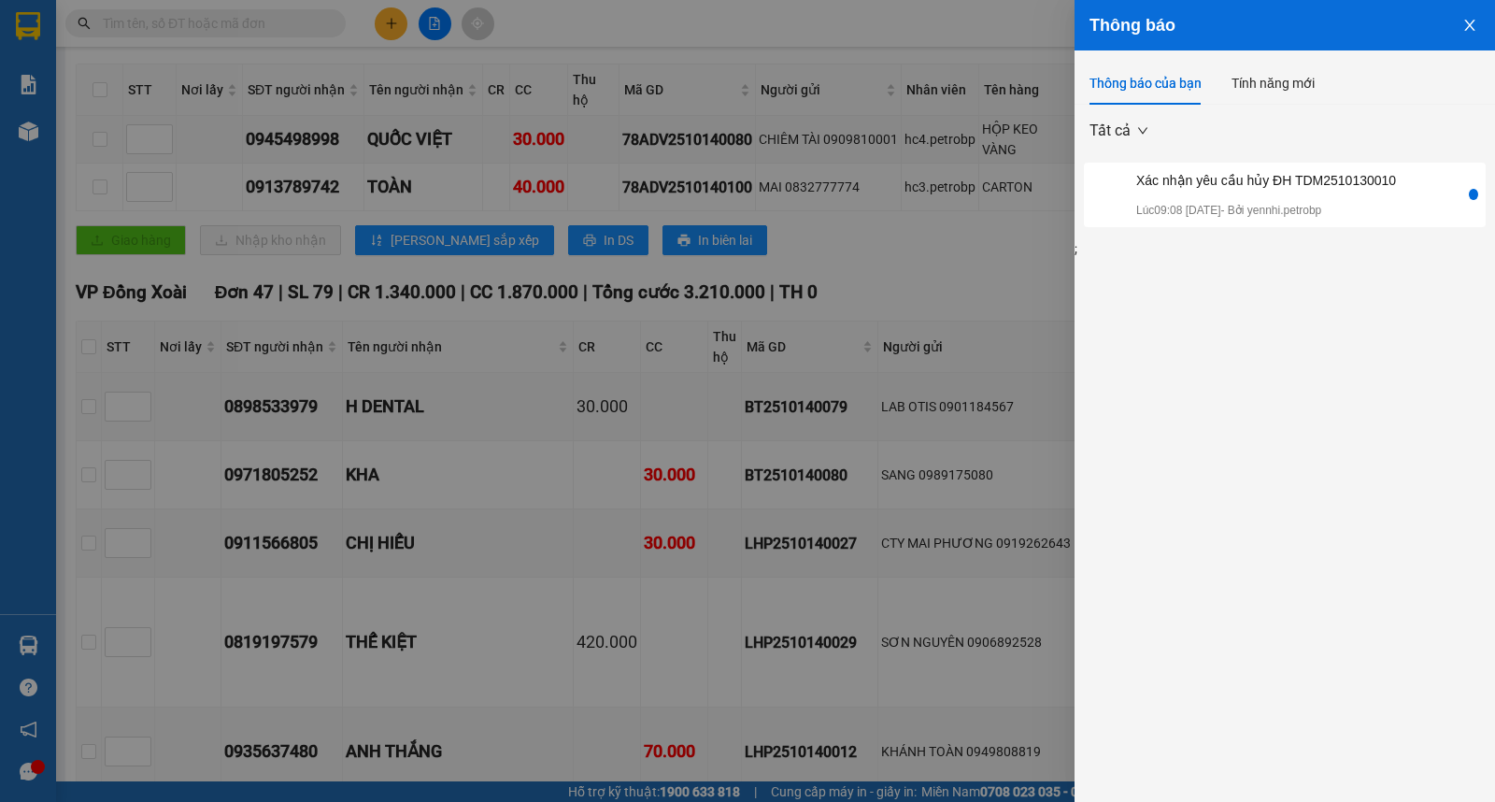
click at [1473, 15] on button "Close" at bounding box center [1470, 24] width 50 height 48
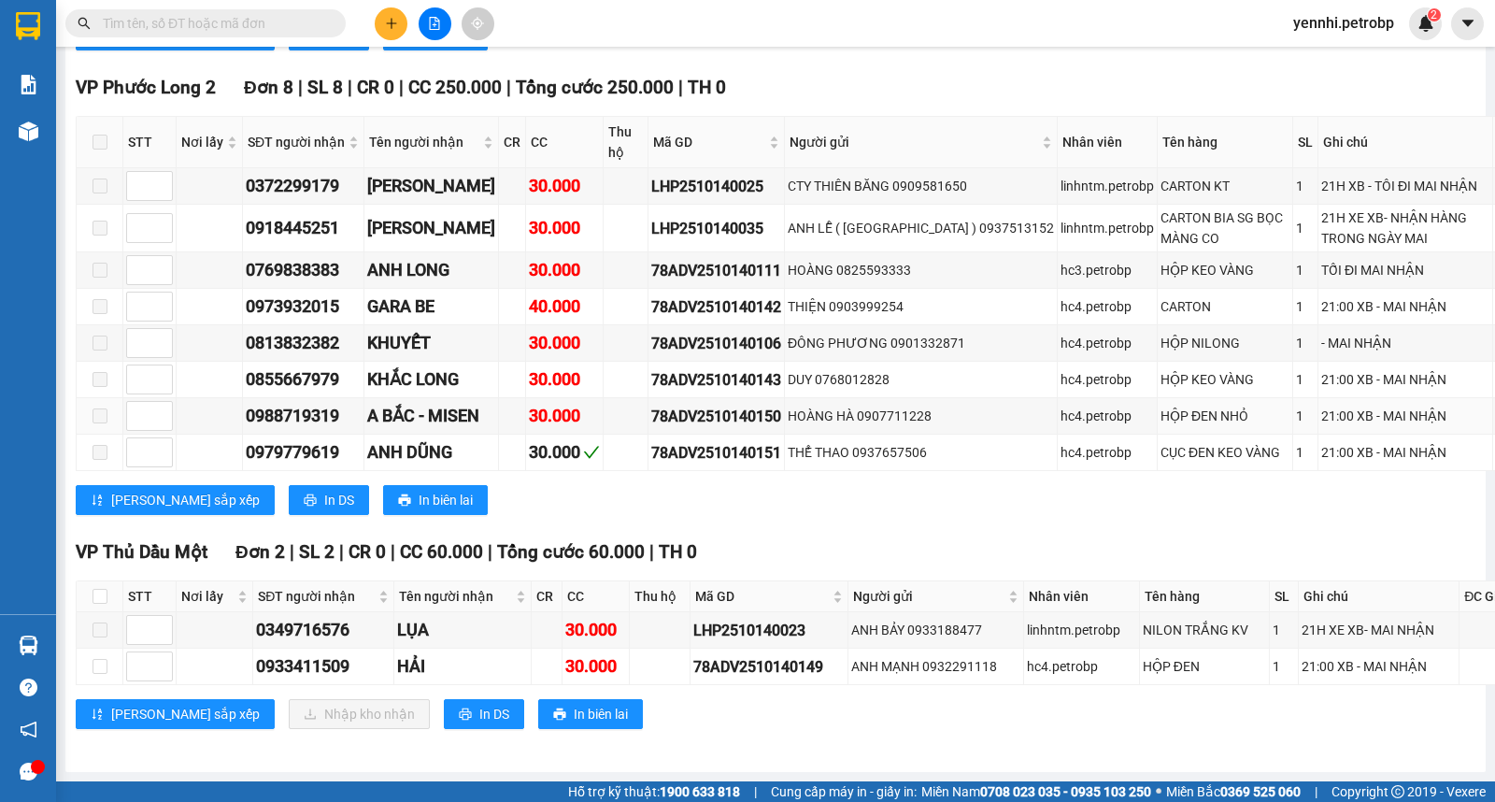
scroll to position [6617, 0]
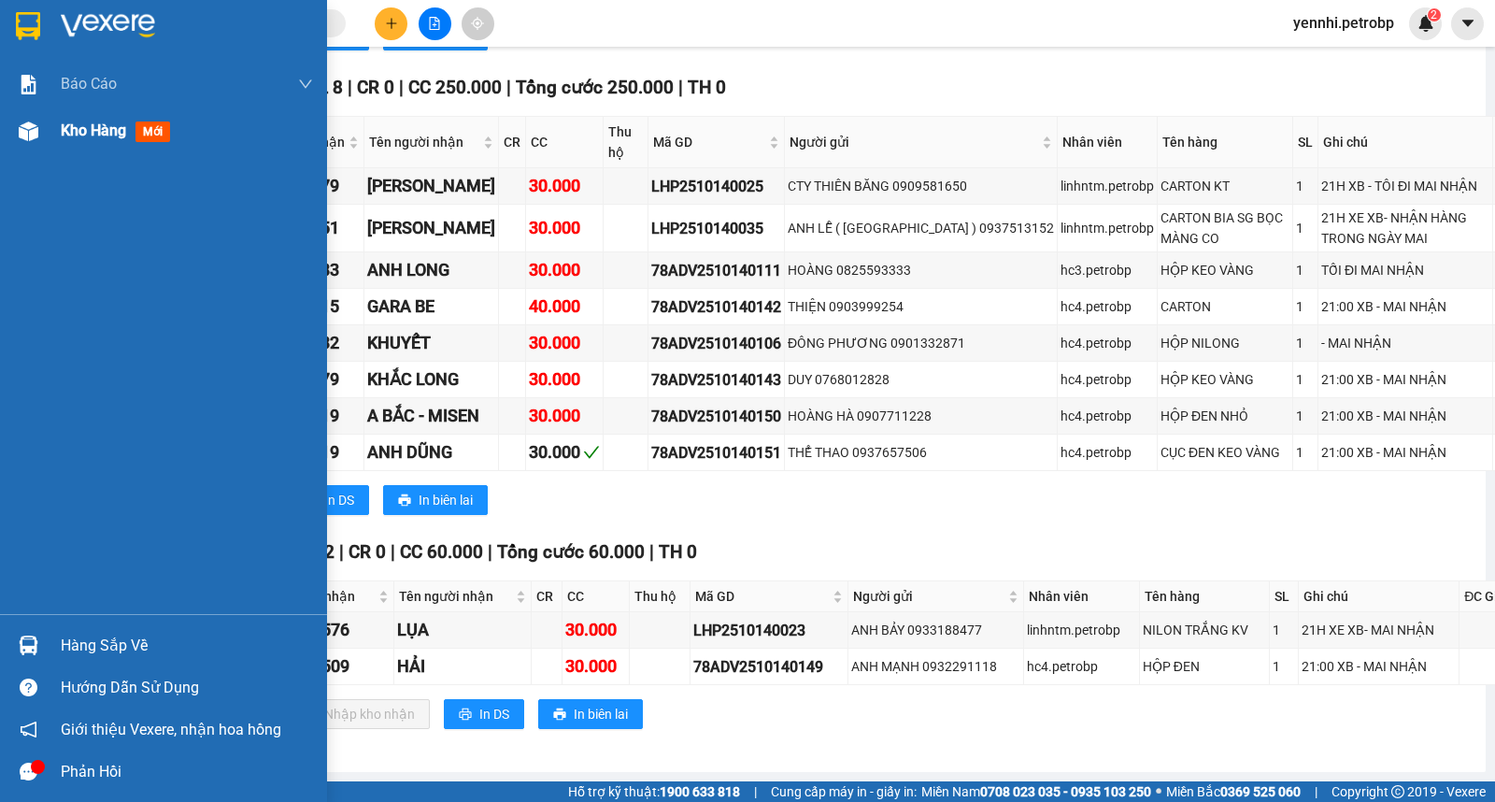
click at [35, 131] on img at bounding box center [29, 131] width 20 height 20
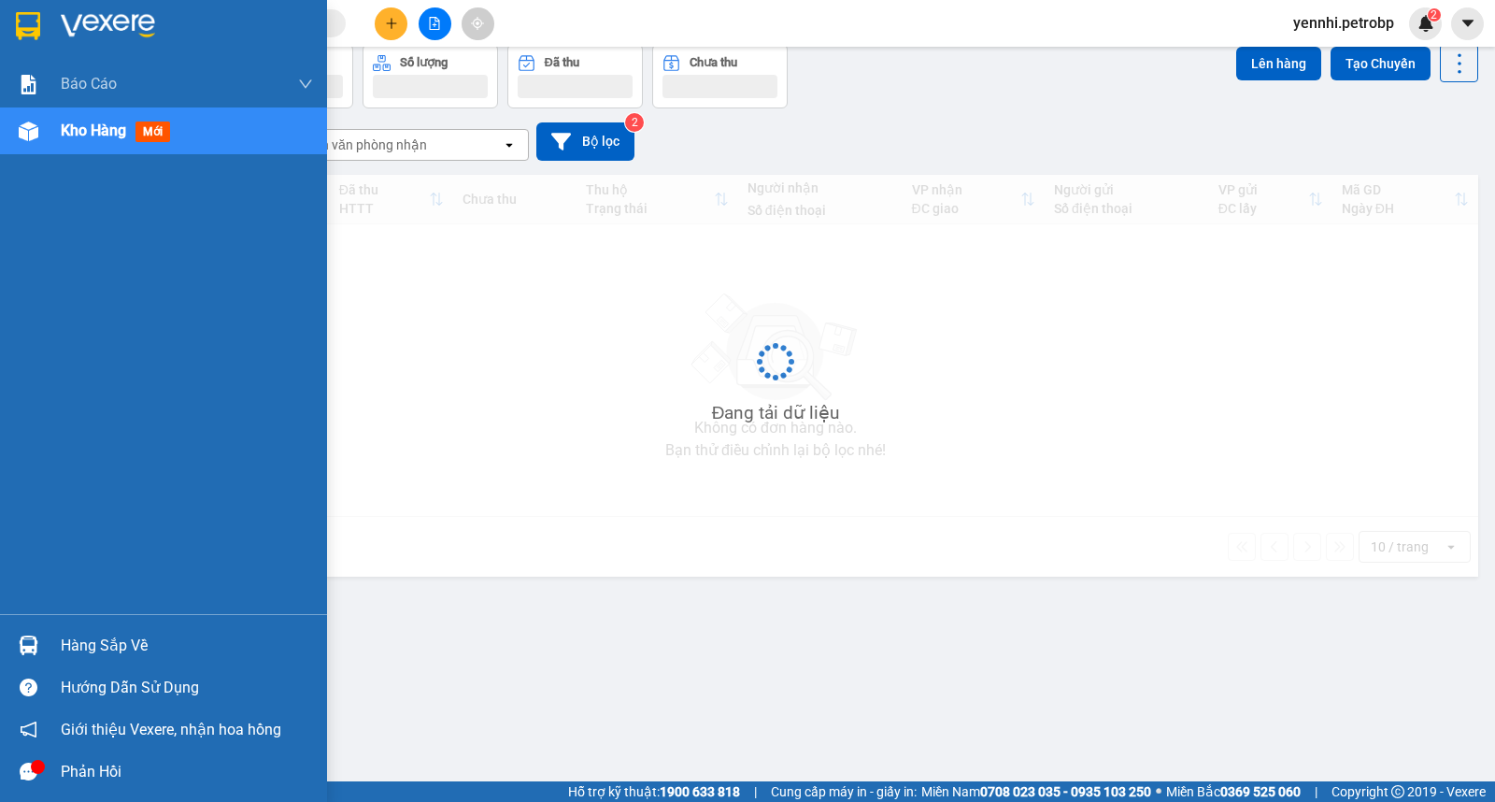
scroll to position [86, 0]
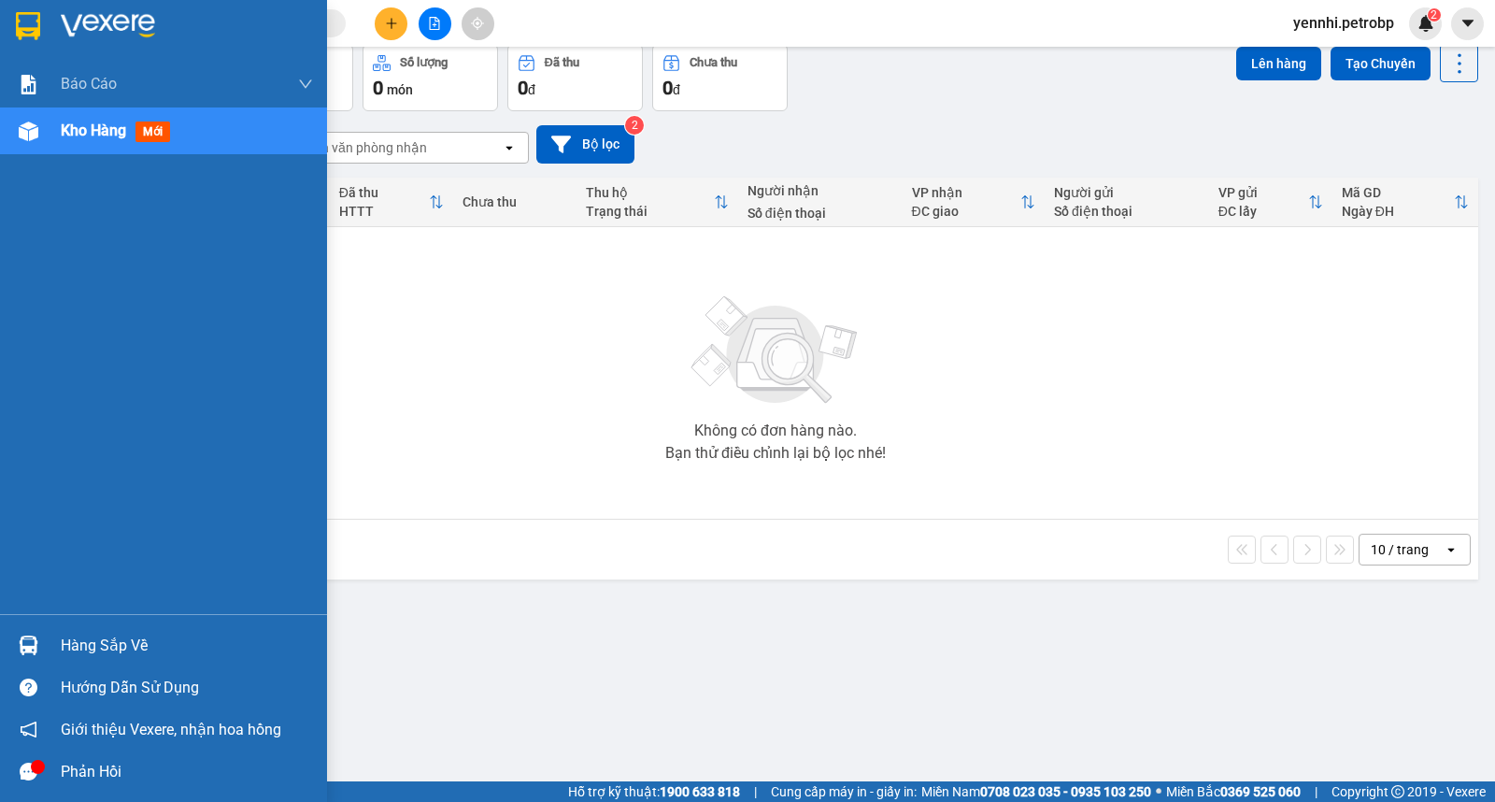
click at [42, 635] on div at bounding box center [28, 645] width 33 height 33
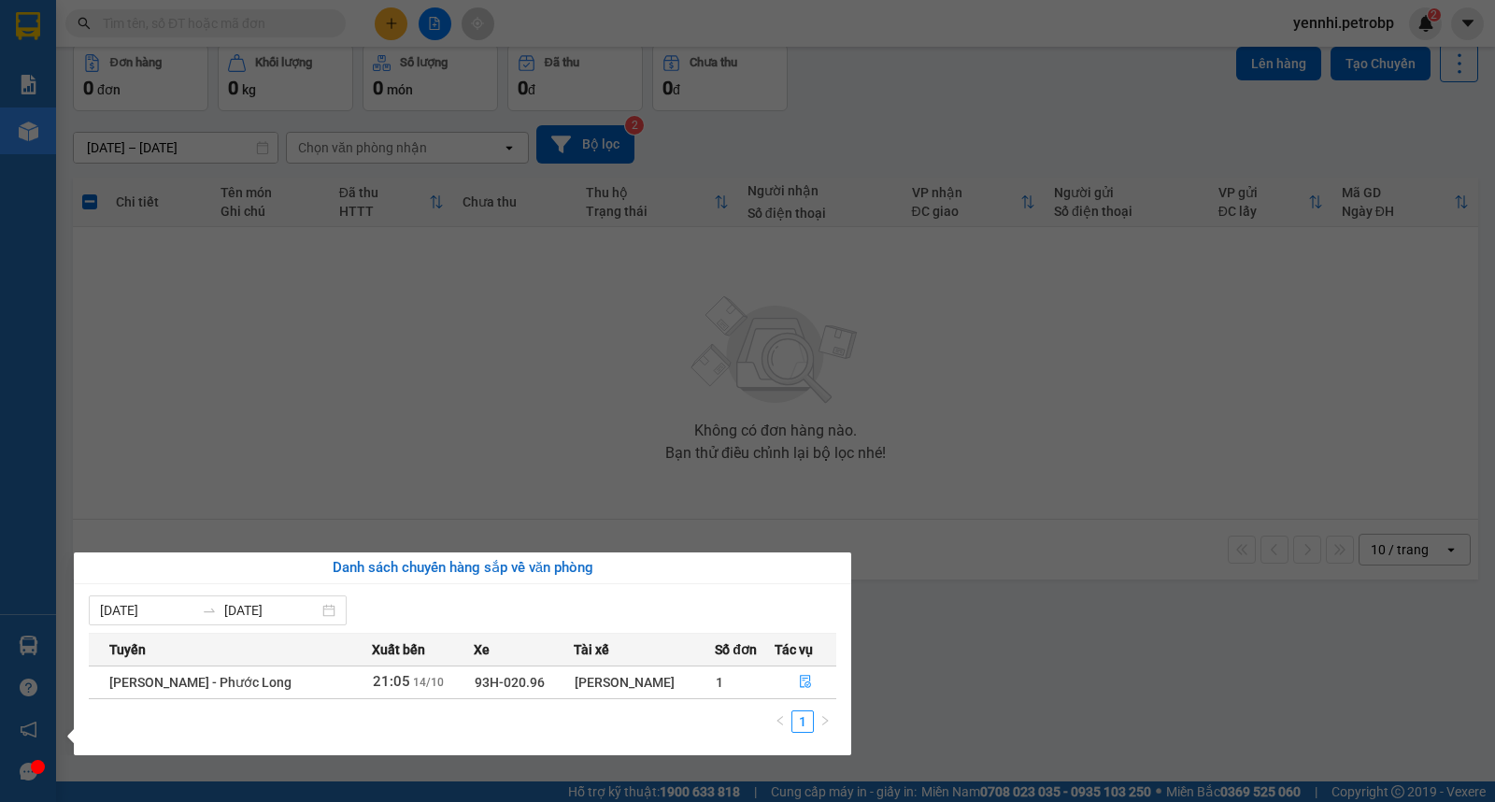
click at [985, 608] on section "Kết quả tìm kiếm ( 120 ) Bộ lọc Ngày lên hàng gần nhất Mã ĐH Trạng thái Món hàn…" at bounding box center [747, 401] width 1495 height 802
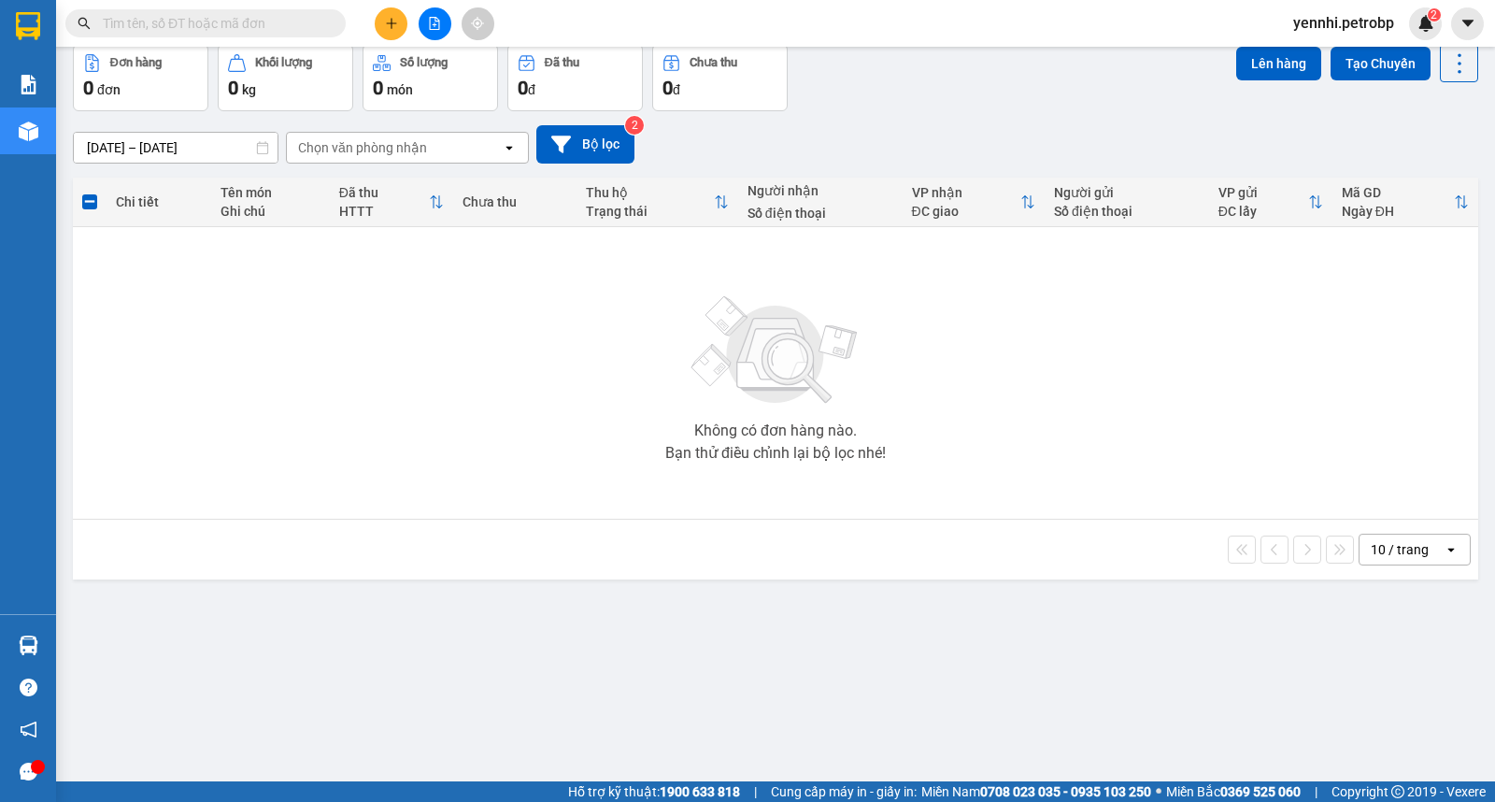
scroll to position [0, 0]
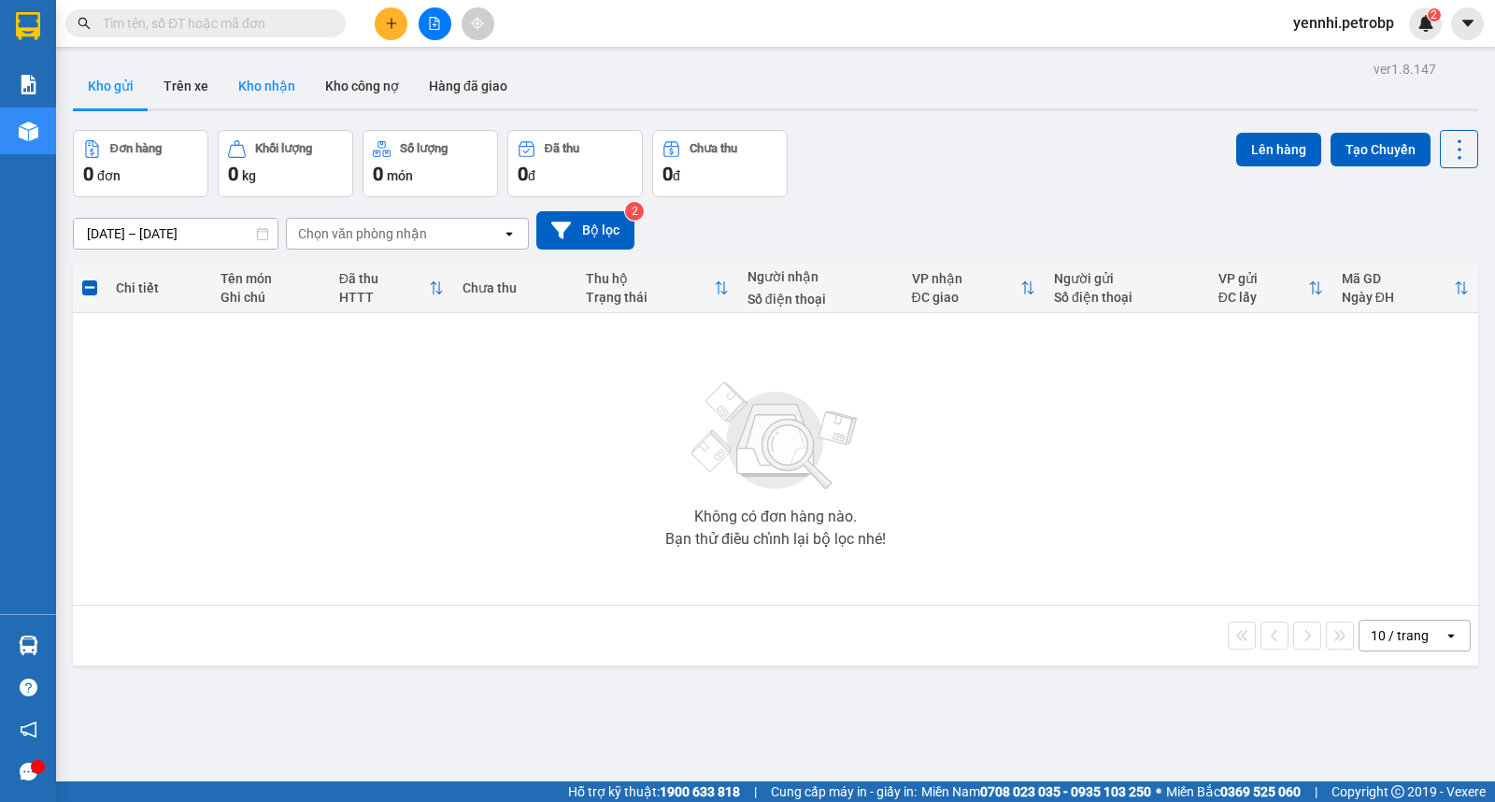
click at [256, 91] on button "Kho nhận" at bounding box center [266, 86] width 87 height 45
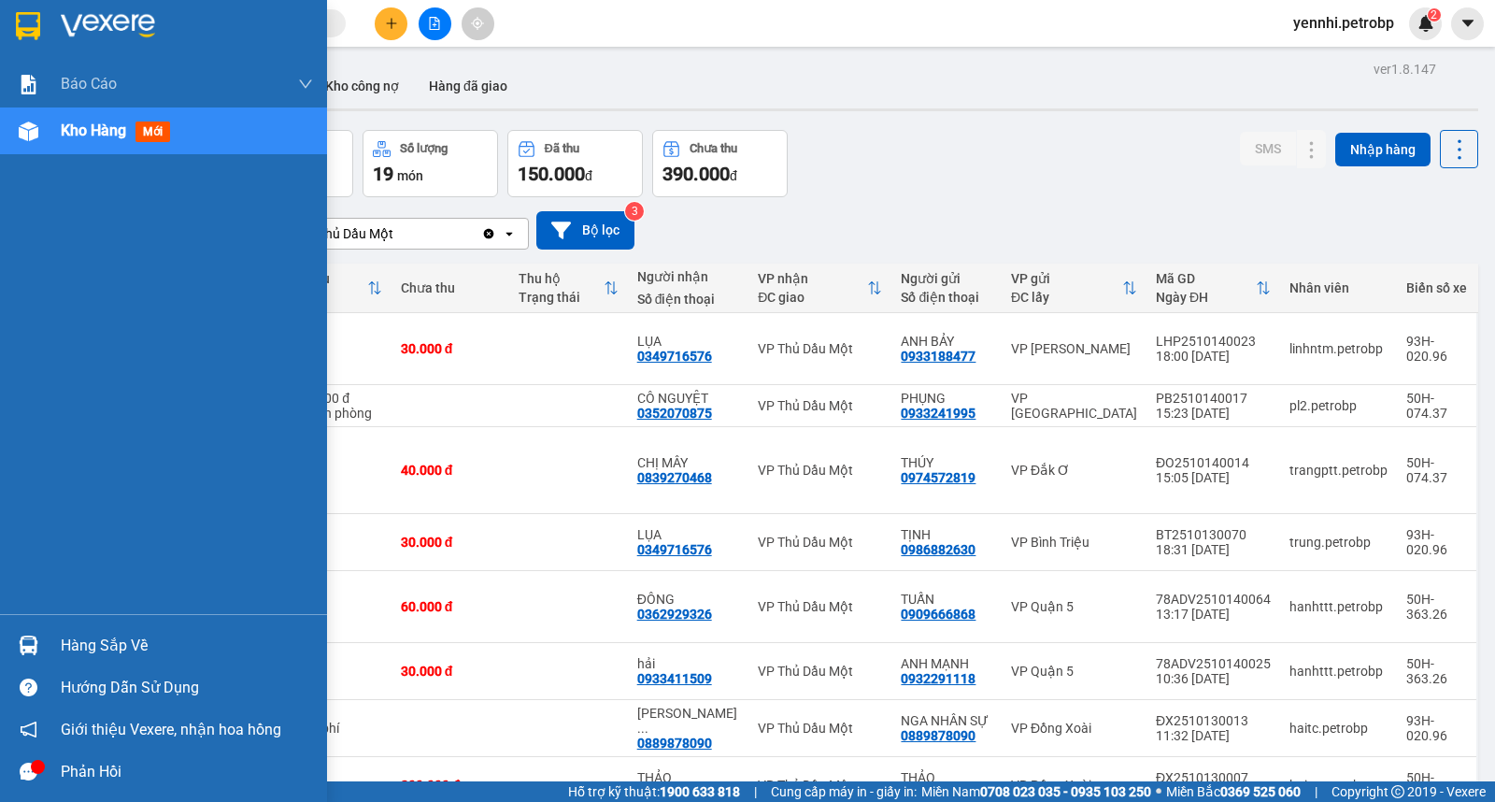
click at [38, 649] on div at bounding box center [28, 645] width 33 height 33
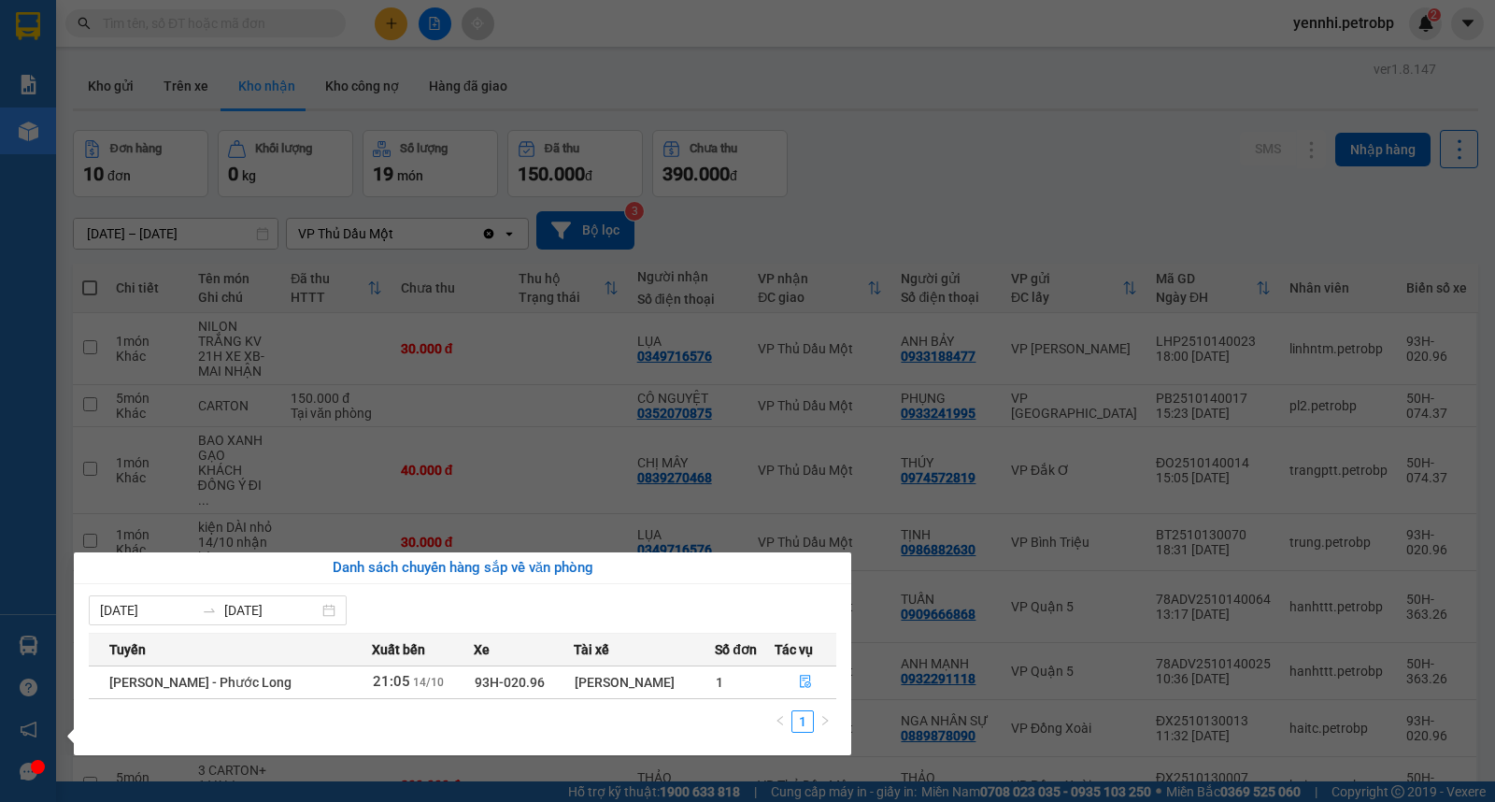
click at [956, 143] on section "Kết quả tìm kiếm ( 120 ) Bộ lọc Ngày lên hàng gần nhất Mã ĐH Trạng thái Món hàn…" at bounding box center [747, 401] width 1495 height 802
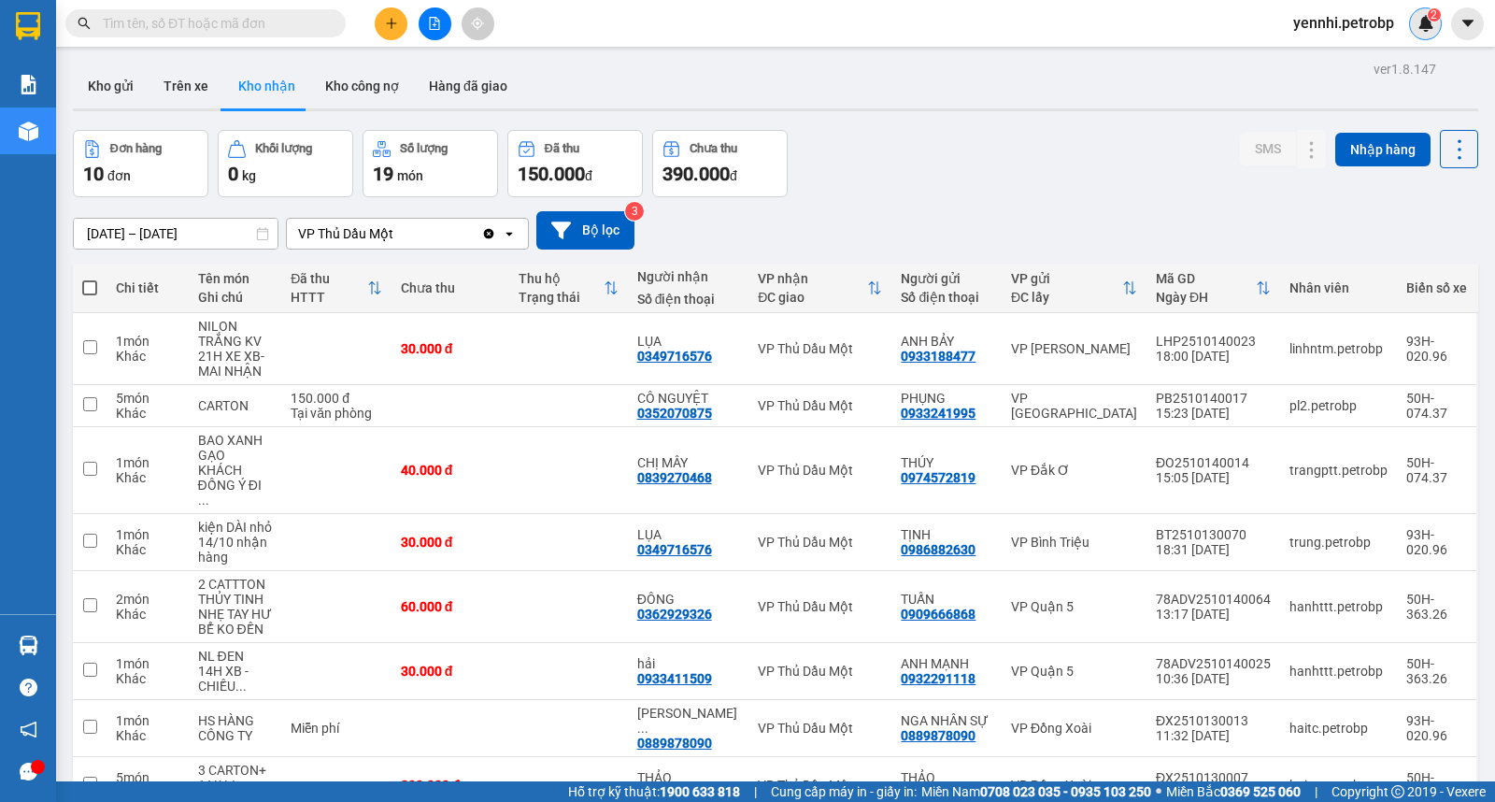
click at [1424, 20] on img at bounding box center [1426, 23] width 17 height 17
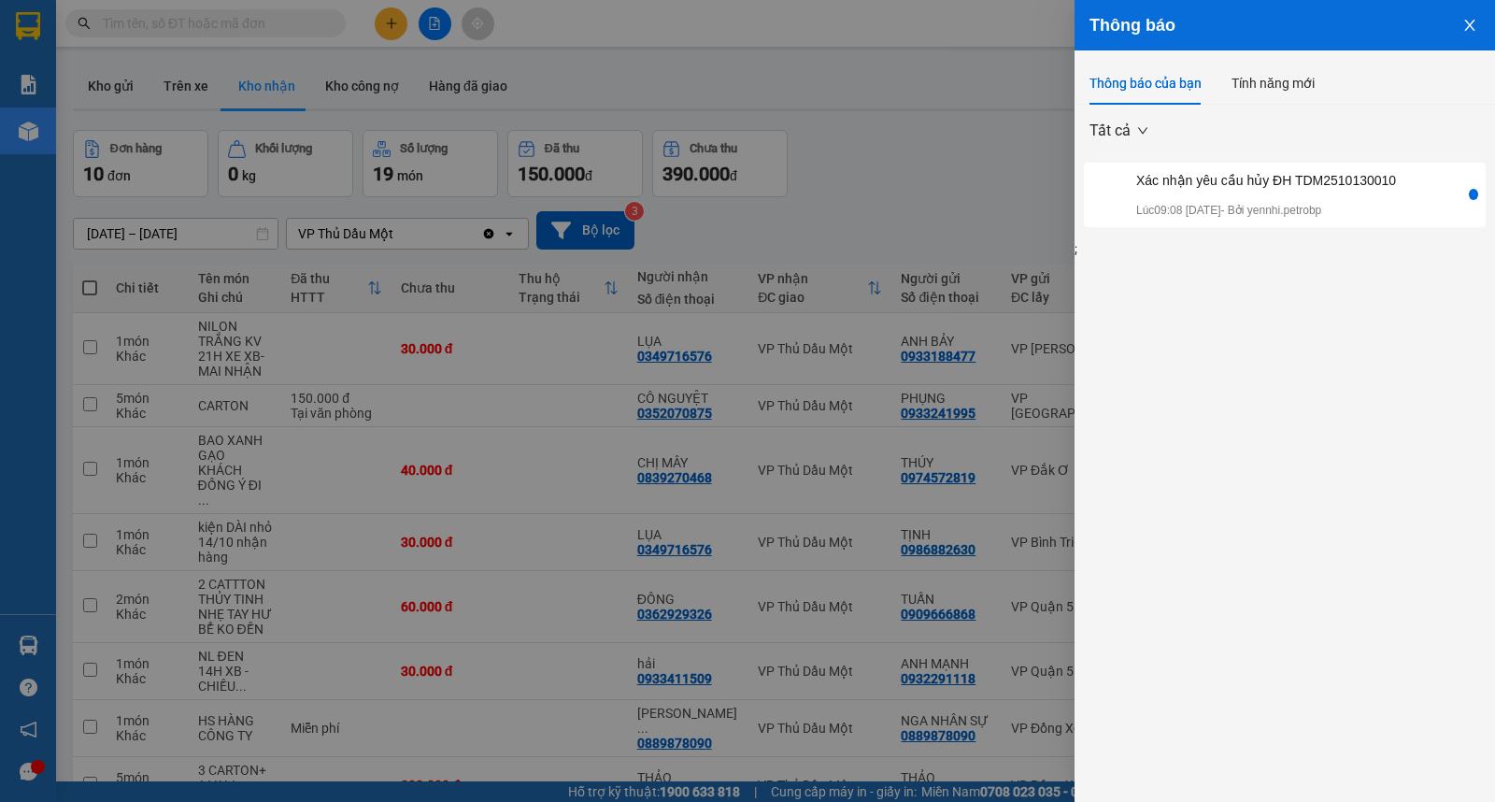
click at [1462, 26] on icon "close" at bounding box center [1469, 25] width 15 height 15
